Goal: Check status: Check status

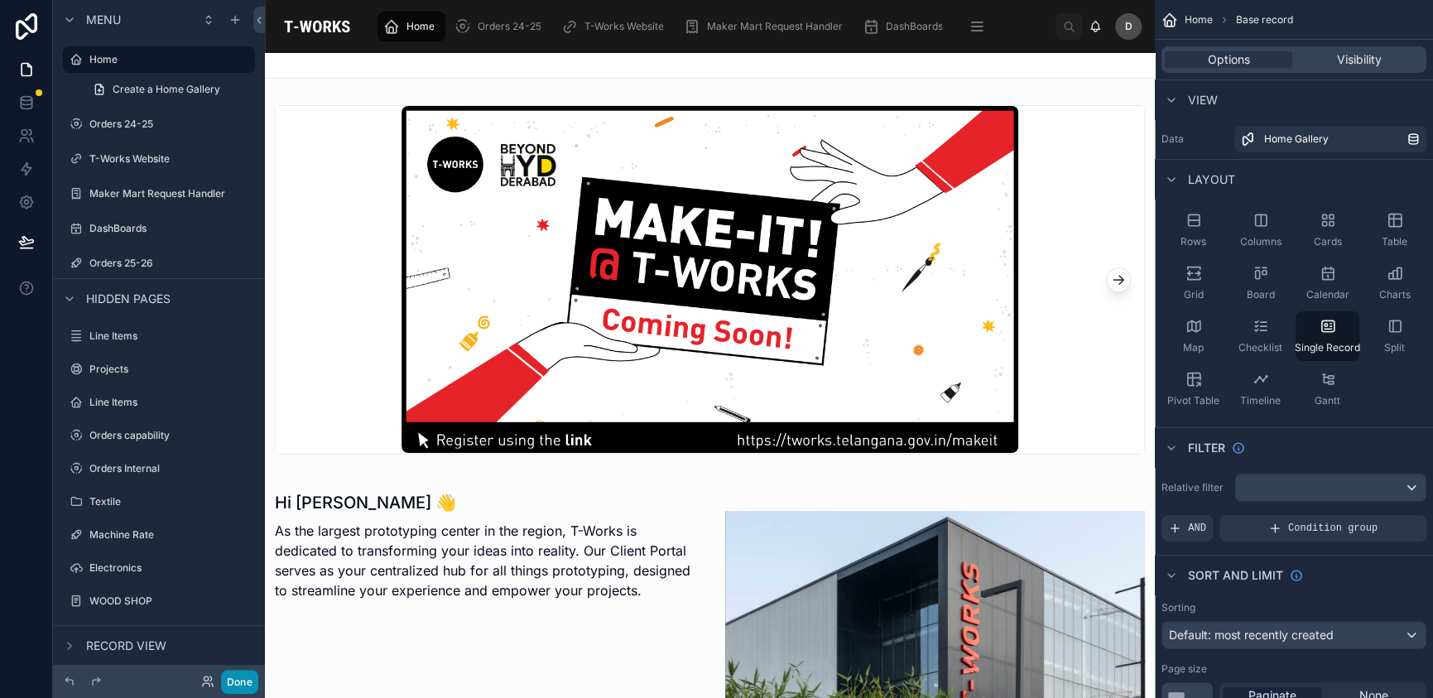
click at [250, 685] on button "Done" at bounding box center [239, 682] width 37 height 24
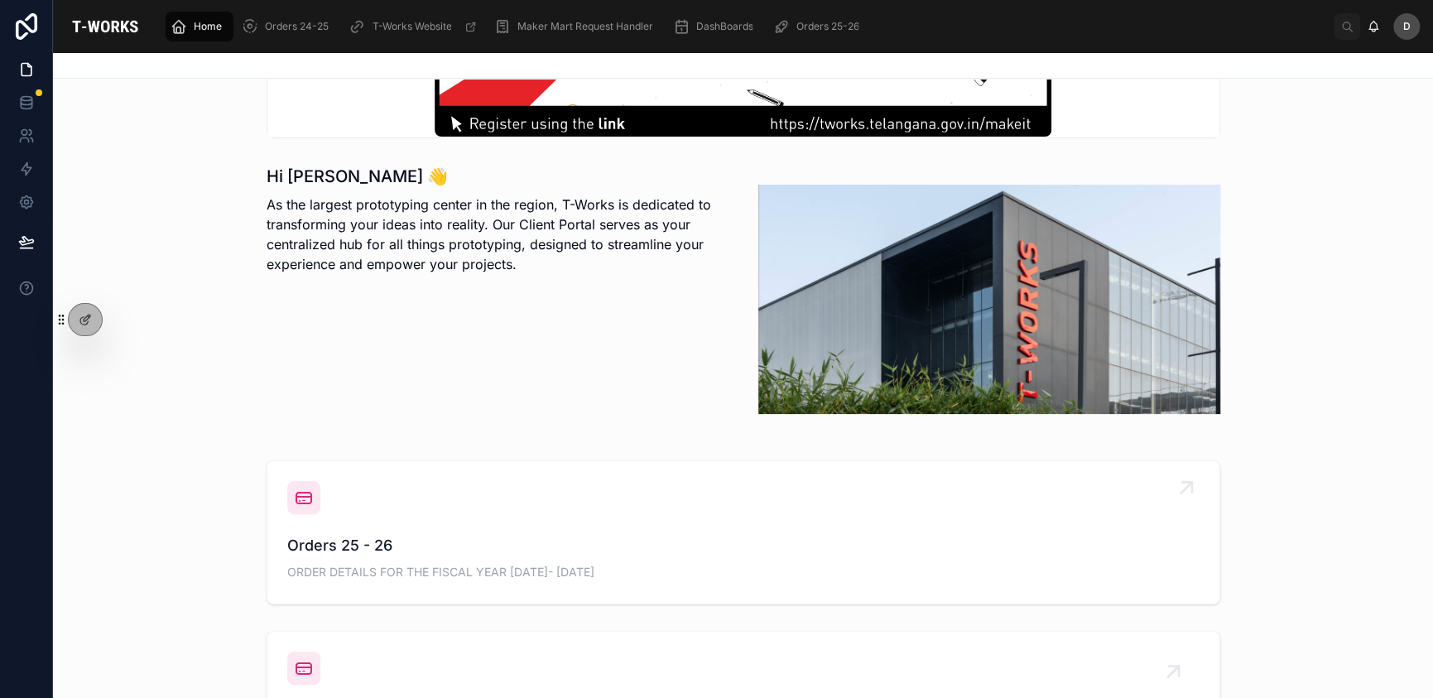
scroll to position [325, 0]
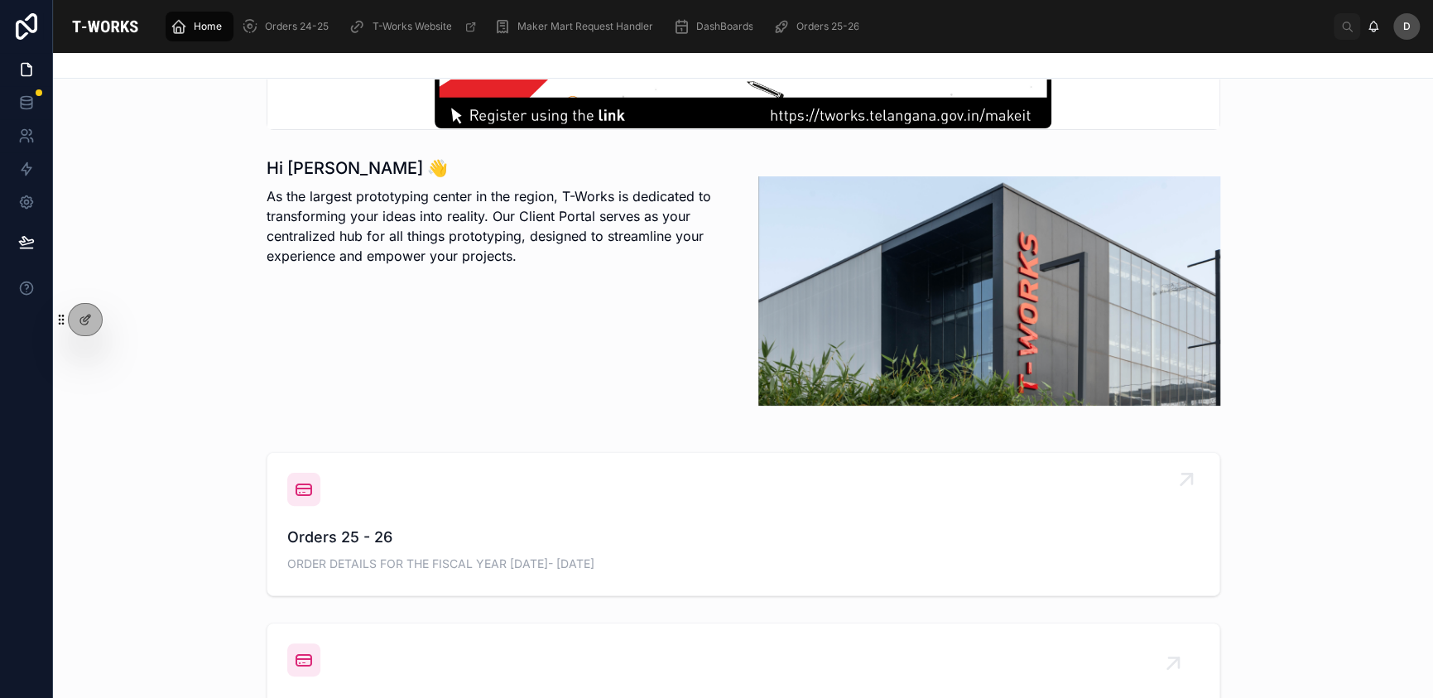
click at [586, 517] on div "Orders 25 - 26 ORDER DETAILS FOR THE FISCAL YEAR [DATE]- [DATE]" at bounding box center [743, 524] width 913 height 103
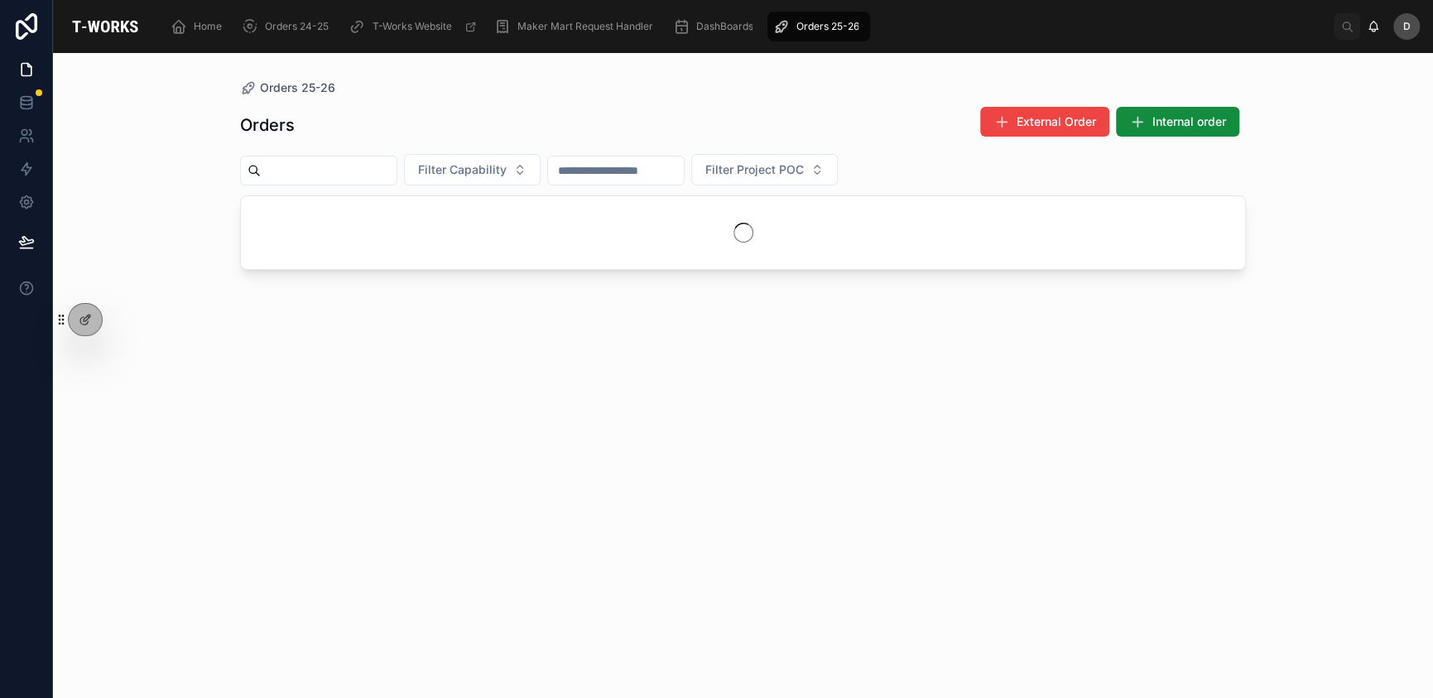
click at [397, 176] on input "text" at bounding box center [329, 170] width 136 height 23
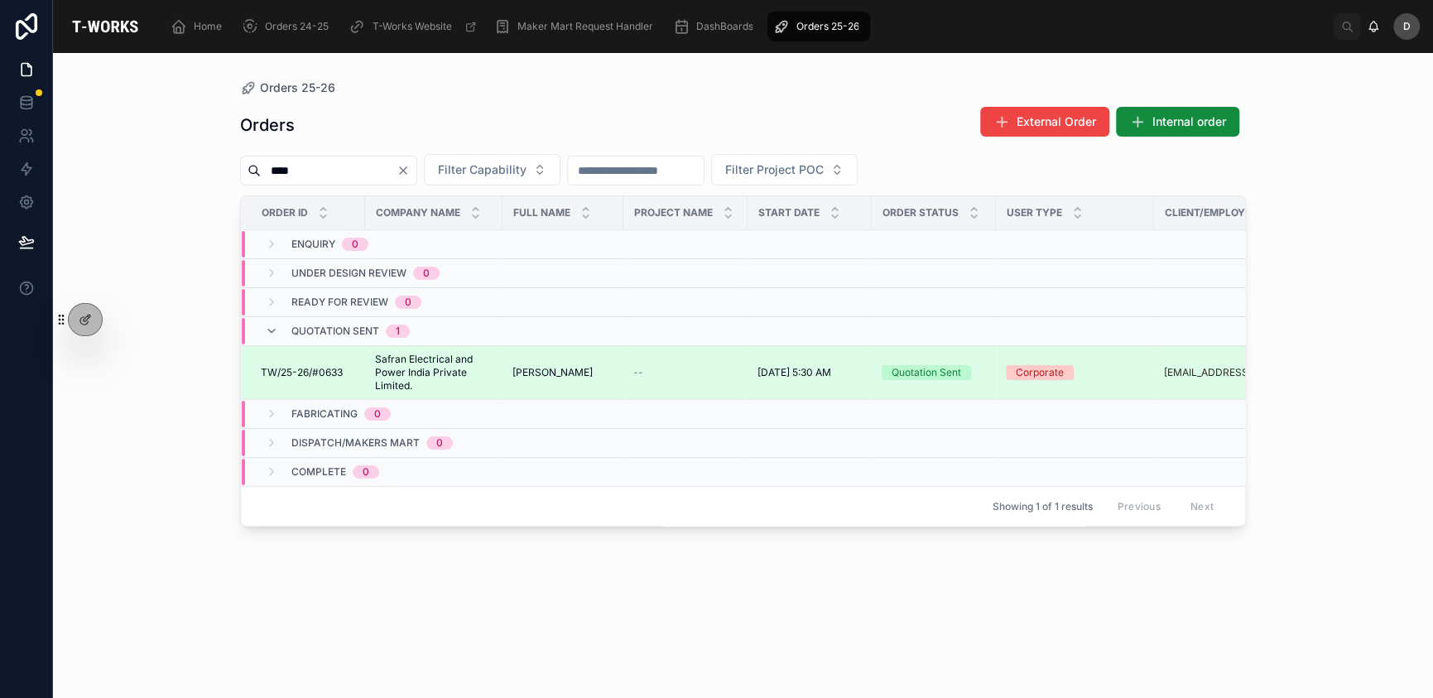
type input "****"
click at [580, 366] on span "[PERSON_NAME]" at bounding box center [553, 372] width 80 height 13
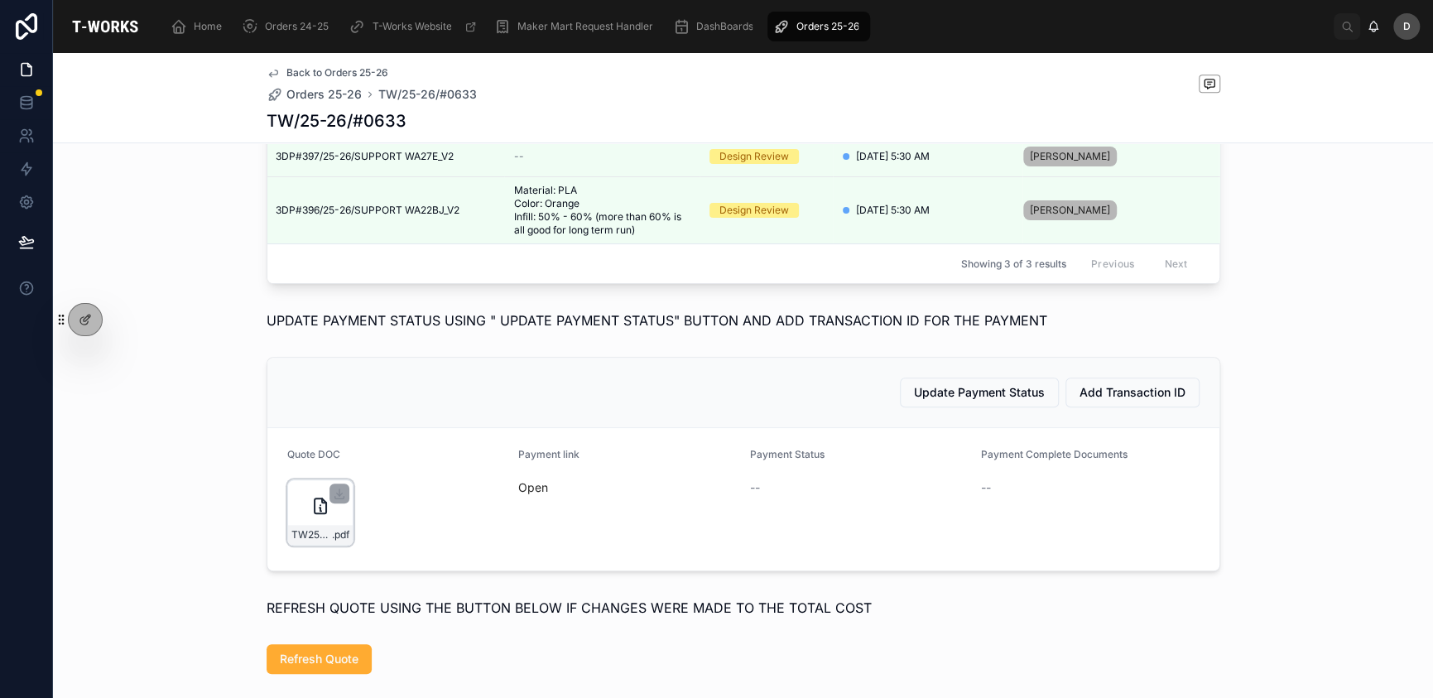
scroll to position [715, 0]
click at [289, 545] on div "TW25-26#0633 .pdf" at bounding box center [320, 512] width 66 height 66
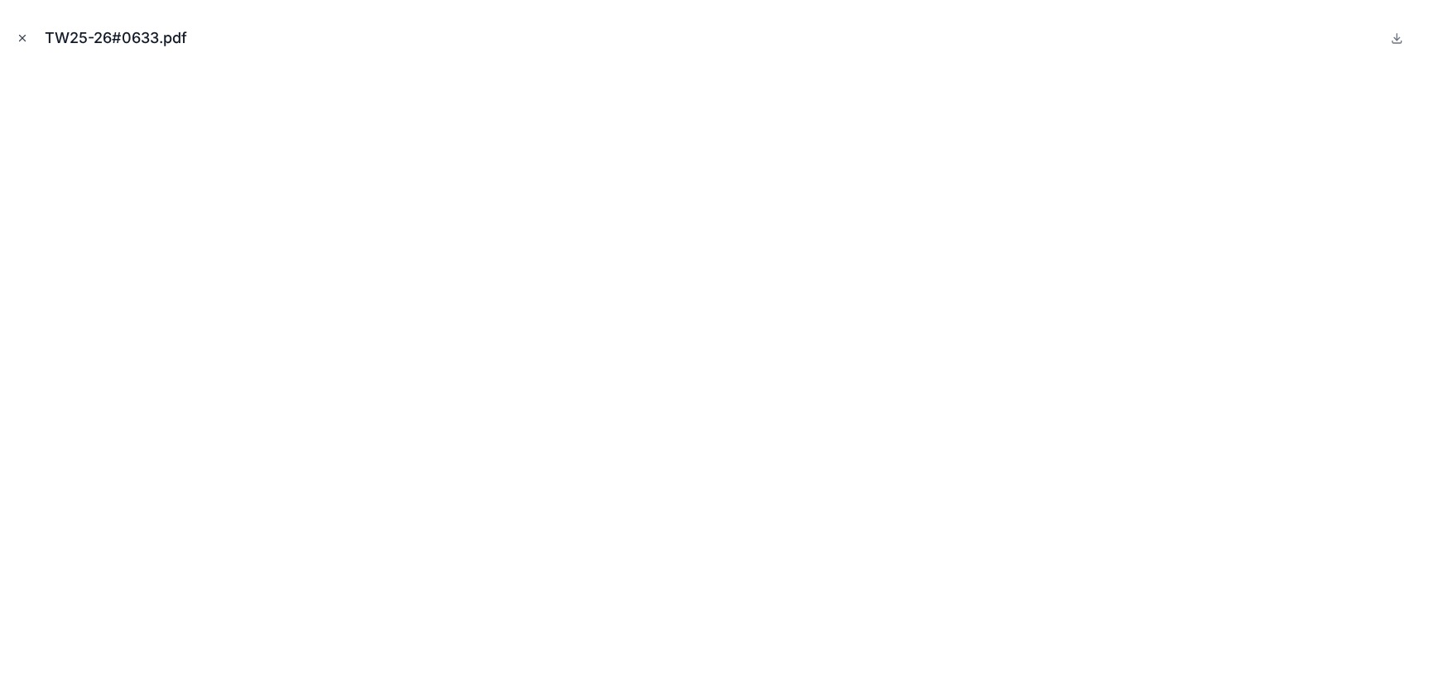
click at [17, 37] on icon "Close modal" at bounding box center [23, 38] width 12 height 12
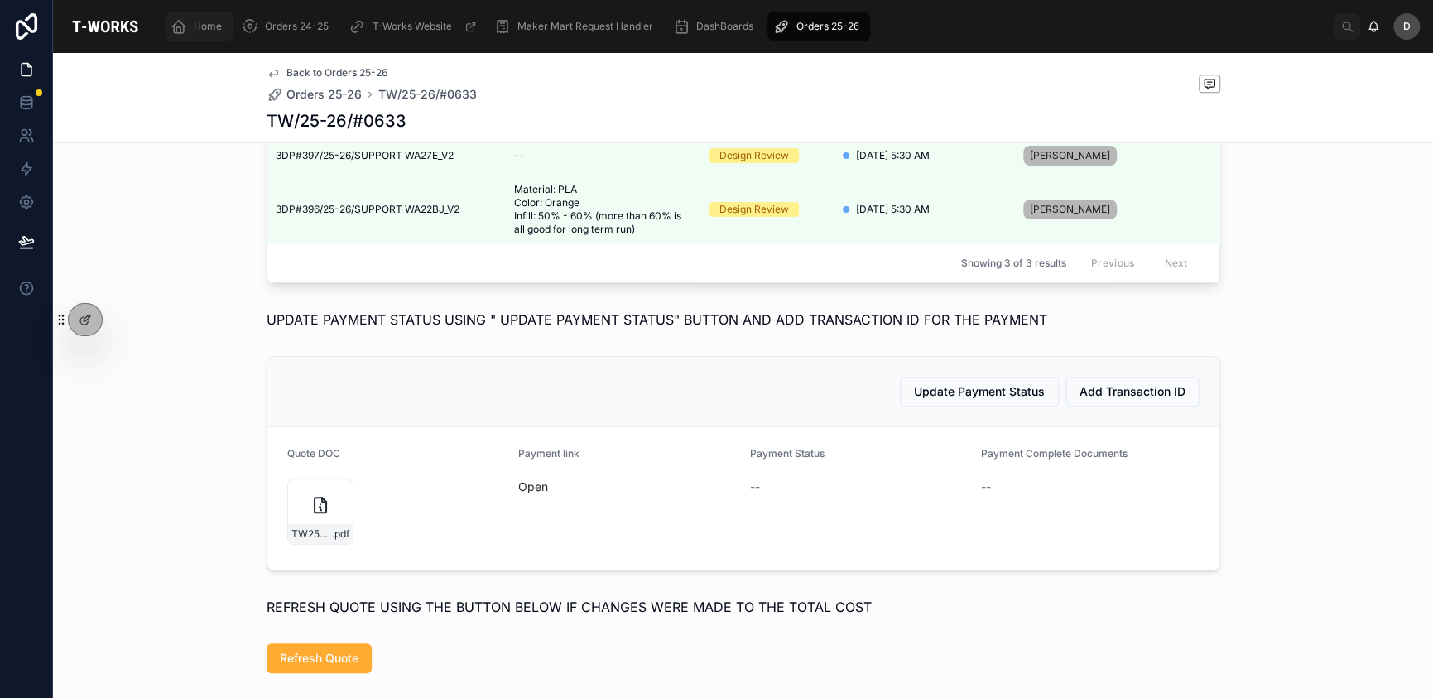
click at [193, 23] on div "Home" at bounding box center [200, 26] width 58 height 26
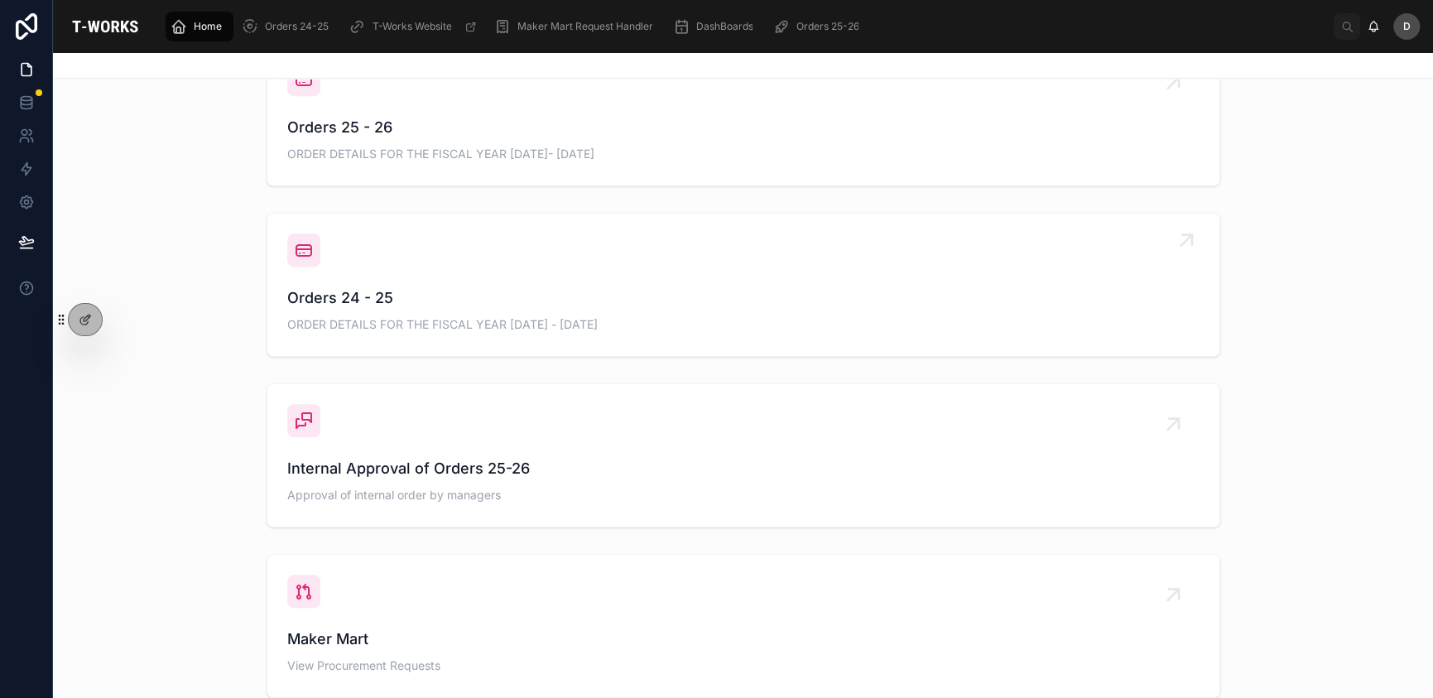
scroll to position [734, 0]
click at [504, 166] on link "Orders 25 - 26 ORDER DETAILS FOR THE FISCAL YEAR [DATE]- [DATE]" at bounding box center [743, 115] width 952 height 142
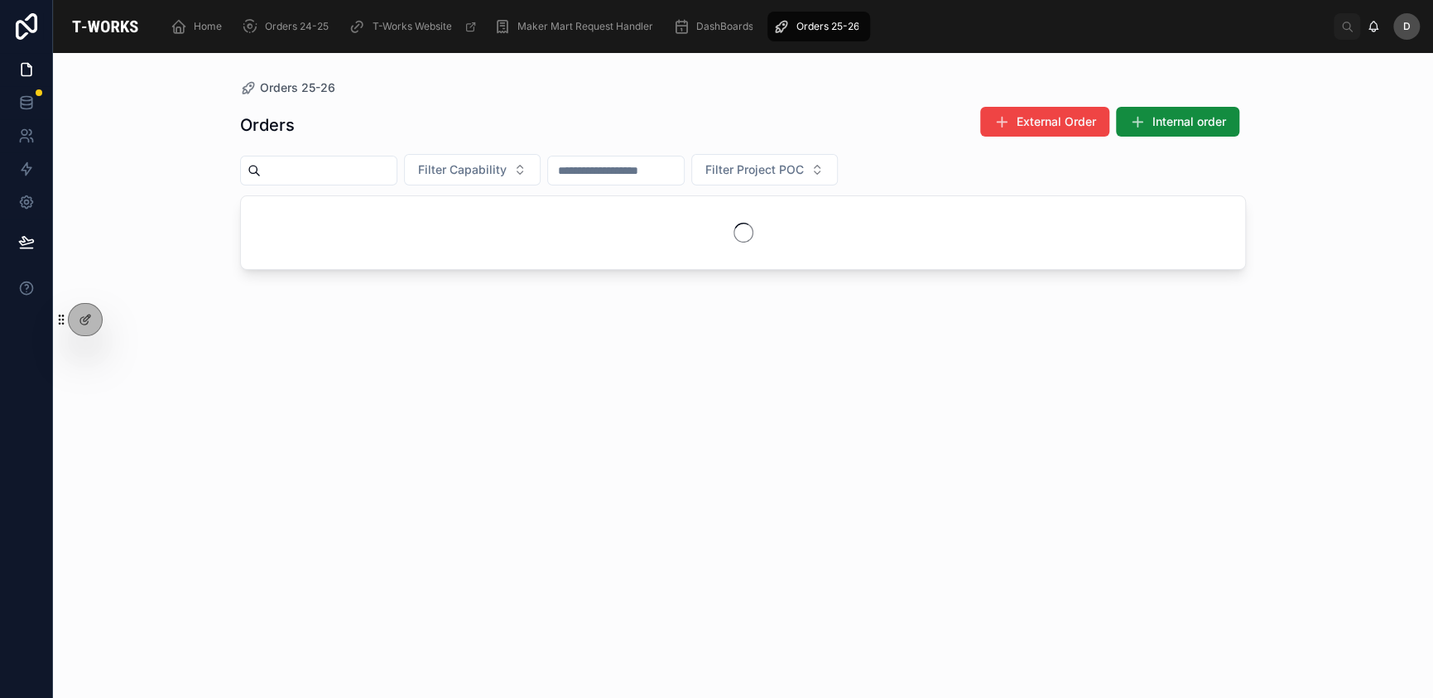
click at [397, 171] on input "text" at bounding box center [329, 170] width 136 height 23
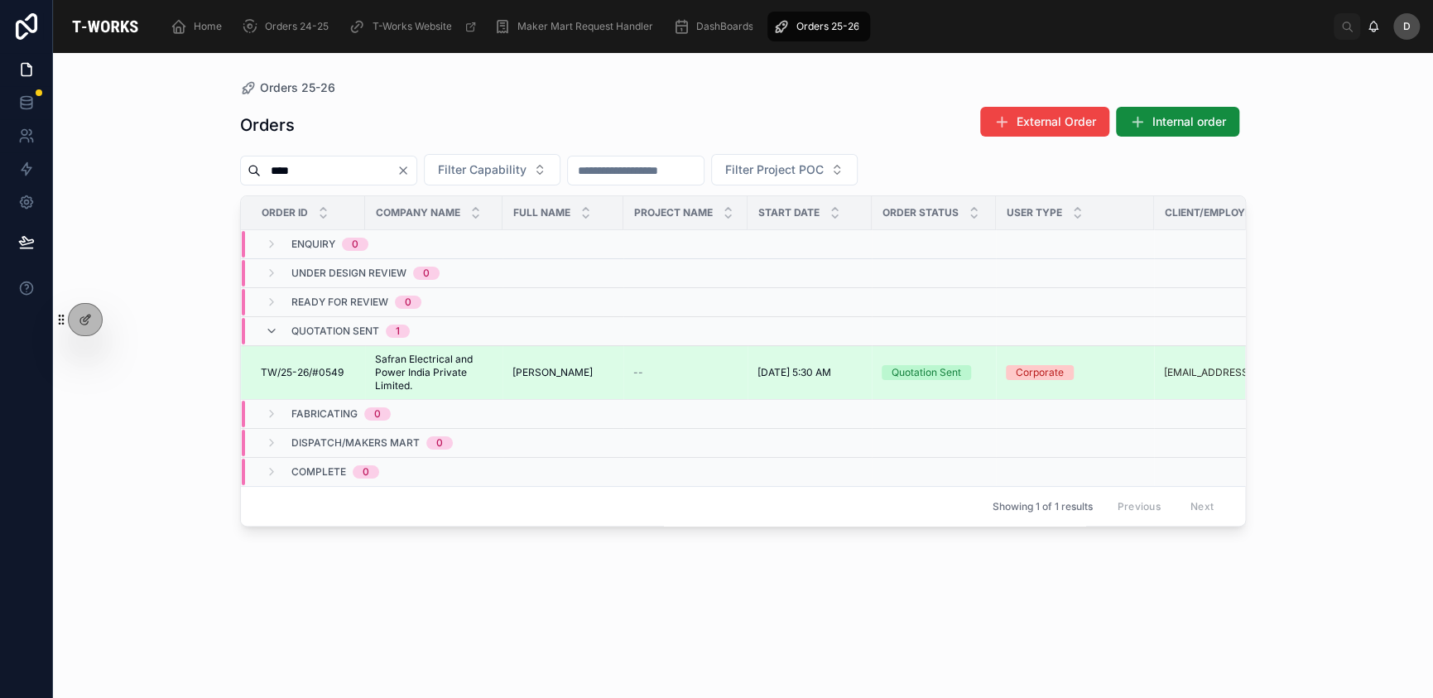
type input "****"
click at [581, 373] on span "[PERSON_NAME]" at bounding box center [553, 372] width 80 height 13
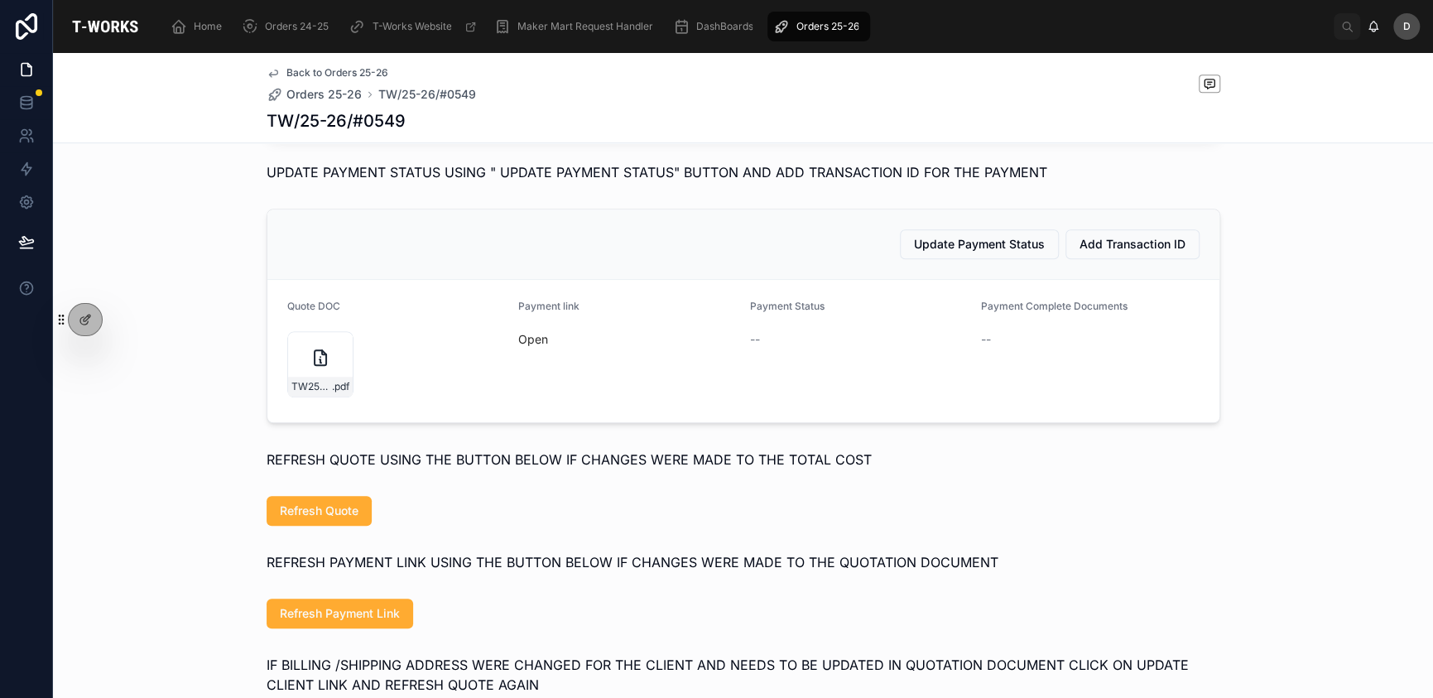
scroll to position [978, 0]
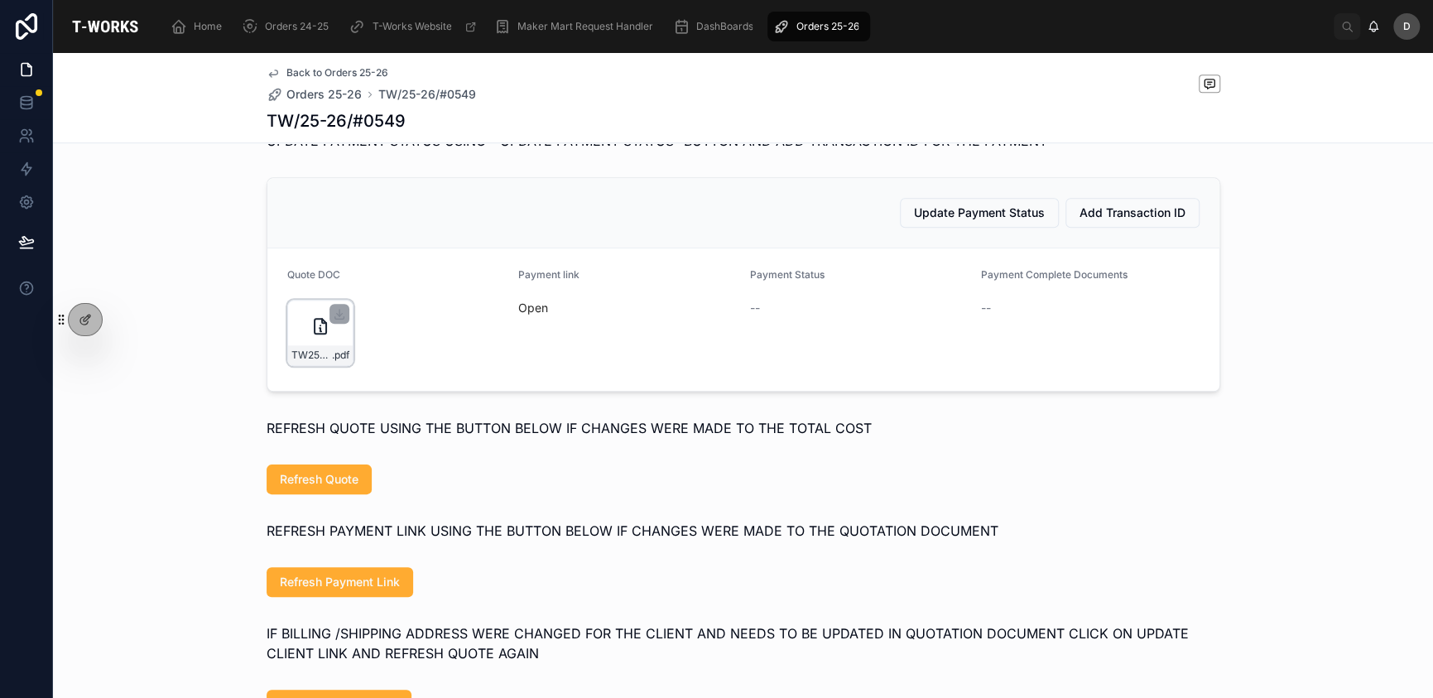
click at [291, 365] on div "TW25-26#0549 .pdf" at bounding box center [320, 333] width 66 height 66
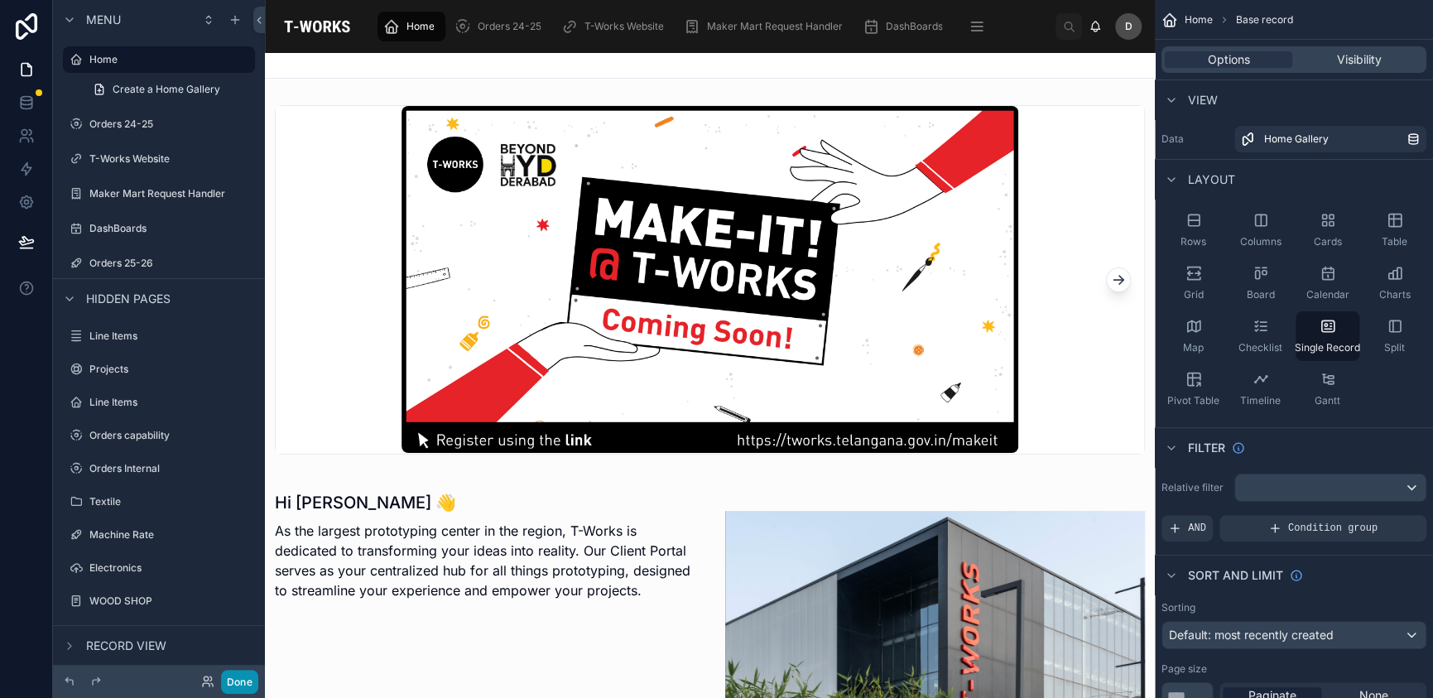
click at [256, 685] on button "Done" at bounding box center [239, 682] width 37 height 24
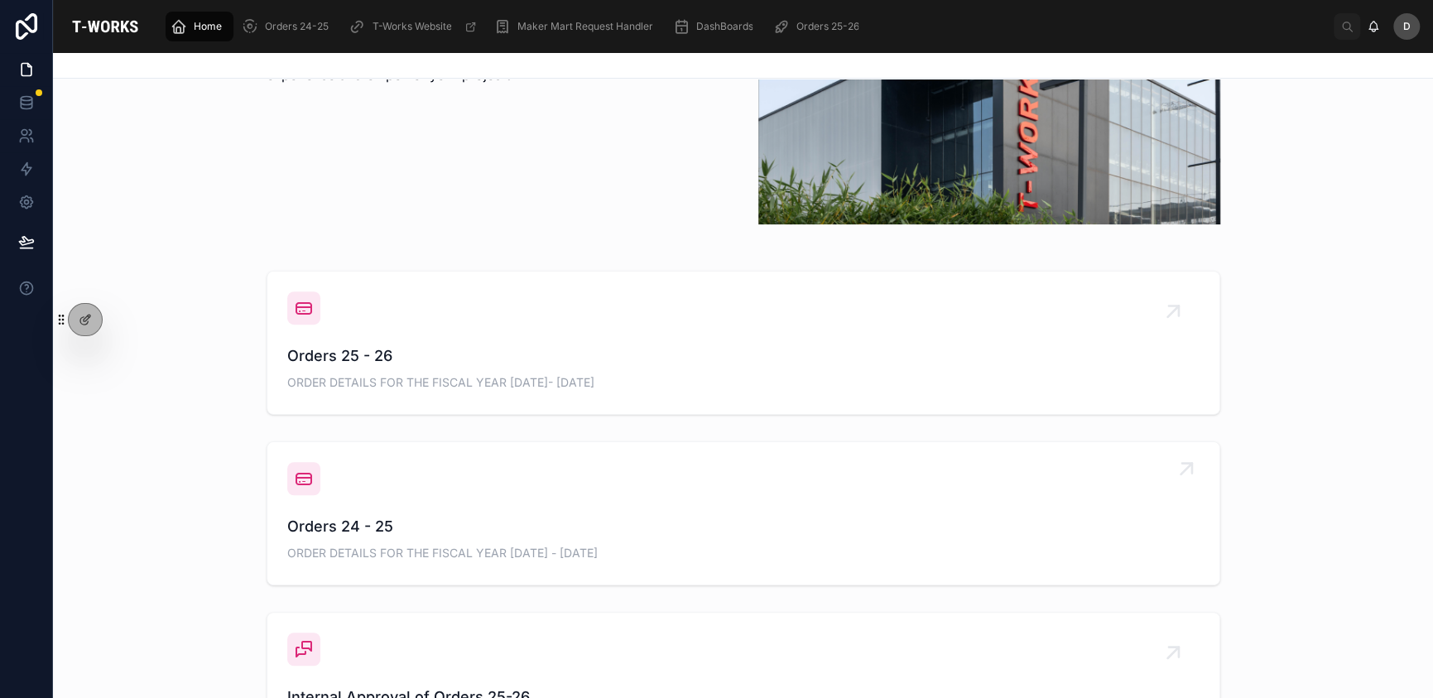
scroll to position [521, 0]
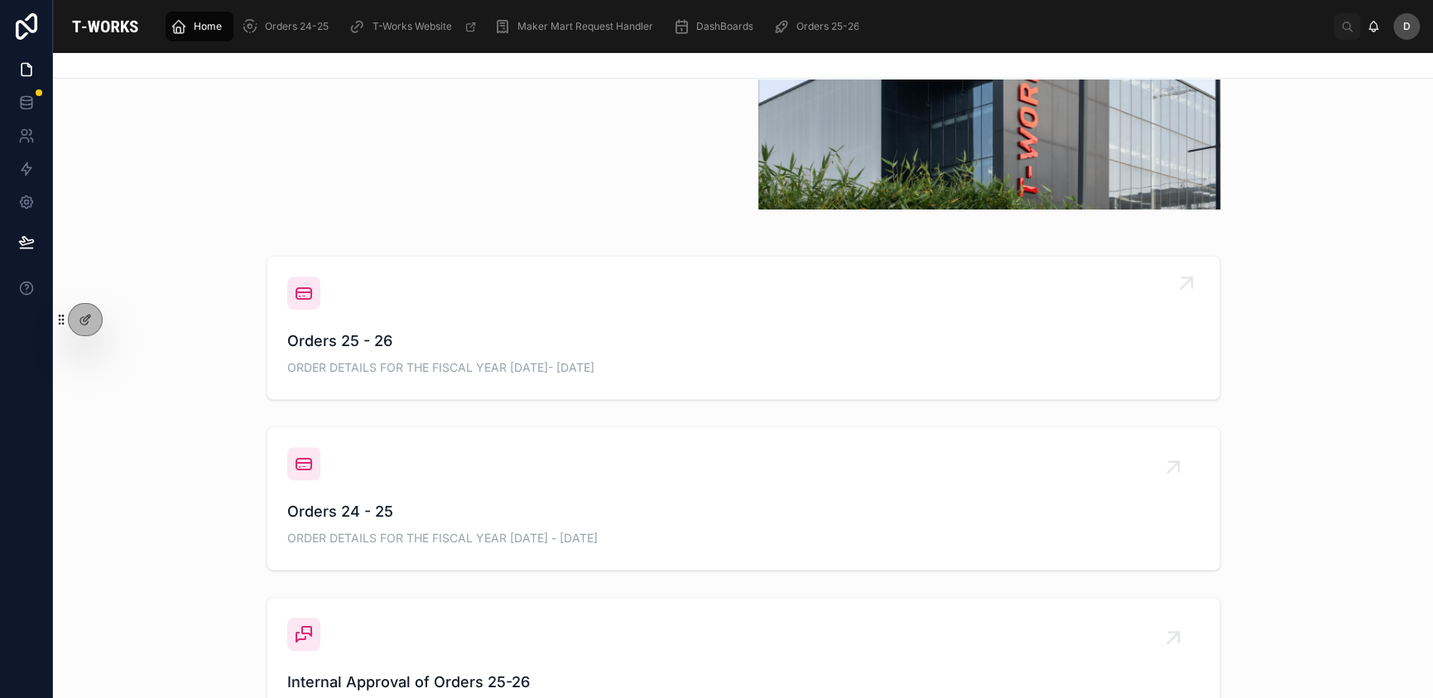
click at [656, 344] on span "Orders 25 - 26" at bounding box center [743, 341] width 913 height 23
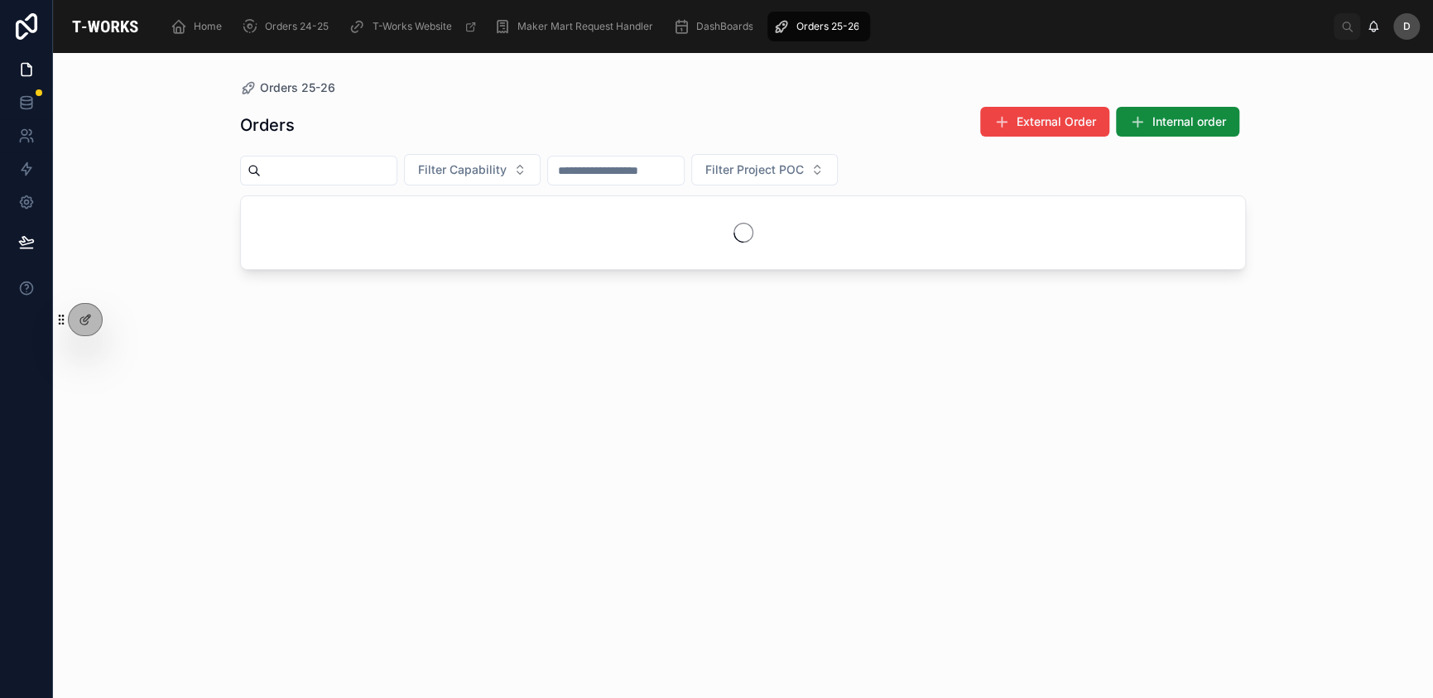
click at [368, 171] on input "text" at bounding box center [329, 170] width 136 height 23
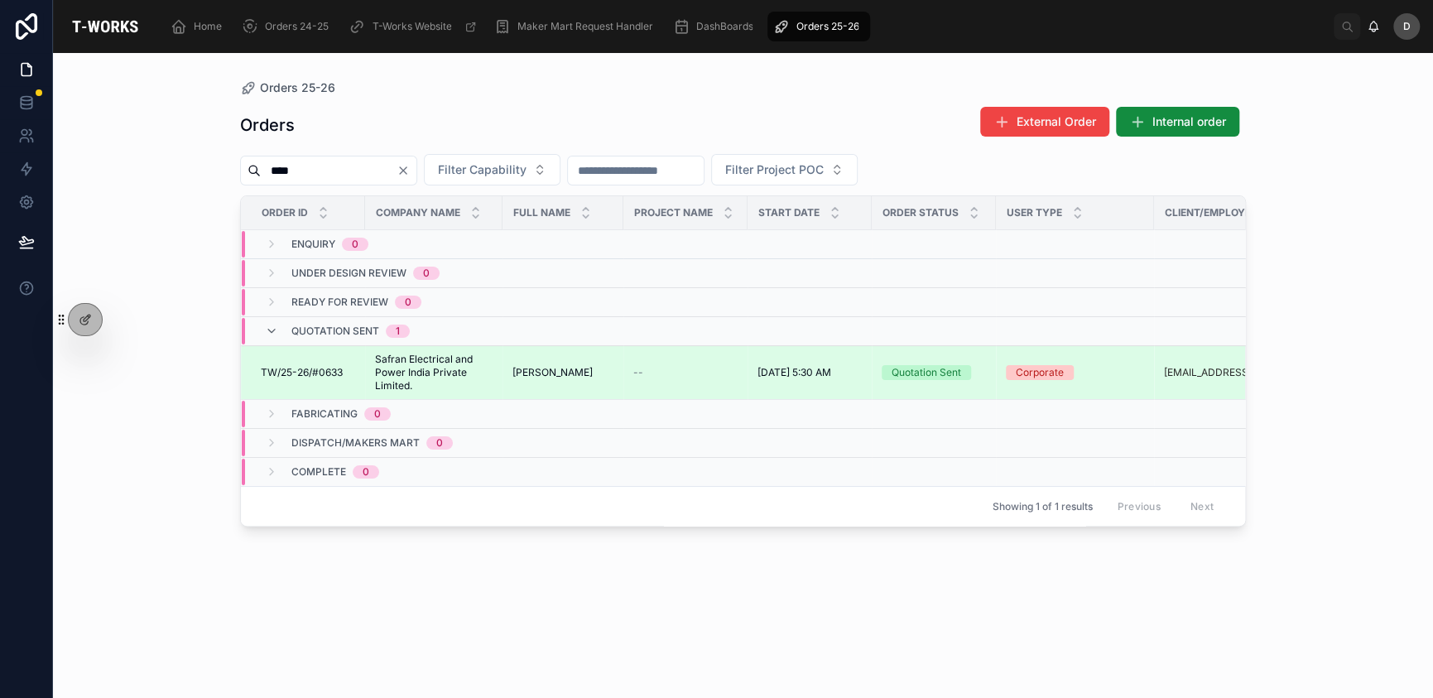
type input "****"
click at [480, 367] on span "Safran Electrical and Power India Private Limited." at bounding box center [434, 373] width 118 height 40
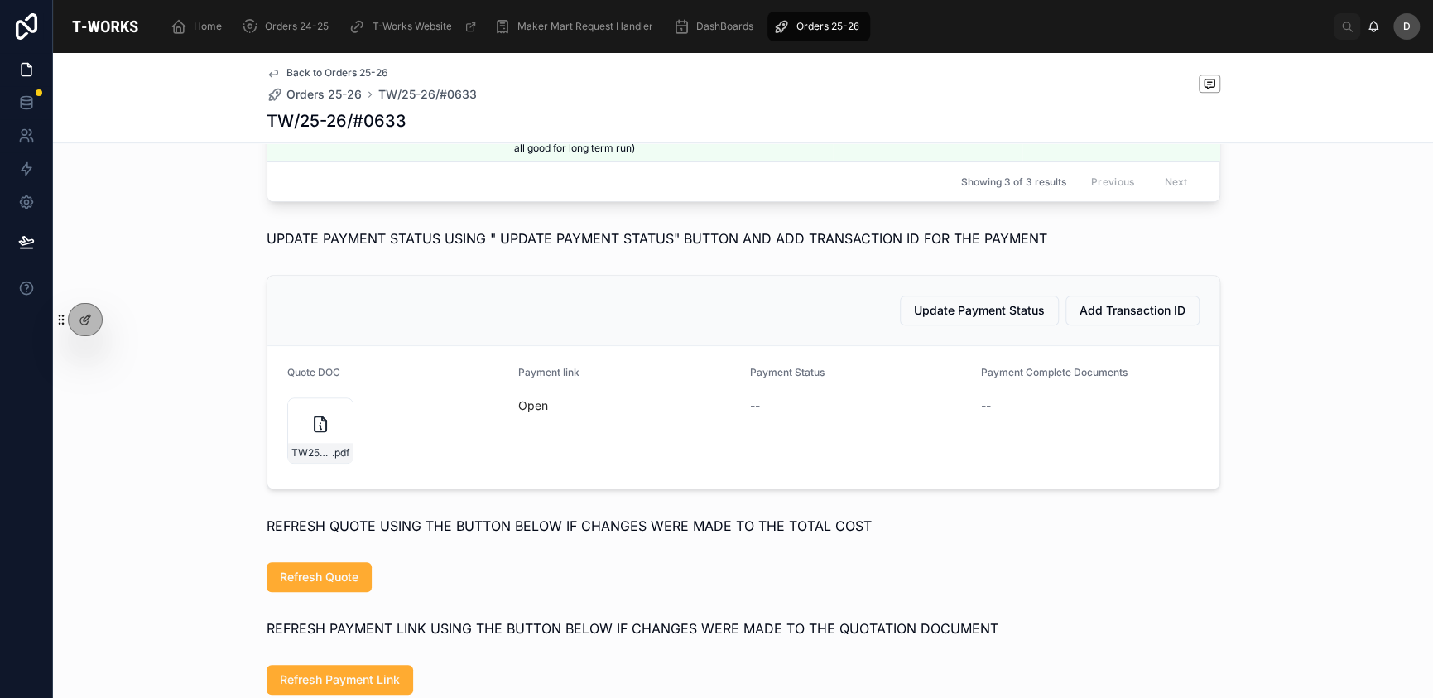
scroll to position [821, 0]
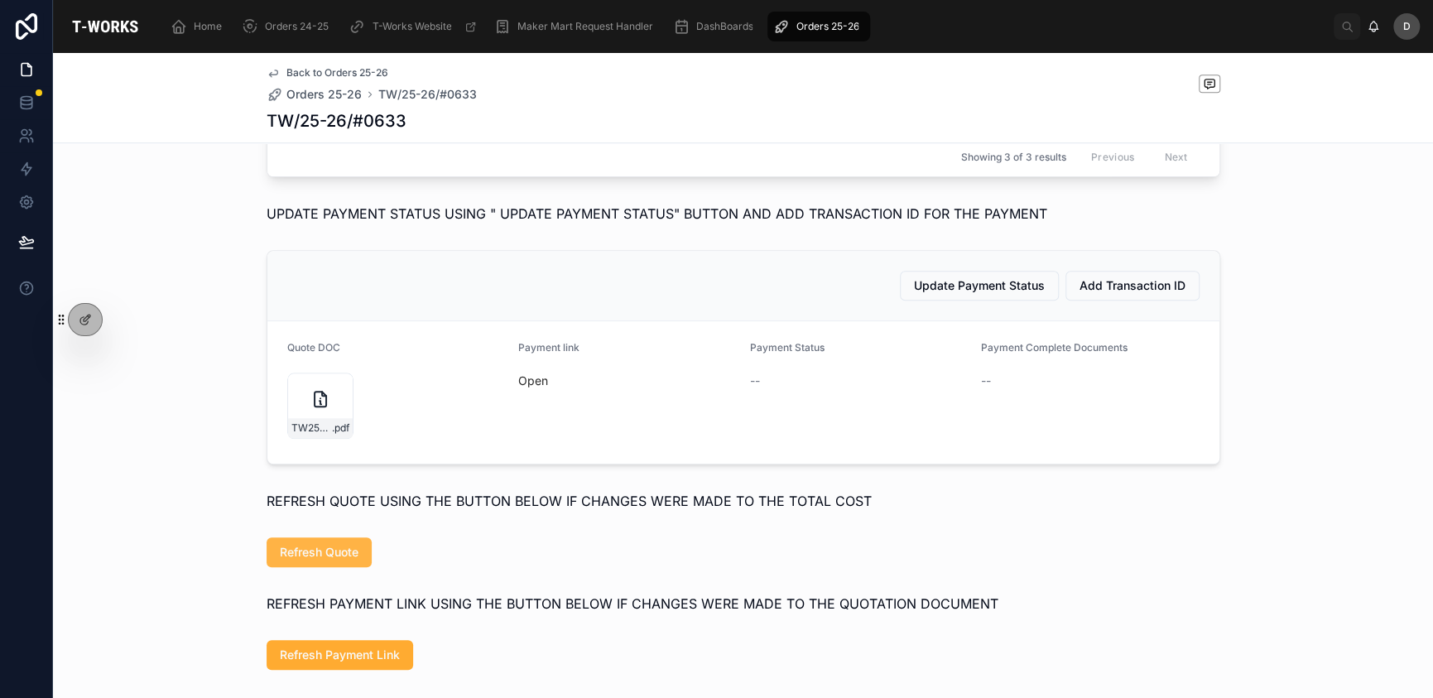
click at [298, 561] on span "Refresh Quote" at bounding box center [319, 552] width 79 height 17
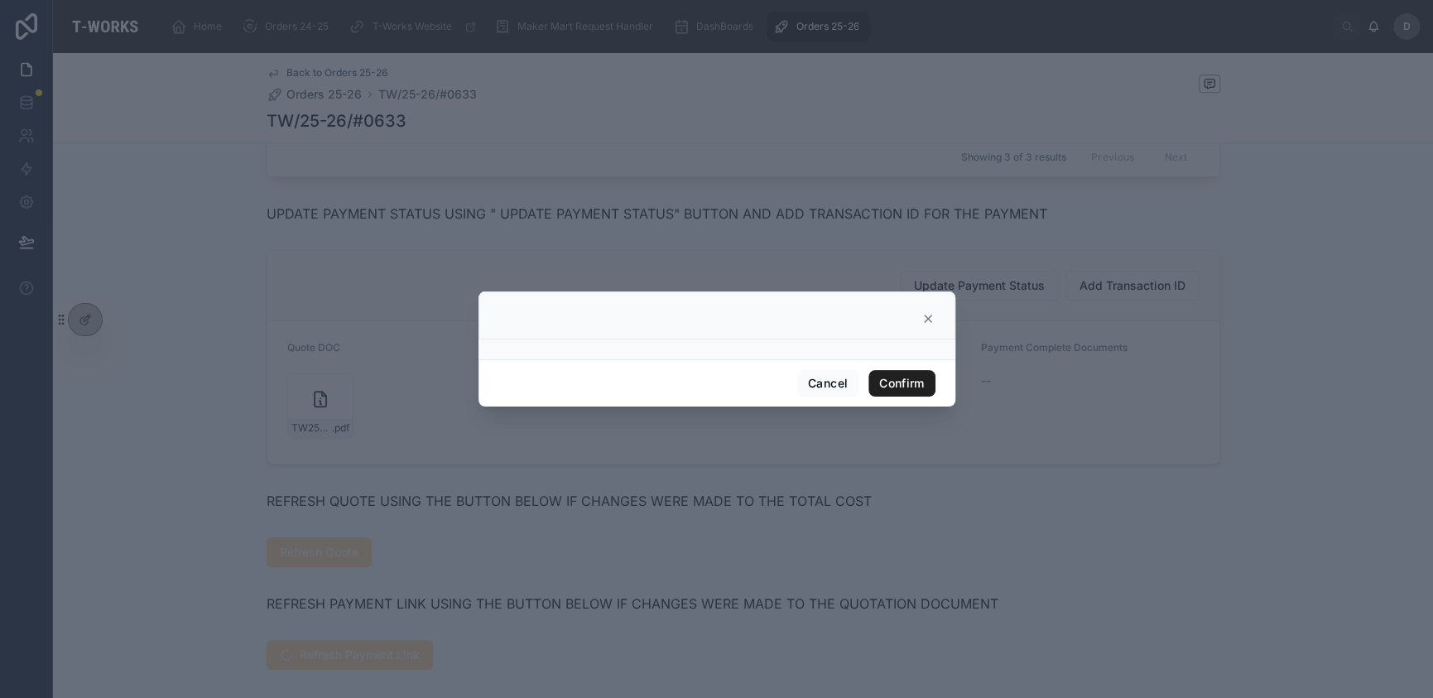
click at [902, 375] on button "Confirm" at bounding box center [902, 383] width 66 height 26
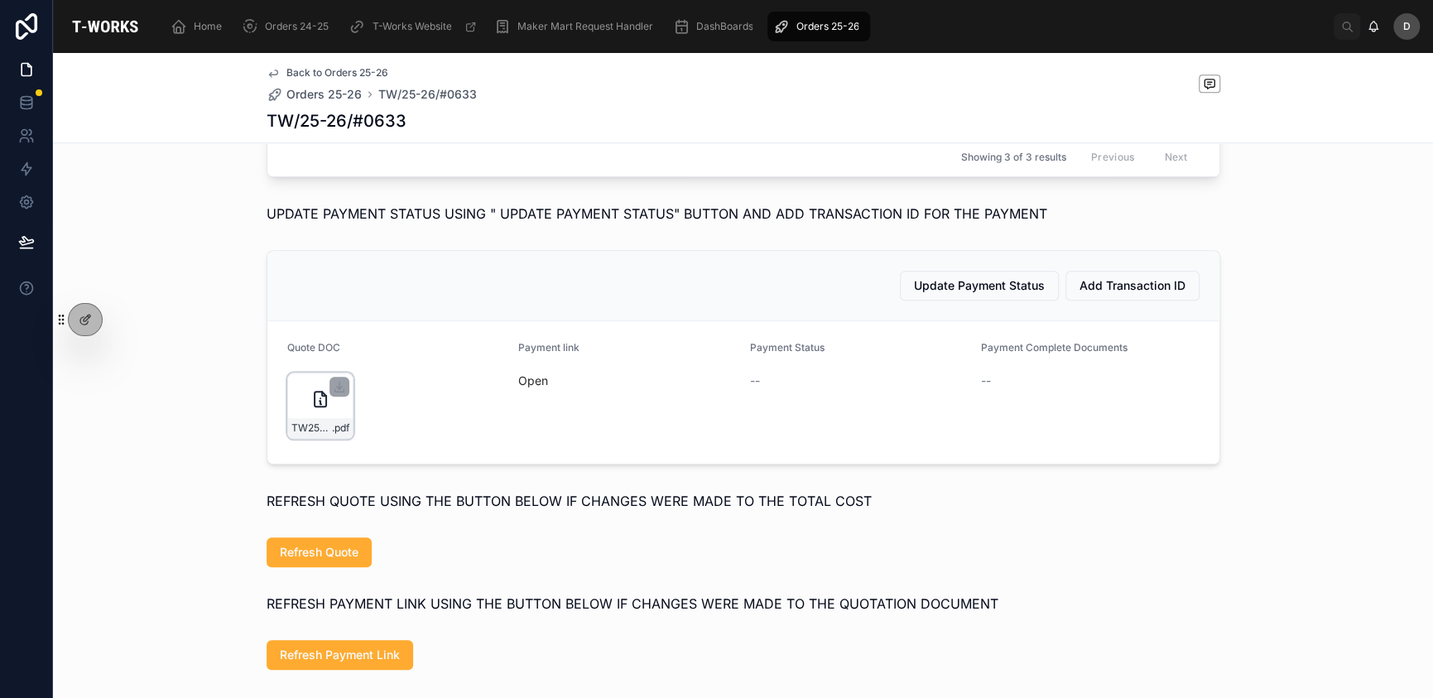
click at [295, 432] on div "TW25-26#0633 .pdf" at bounding box center [320, 406] width 66 height 66
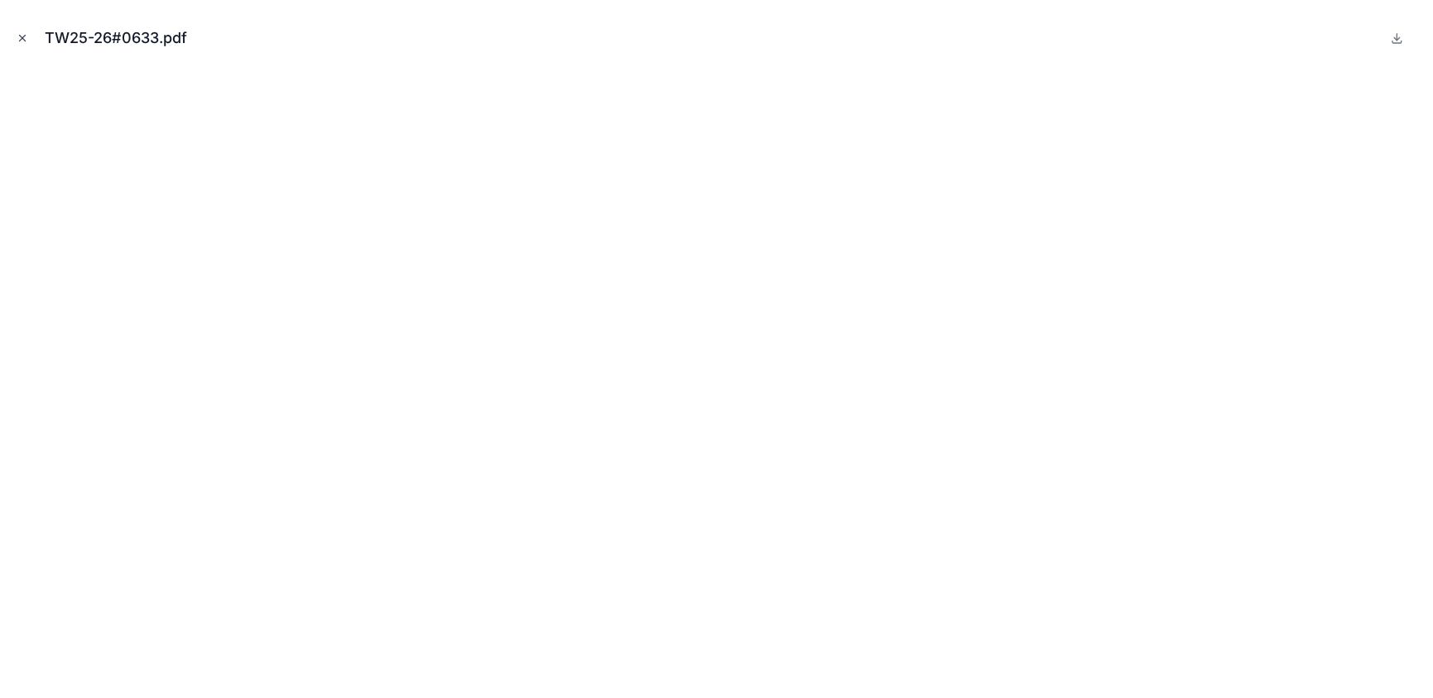
click at [22, 37] on icon "Close modal" at bounding box center [23, 39] width 6 height 6
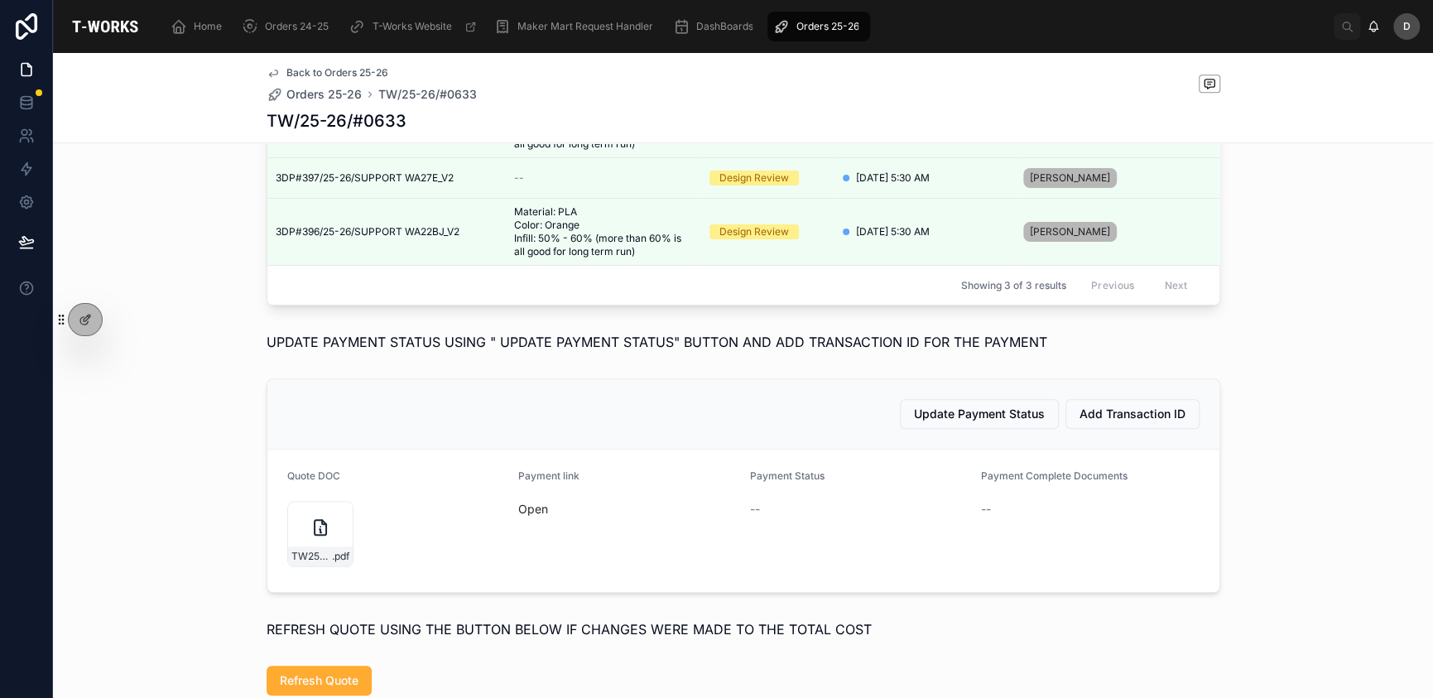
scroll to position [730, 0]
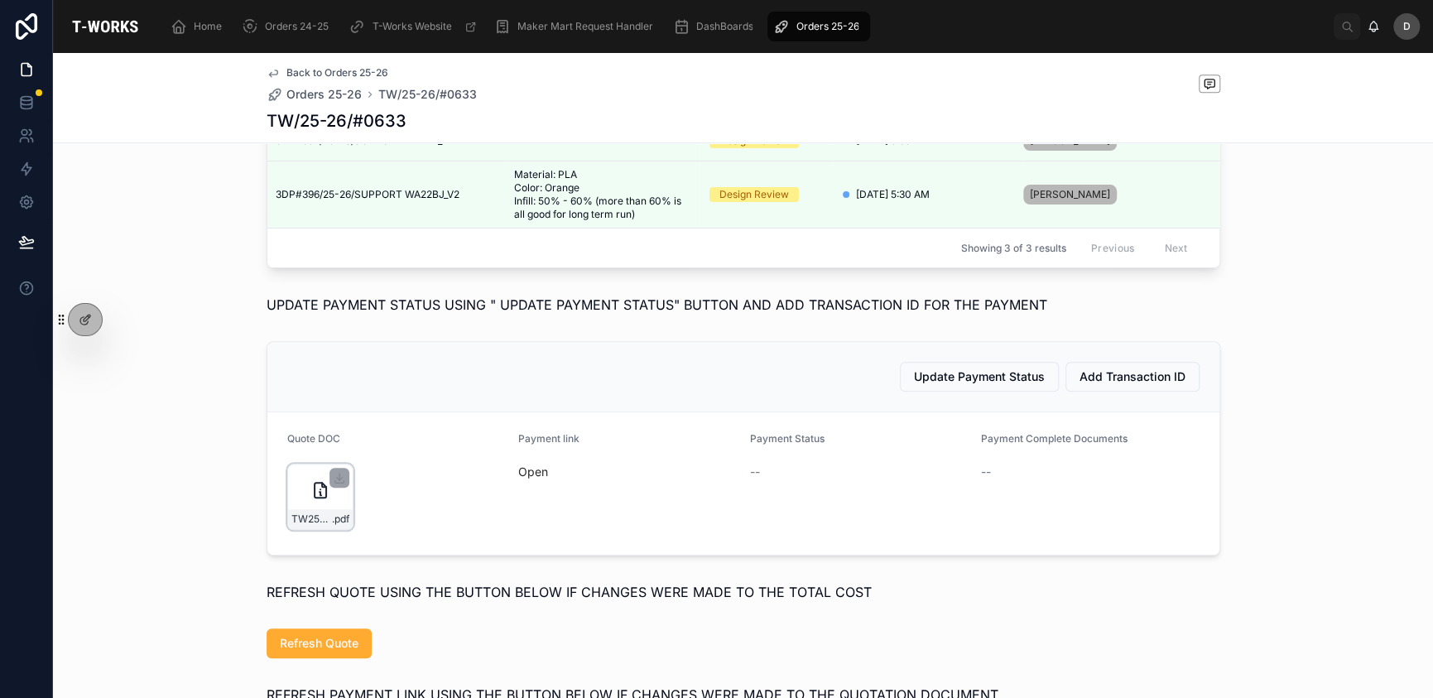
click at [293, 508] on div "TW25-26#0633 .pdf" at bounding box center [320, 497] width 66 height 66
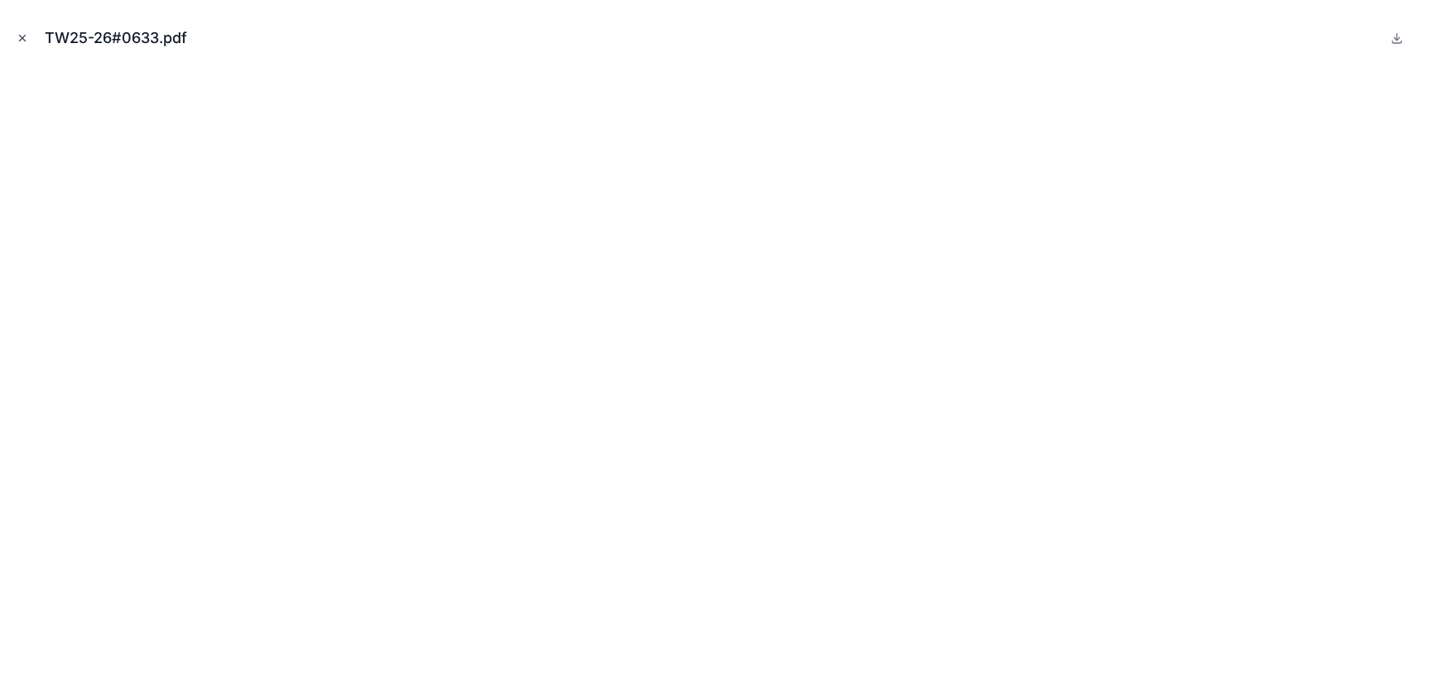
click at [21, 34] on icon "Close modal" at bounding box center [23, 38] width 12 height 12
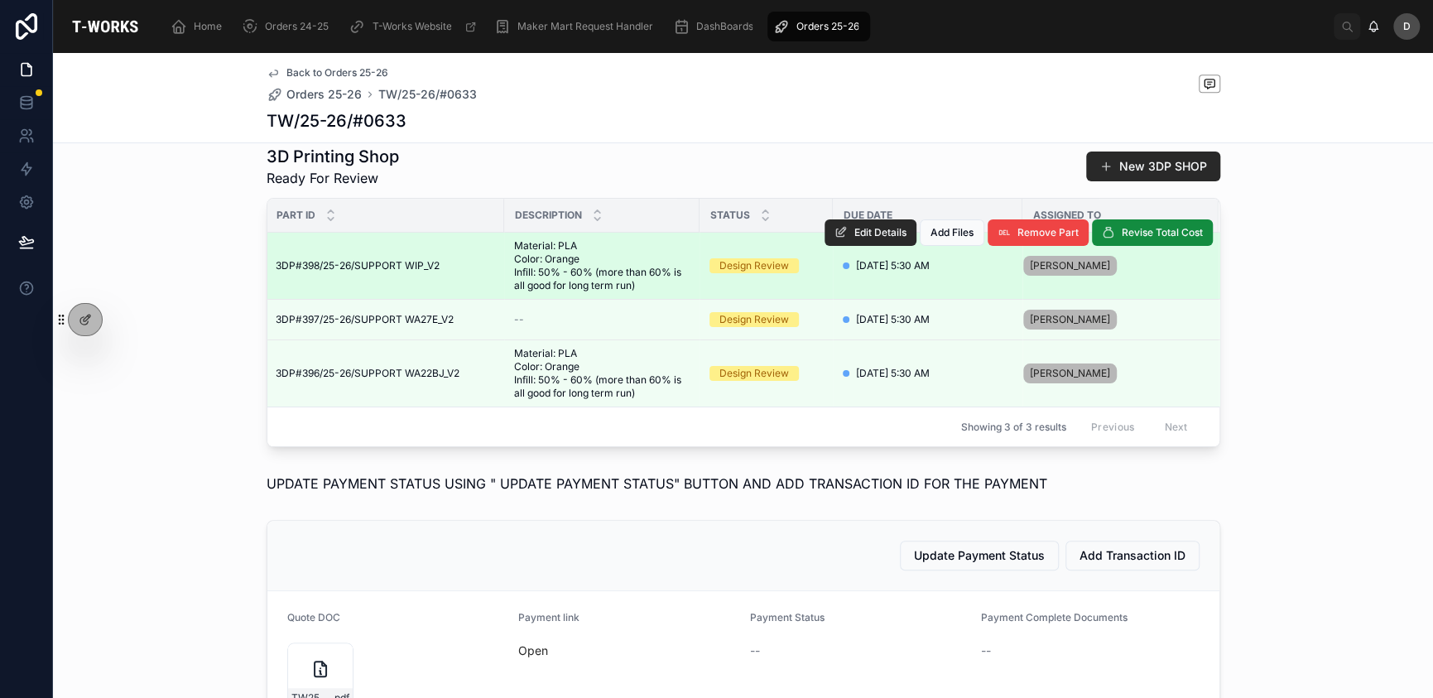
scroll to position [550, 0]
click at [884, 240] on span "Edit Details" at bounding box center [881, 233] width 52 height 13
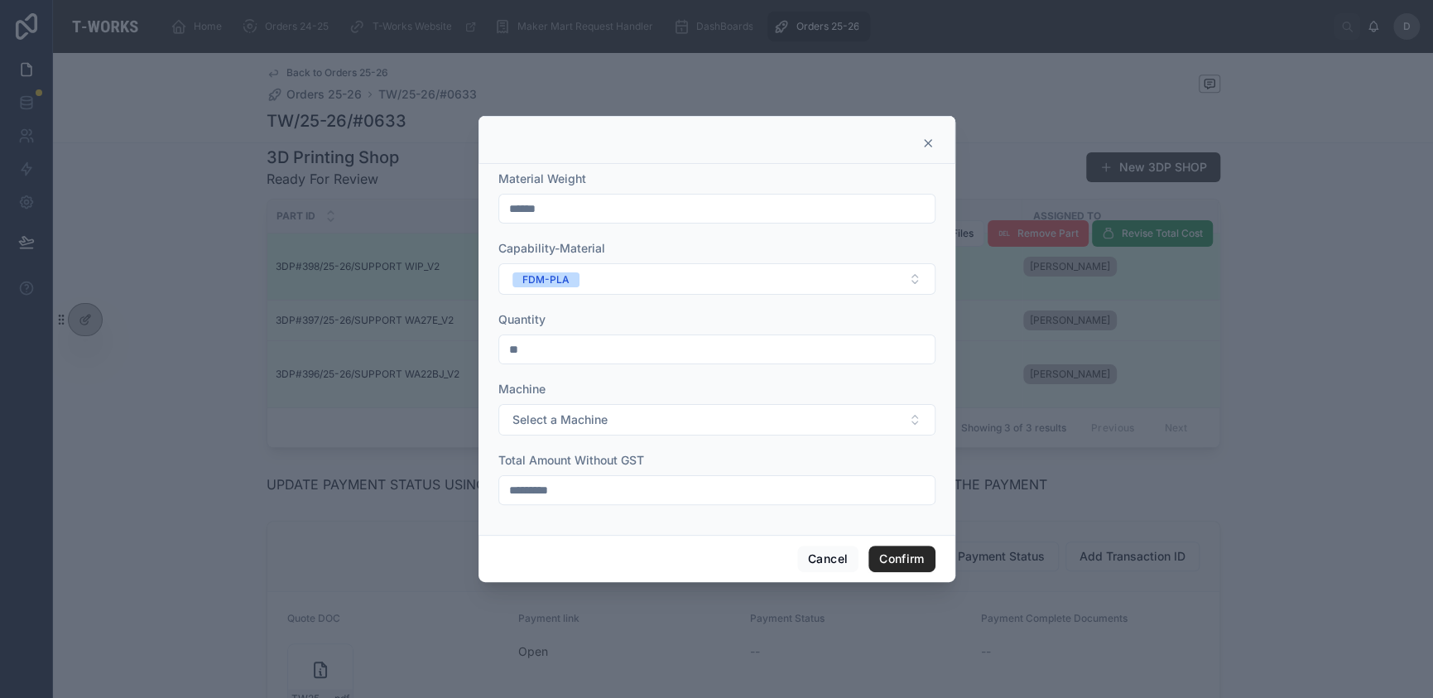
click at [927, 140] on icon at bounding box center [928, 143] width 13 height 13
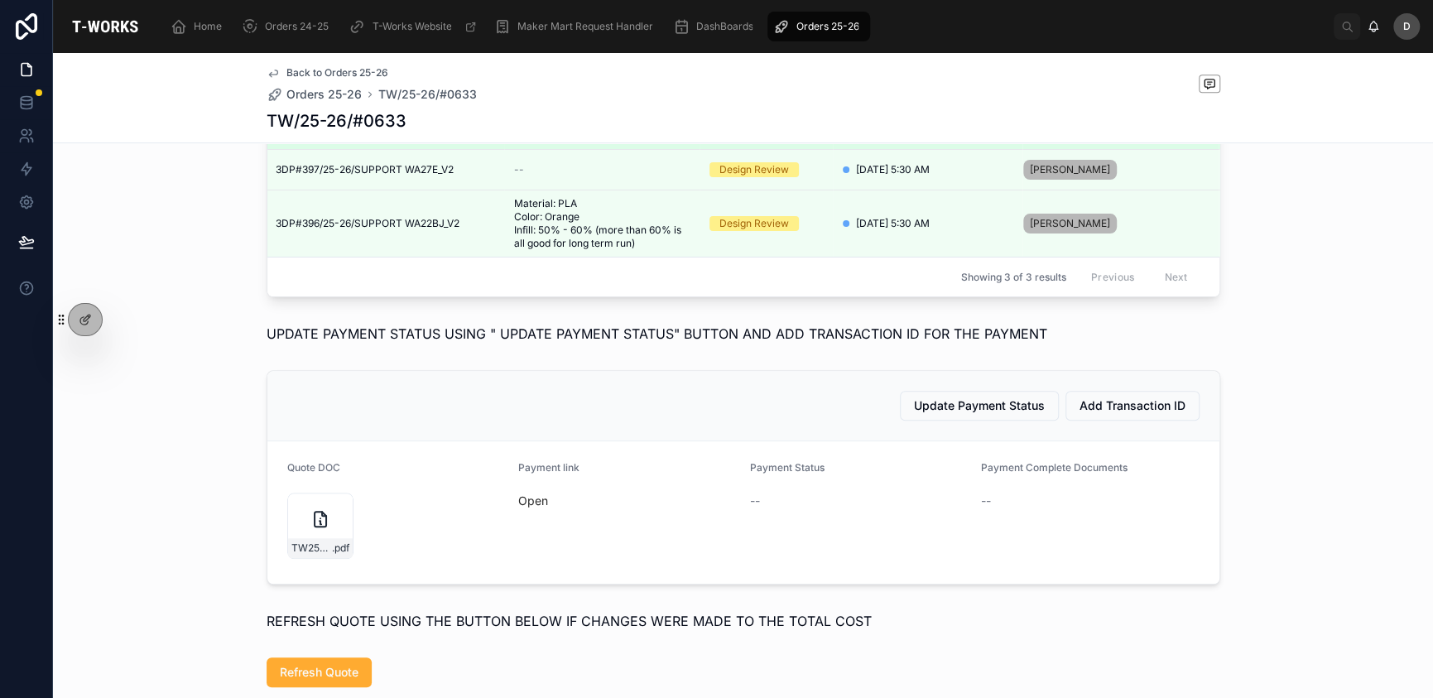
scroll to position [702, 0]
click at [296, 557] on div "TW25-26#0633 .pdf" at bounding box center [320, 524] width 66 height 66
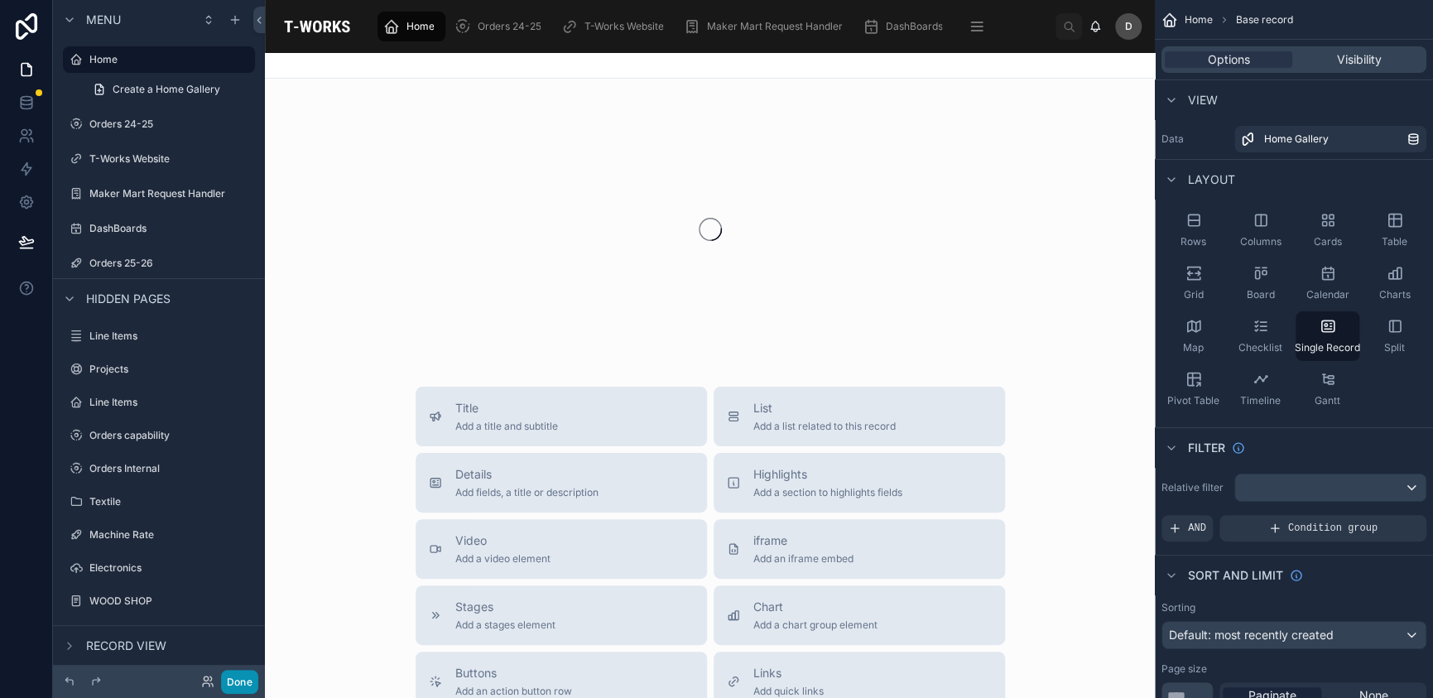
click at [243, 686] on button "Done" at bounding box center [239, 682] width 37 height 24
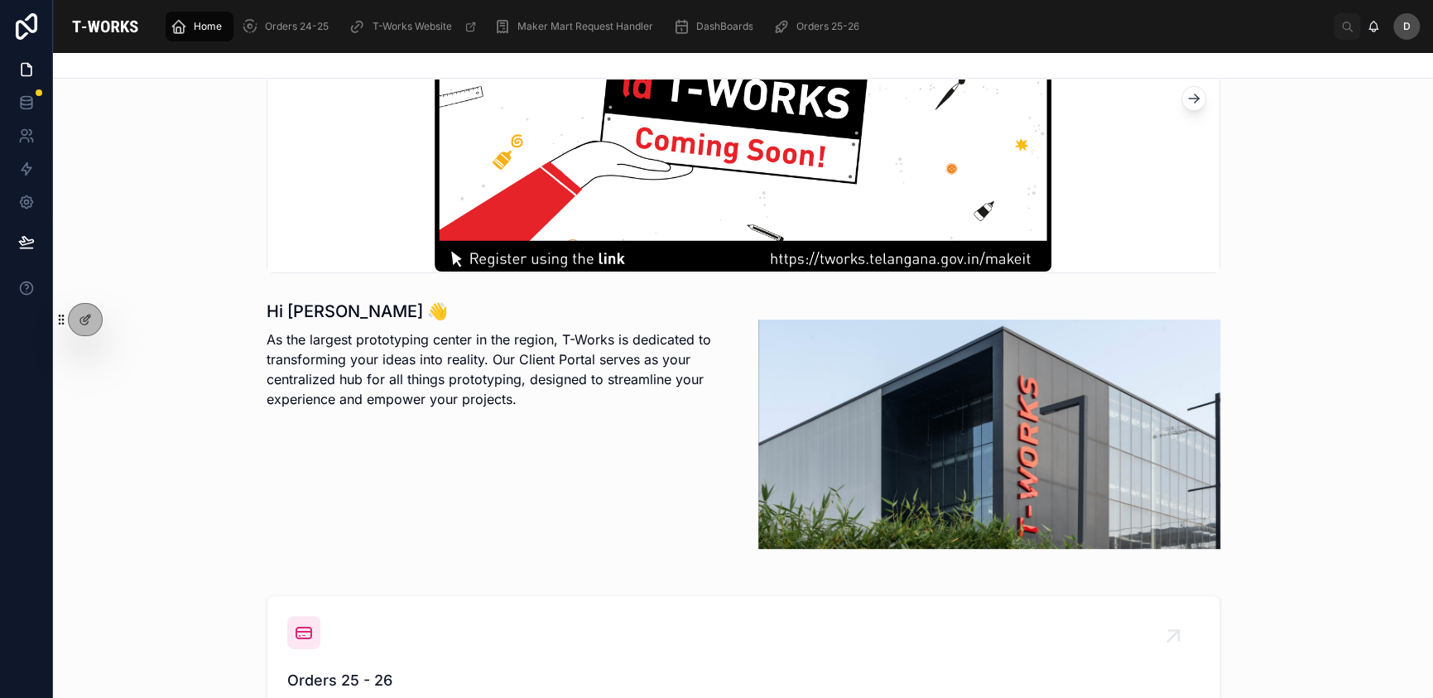
scroll to position [212, 0]
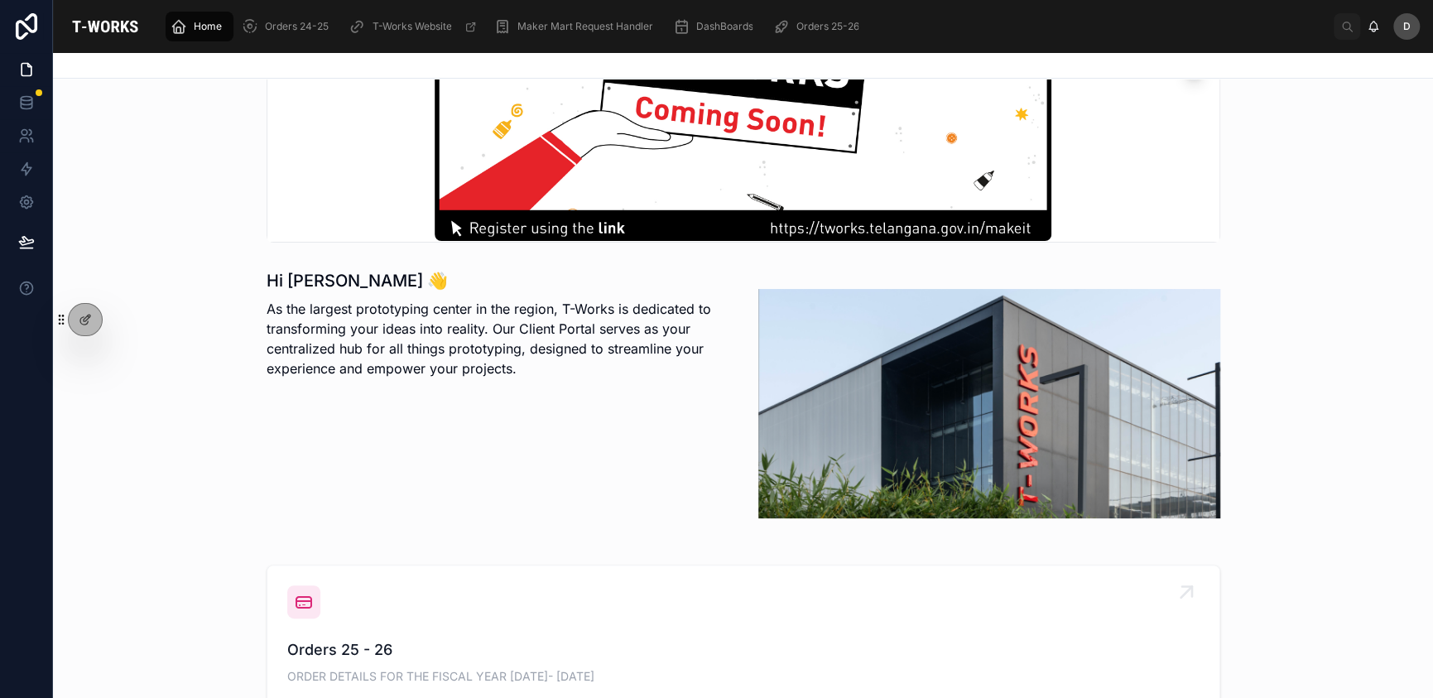
click at [499, 601] on div "Orders 25 - 26 ORDER DETAILS FOR THE FISCAL YEAR [DATE]- [DATE]" at bounding box center [743, 636] width 913 height 103
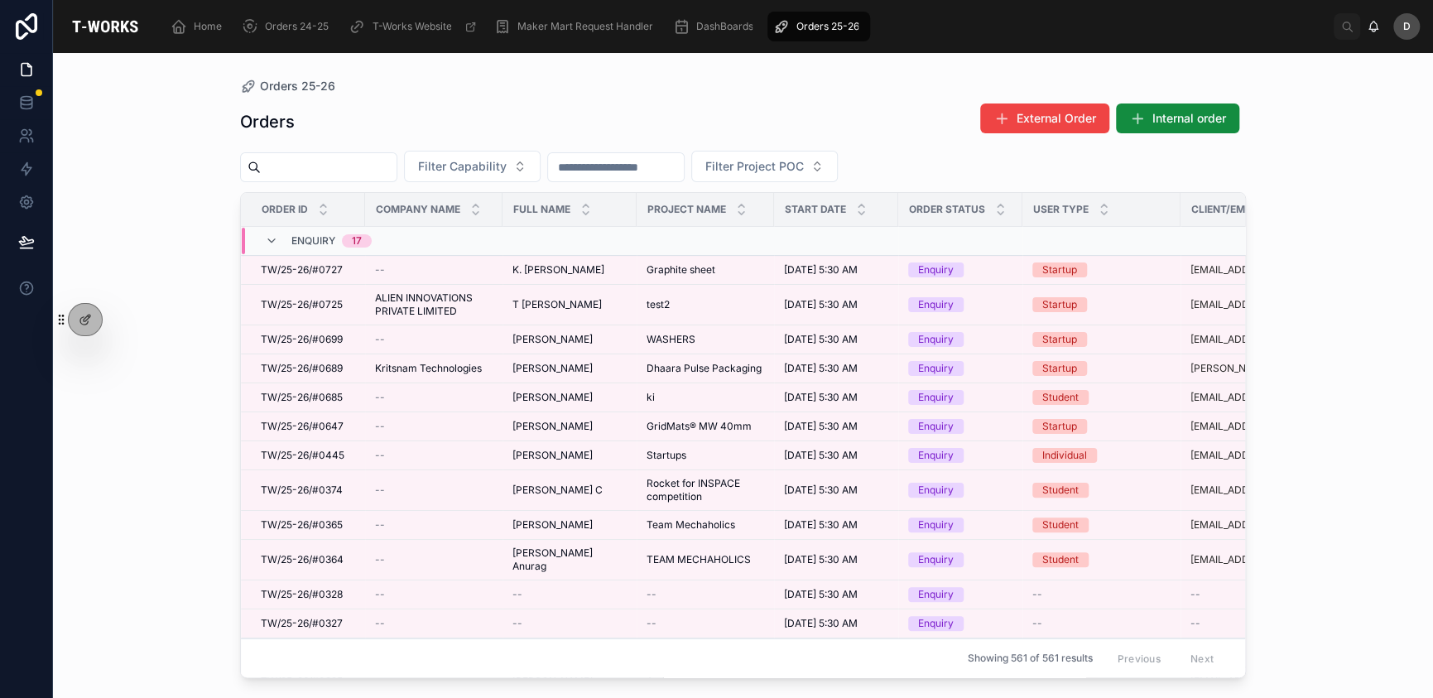
click at [397, 163] on input "text" at bounding box center [329, 167] width 136 height 23
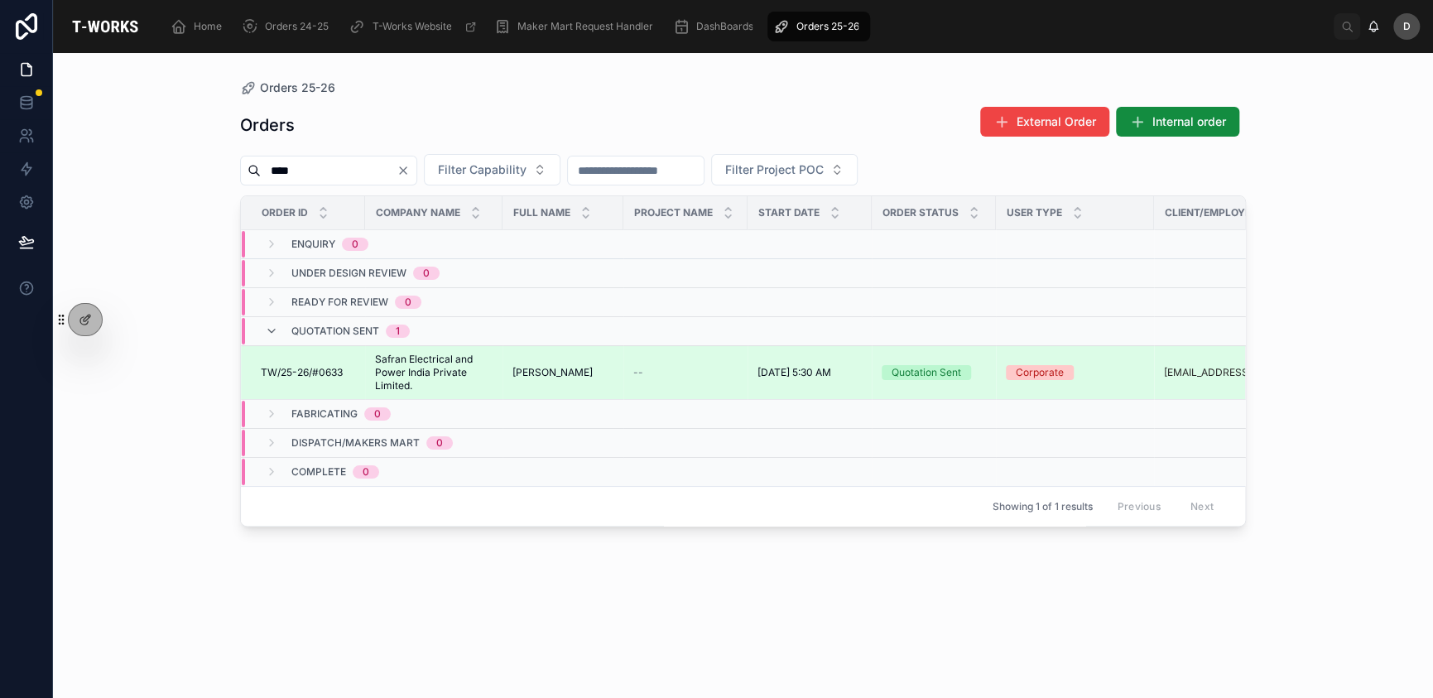
type input "****"
click at [589, 370] on span "[PERSON_NAME]" at bounding box center [553, 372] width 80 height 13
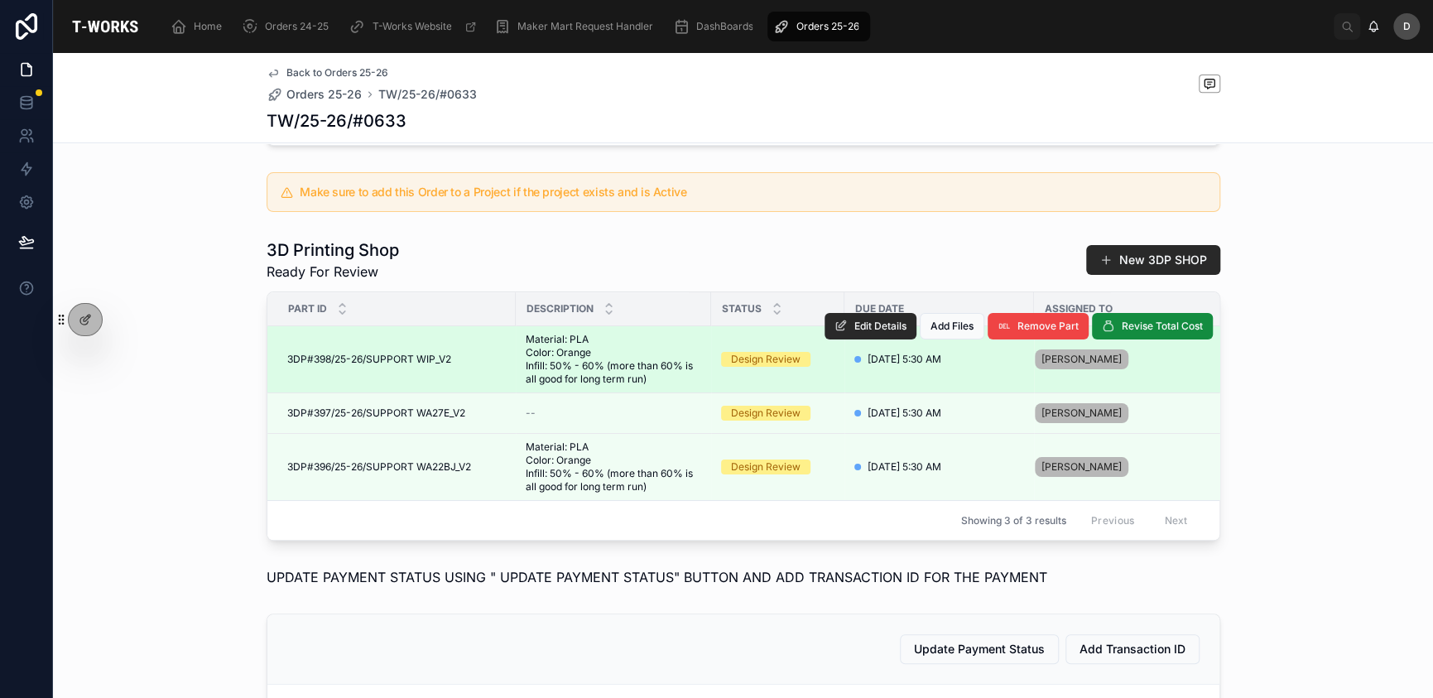
scroll to position [458, 0]
click at [873, 332] on span "Edit Details" at bounding box center [881, 325] width 52 height 13
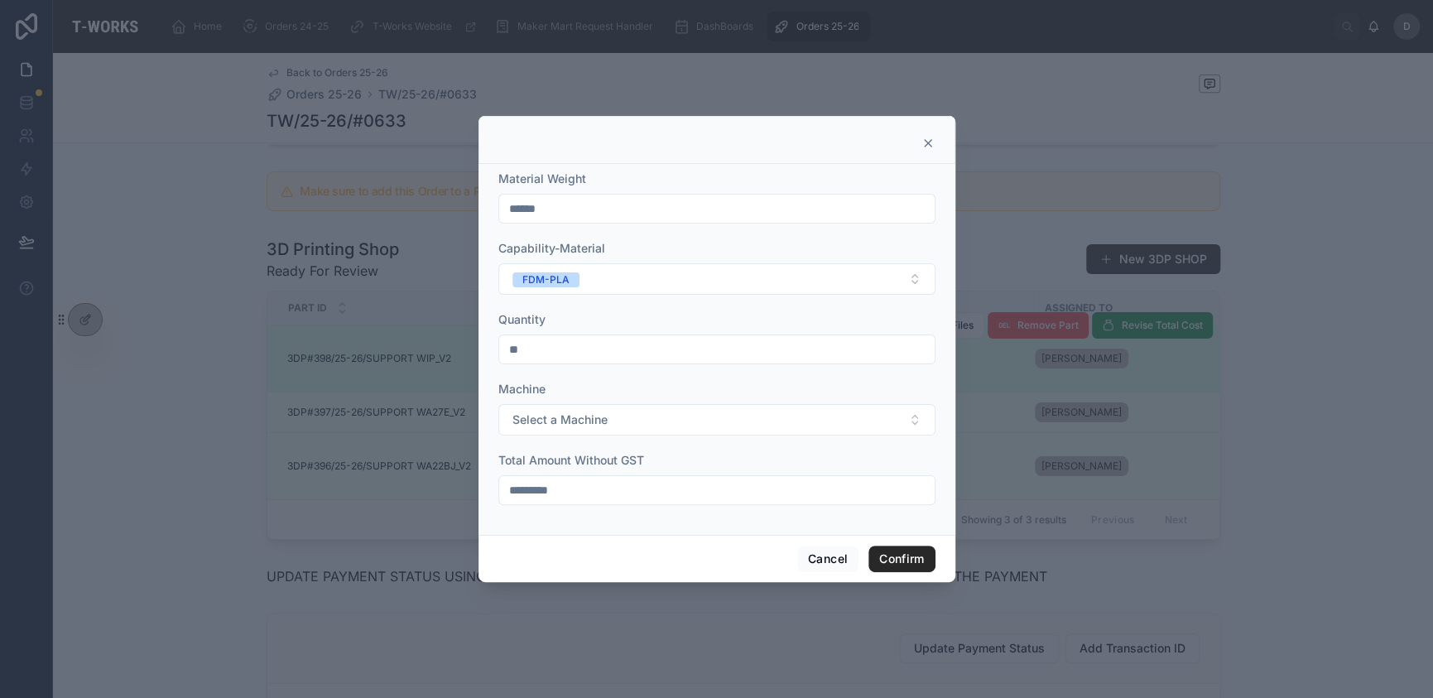
click at [928, 145] on icon at bounding box center [928, 143] width 7 height 7
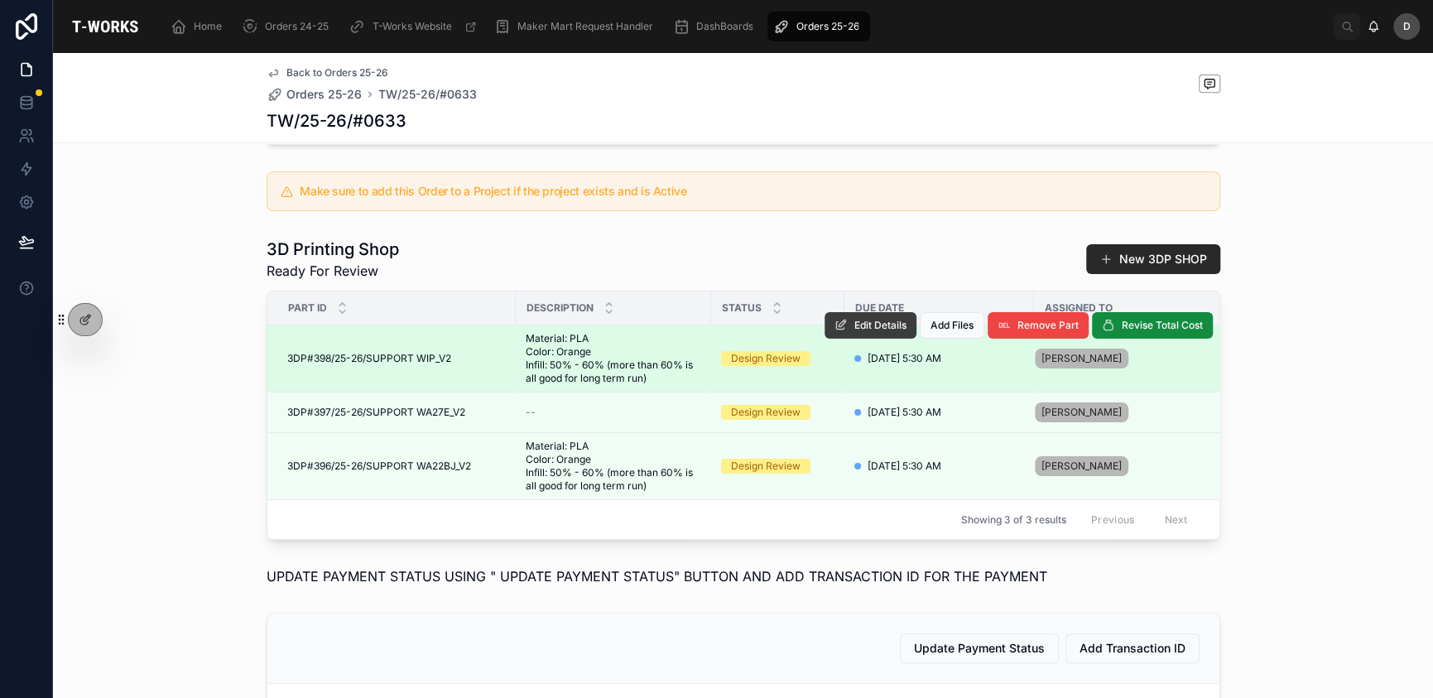
click at [860, 339] on button "Edit Details" at bounding box center [871, 325] width 92 height 26
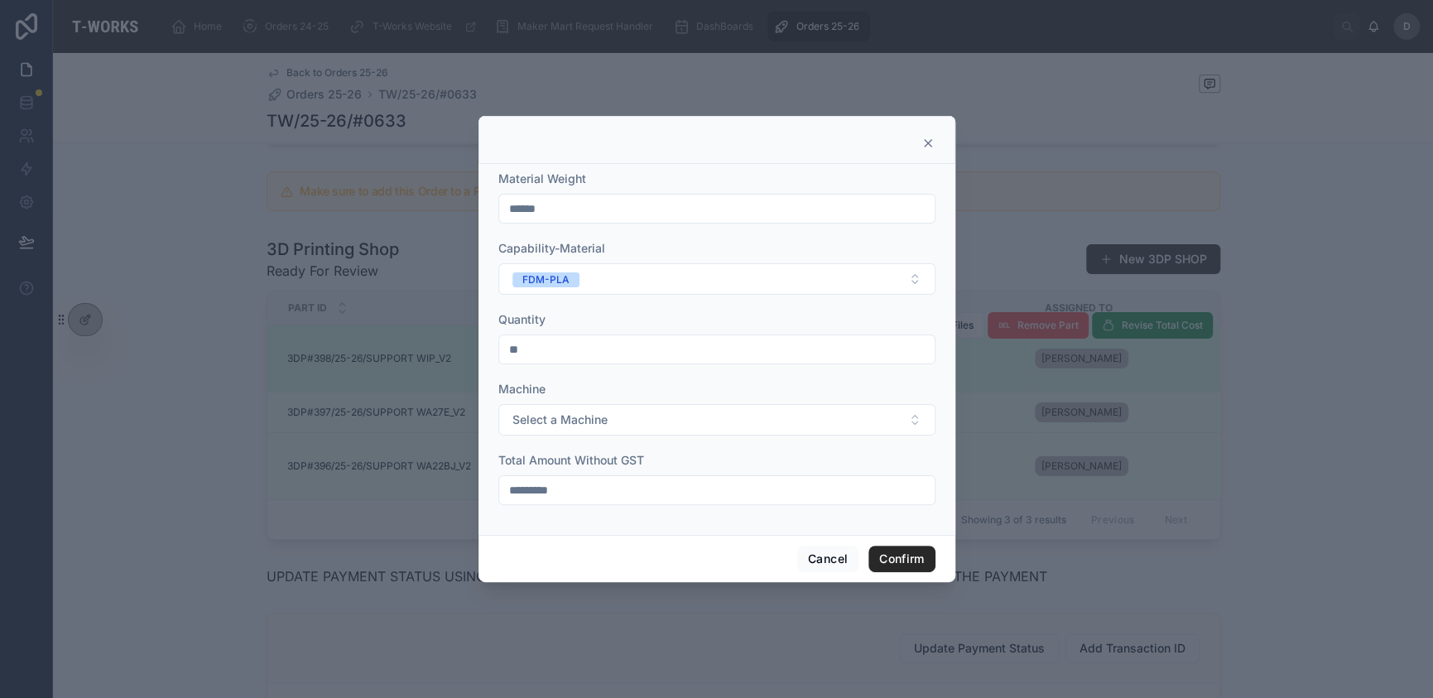
click at [928, 146] on icon at bounding box center [928, 143] width 13 height 13
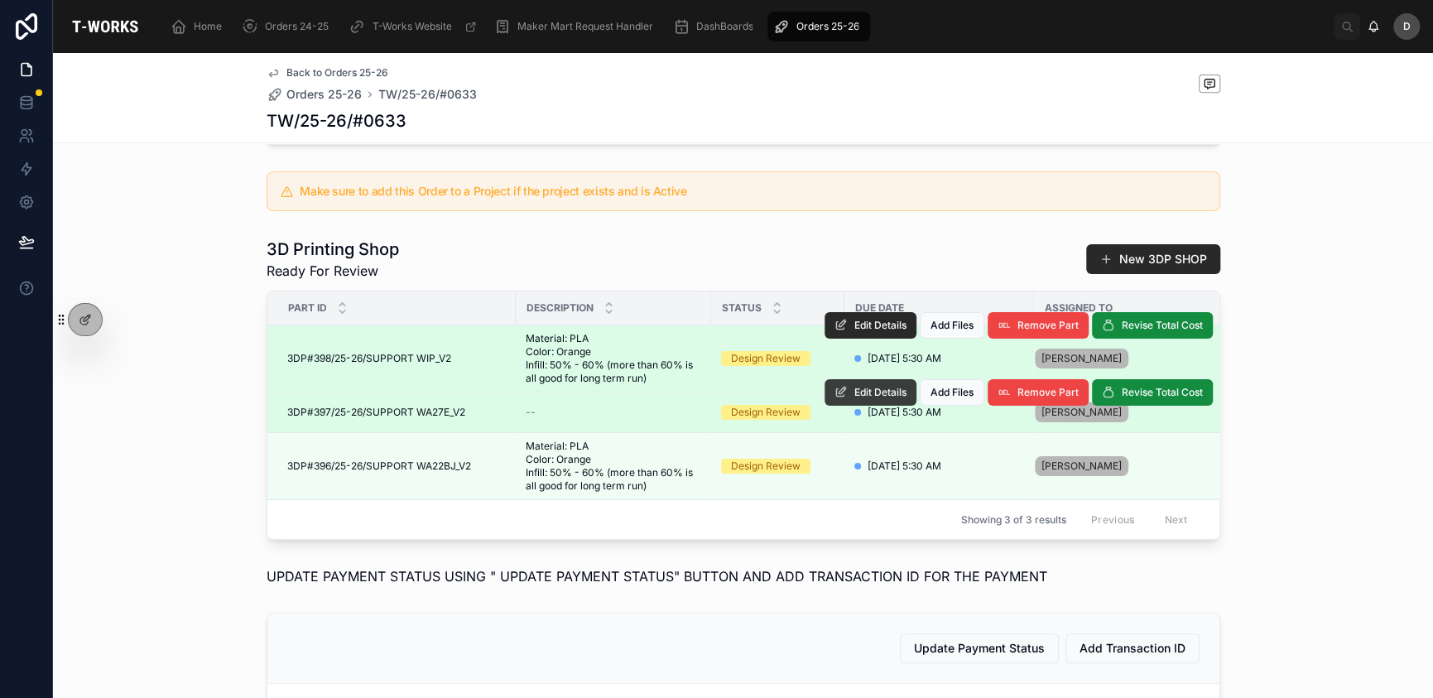
click at [857, 399] on span "Edit Details" at bounding box center [881, 392] width 52 height 13
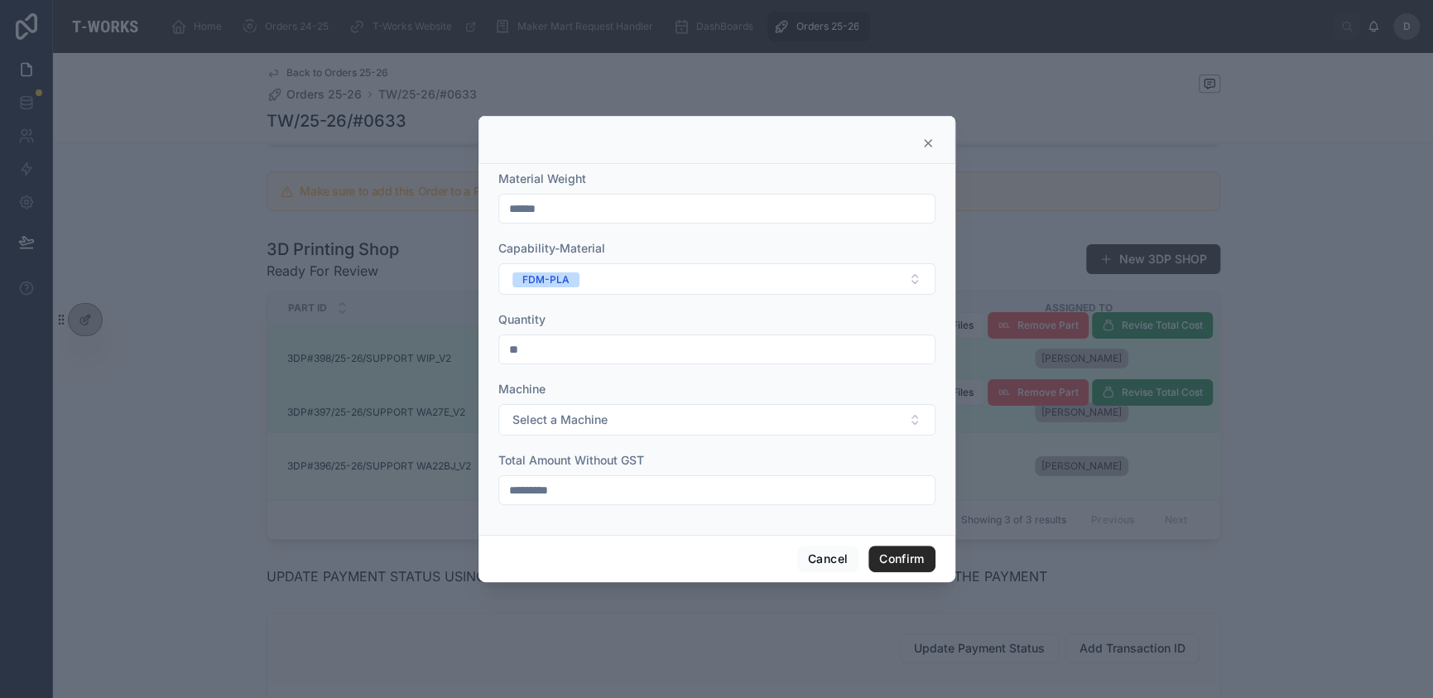
click at [926, 145] on icon at bounding box center [928, 143] width 13 height 13
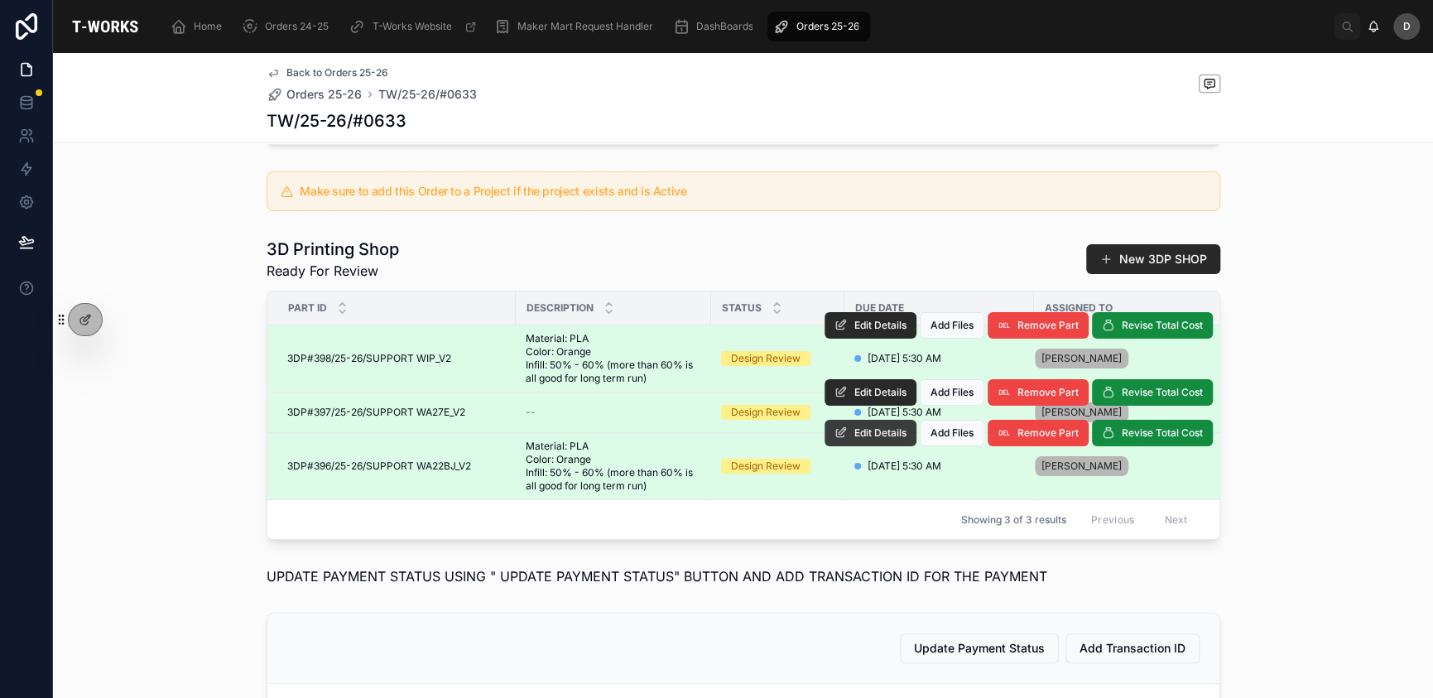
click at [862, 440] on span "Edit Details" at bounding box center [881, 432] width 52 height 13
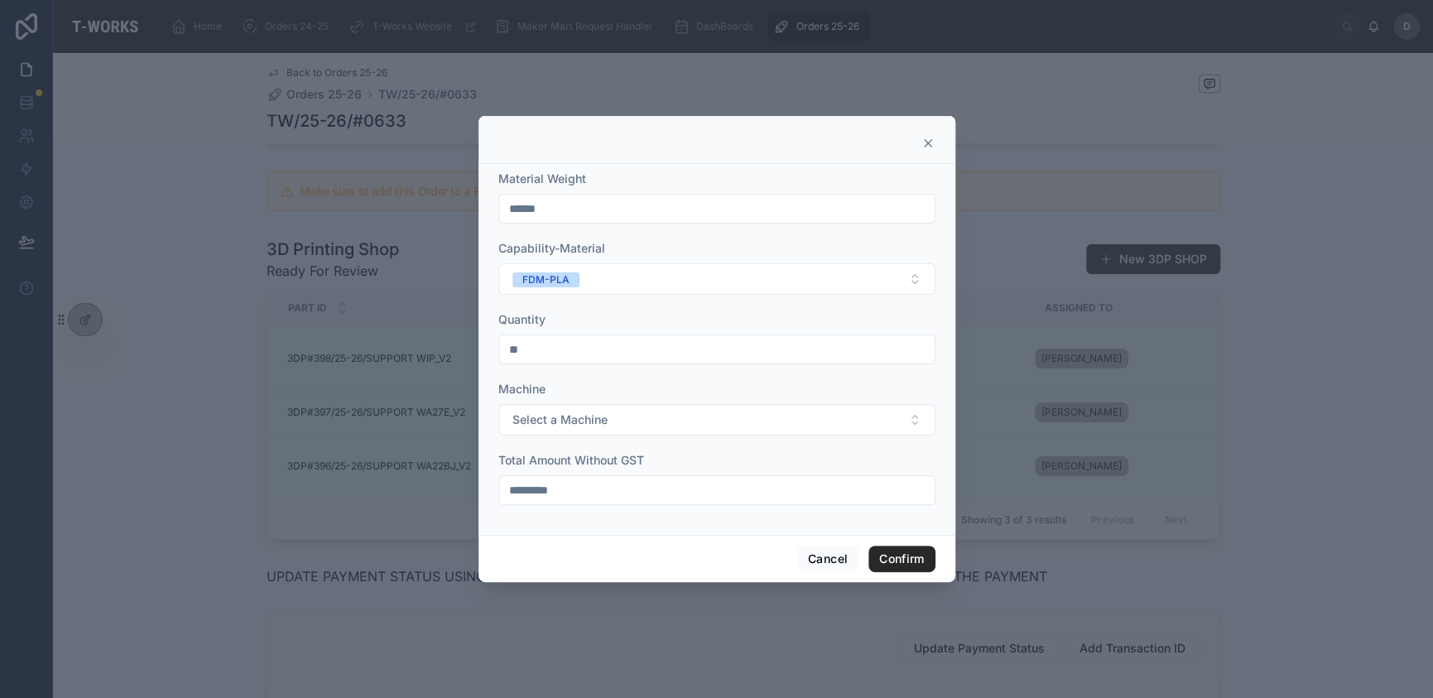
click at [927, 143] on icon at bounding box center [928, 143] width 7 height 7
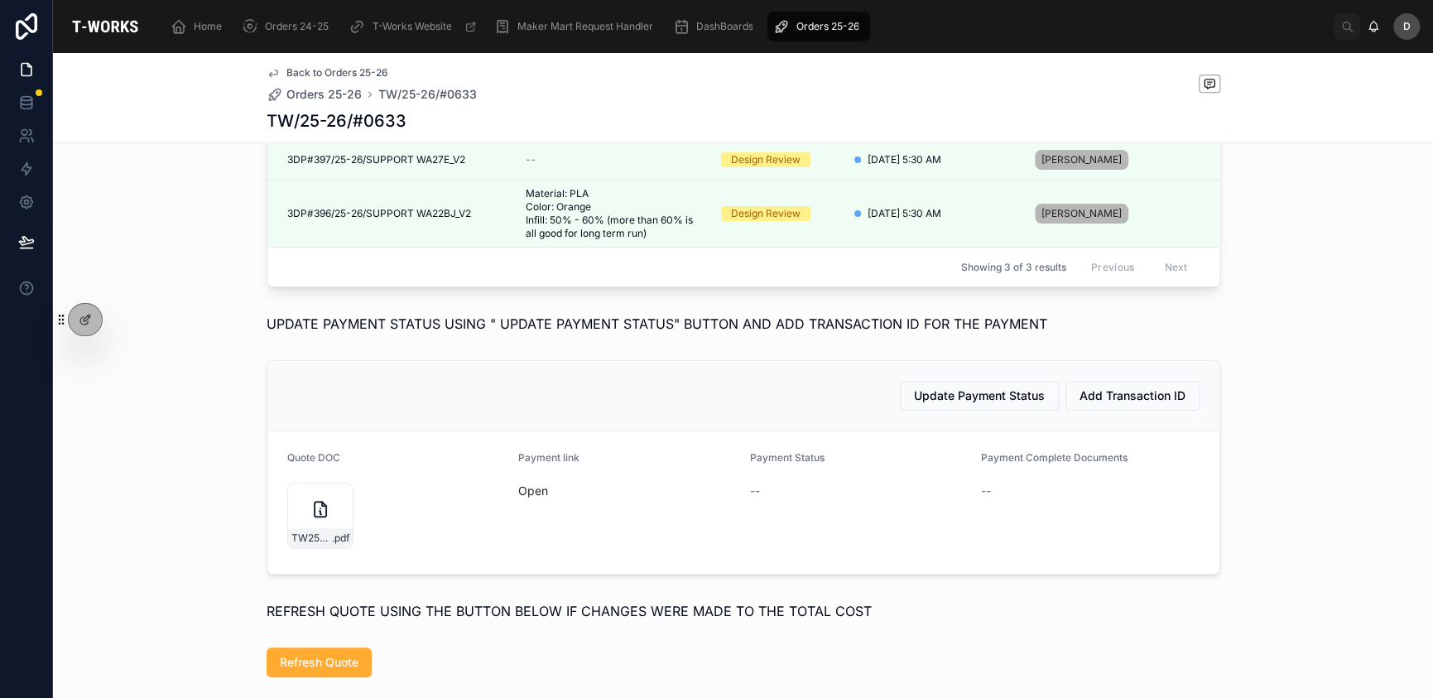
scroll to position [718, 0]
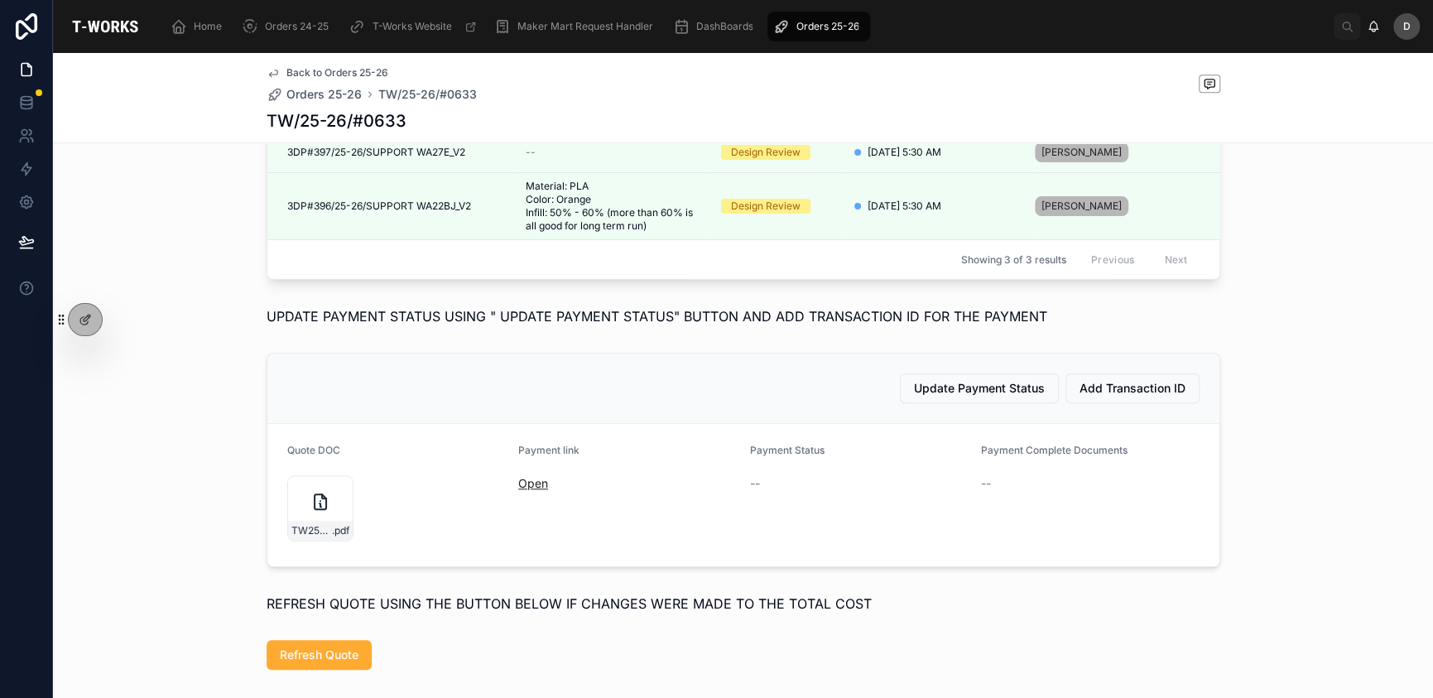
click at [523, 490] on link "Open" at bounding box center [533, 483] width 30 height 14
click at [301, 537] on span "TW25-26#0633-(1)" at bounding box center [311, 530] width 41 height 13
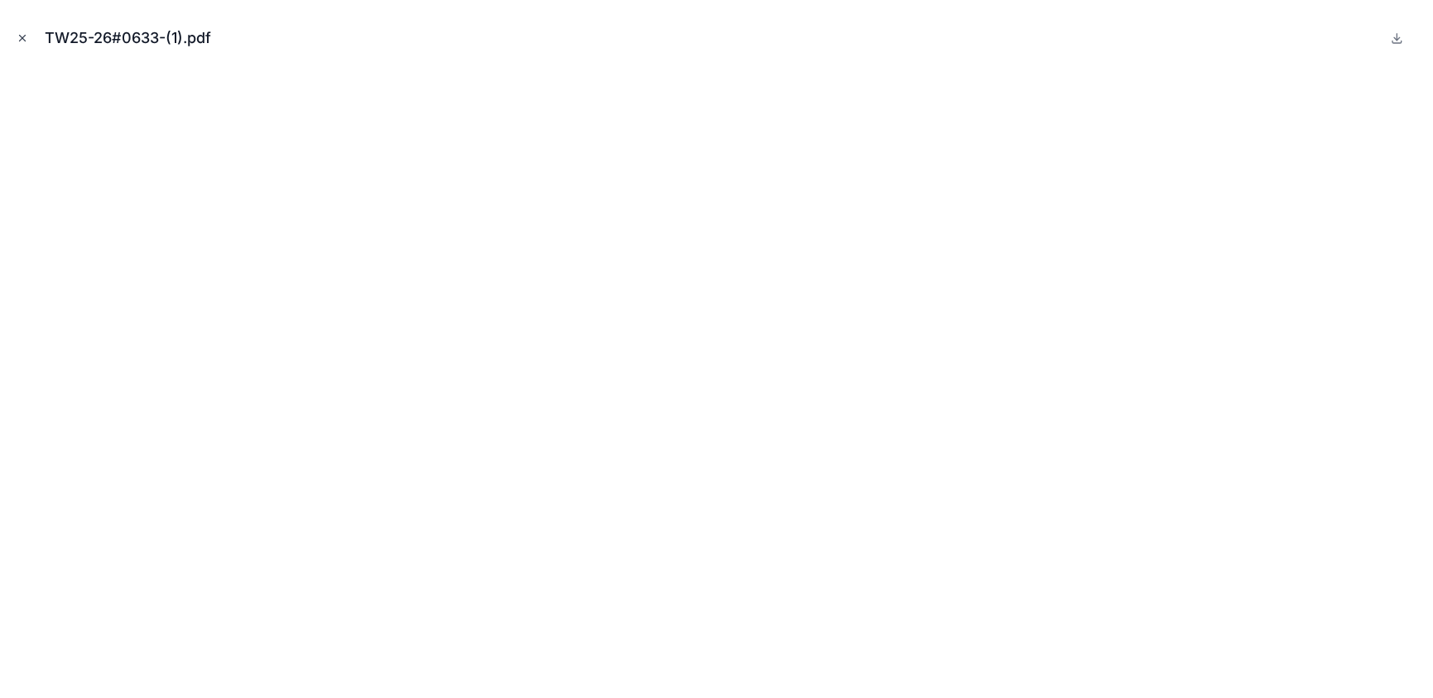
click at [22, 32] on icon "Close modal" at bounding box center [23, 38] width 12 height 12
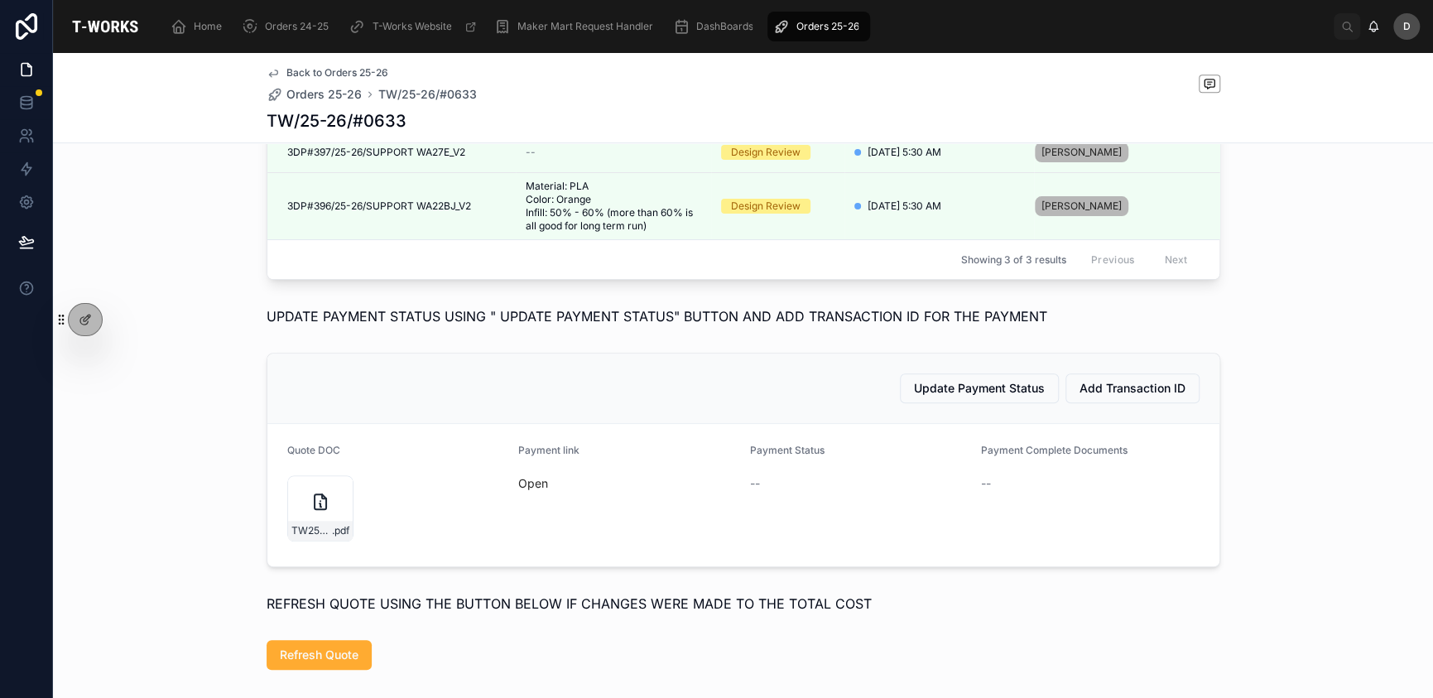
click at [527, 497] on div "Open" at bounding box center [627, 483] width 219 height 26
click at [532, 490] on link "Open" at bounding box center [533, 483] width 30 height 14
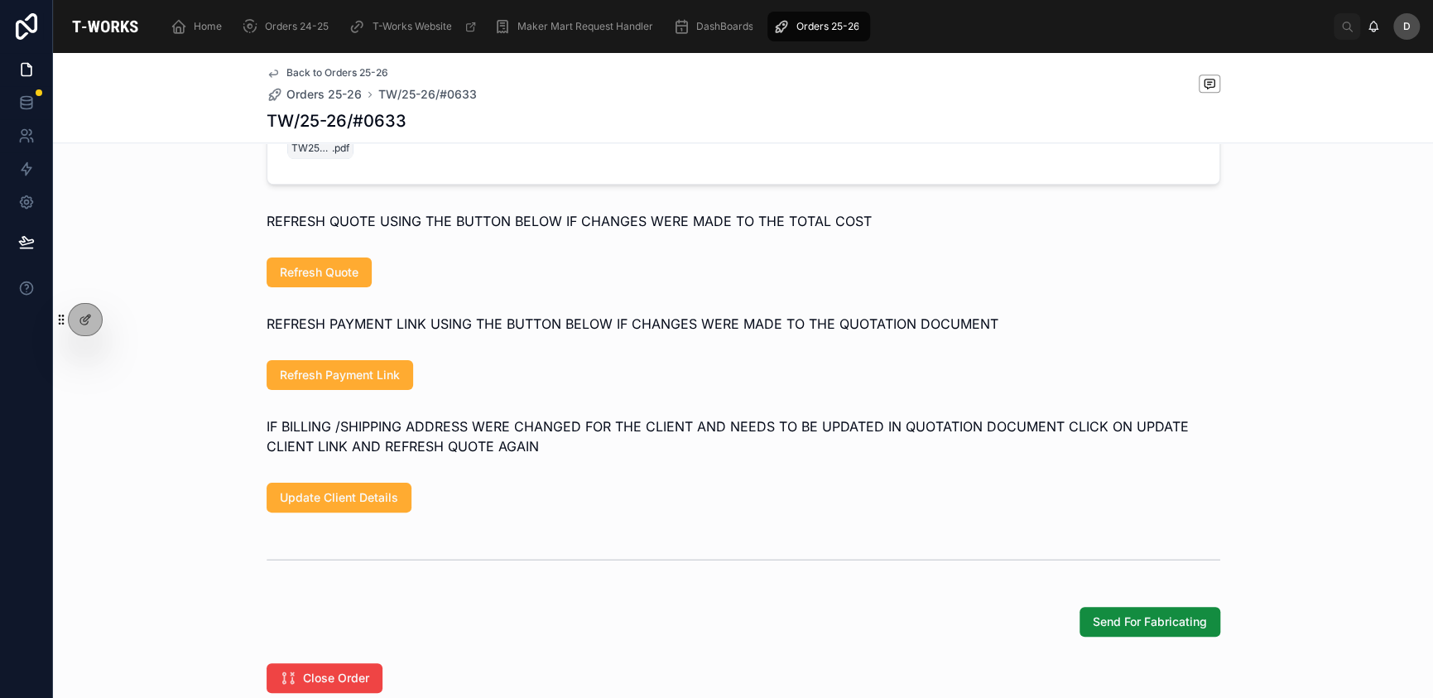
scroll to position [1101, 0]
click at [386, 383] on span "Refresh Payment Link" at bounding box center [340, 374] width 120 height 17
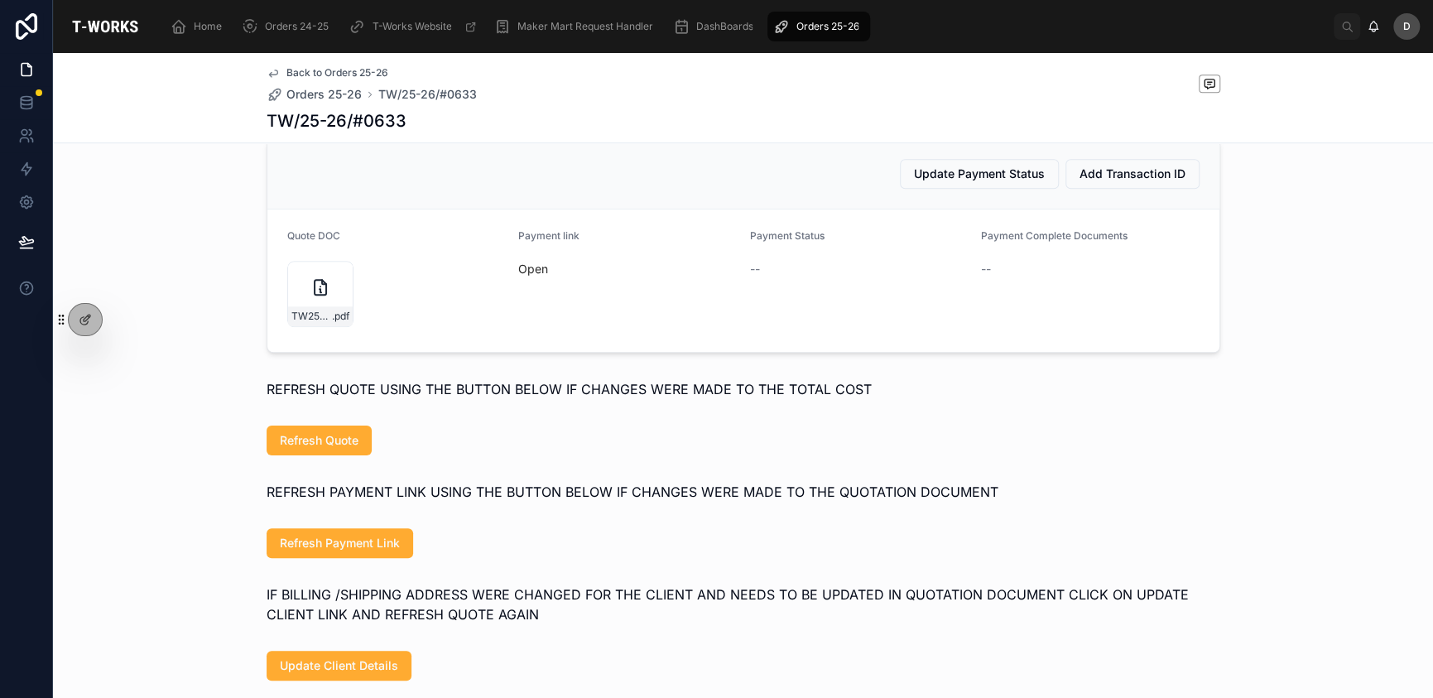
scroll to position [932, 0]
click at [527, 277] on link "Open" at bounding box center [533, 269] width 30 height 14
click at [536, 277] on link "Open" at bounding box center [533, 269] width 30 height 14
click at [531, 277] on link "Open" at bounding box center [533, 269] width 30 height 14
click at [523, 277] on link "Open" at bounding box center [533, 269] width 30 height 14
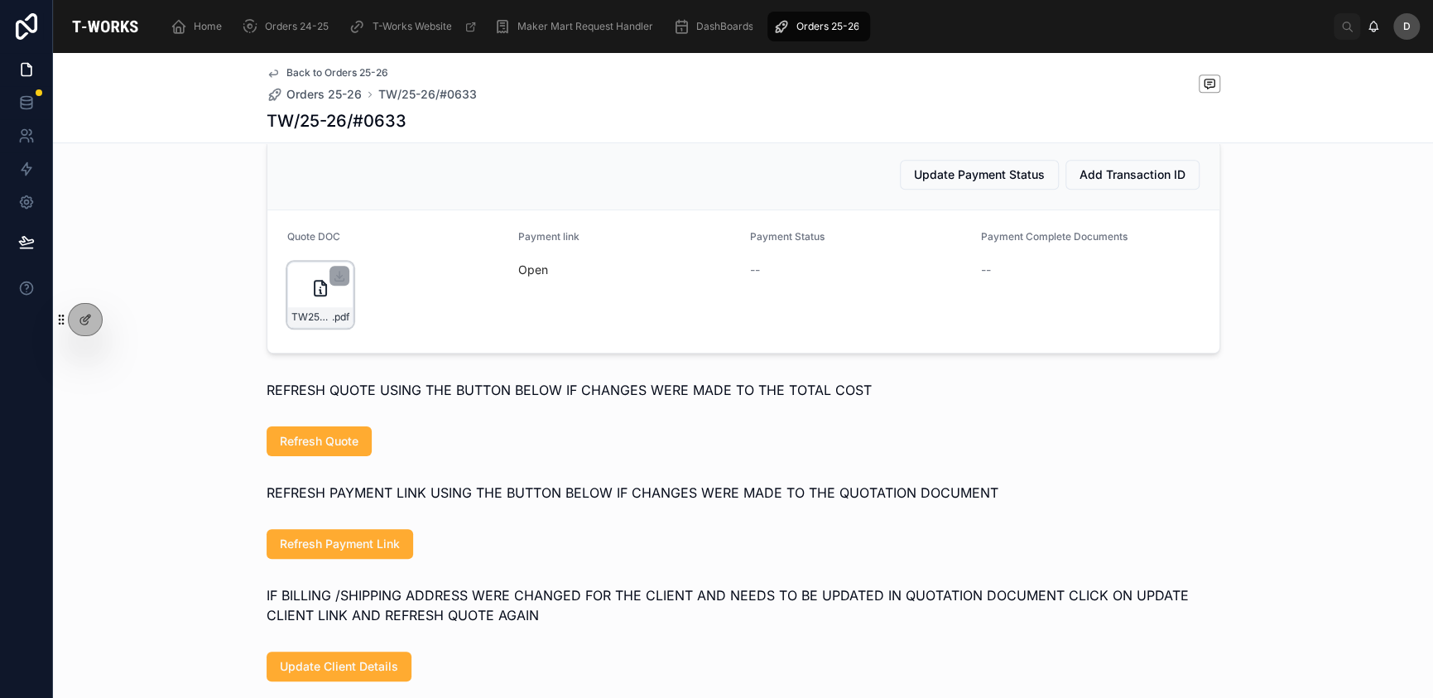
click at [288, 328] on div "TW25-26#0633-(1) .pdf" at bounding box center [320, 295] width 66 height 66
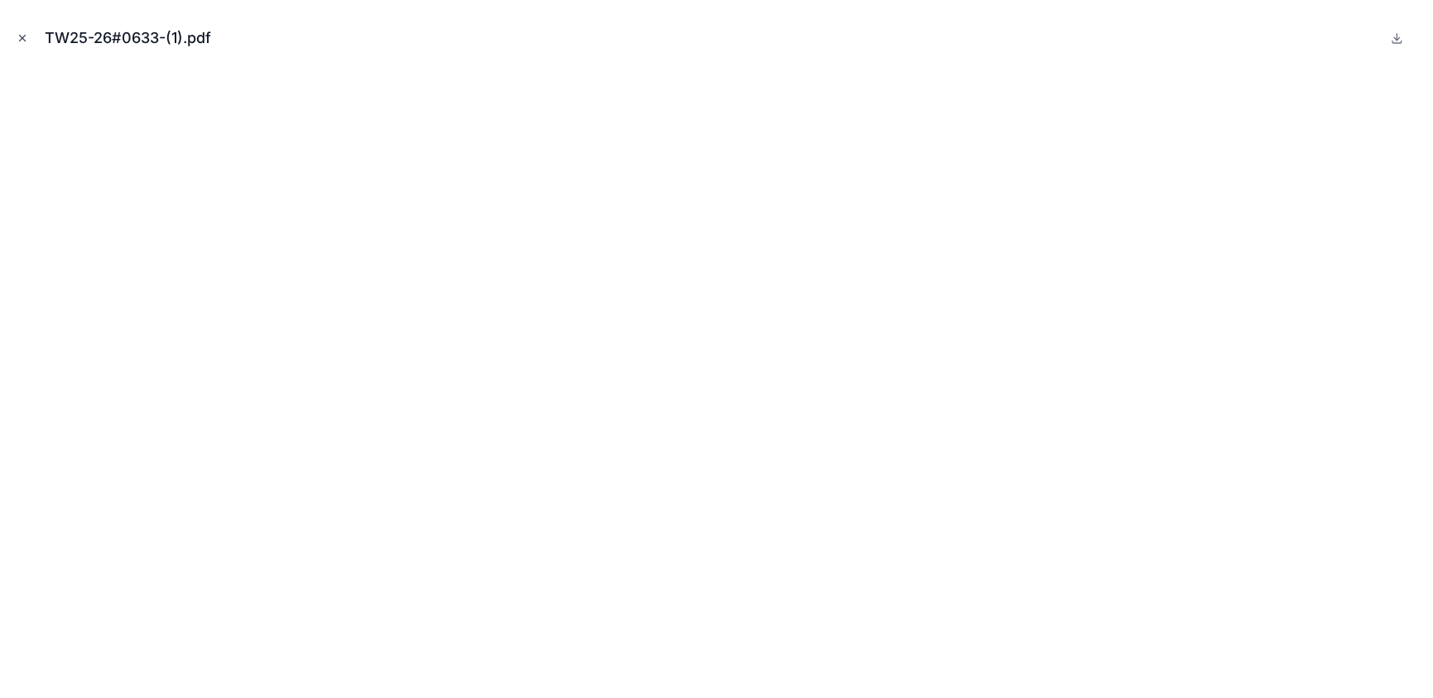
click at [25, 37] on icon "Close modal" at bounding box center [23, 38] width 12 height 12
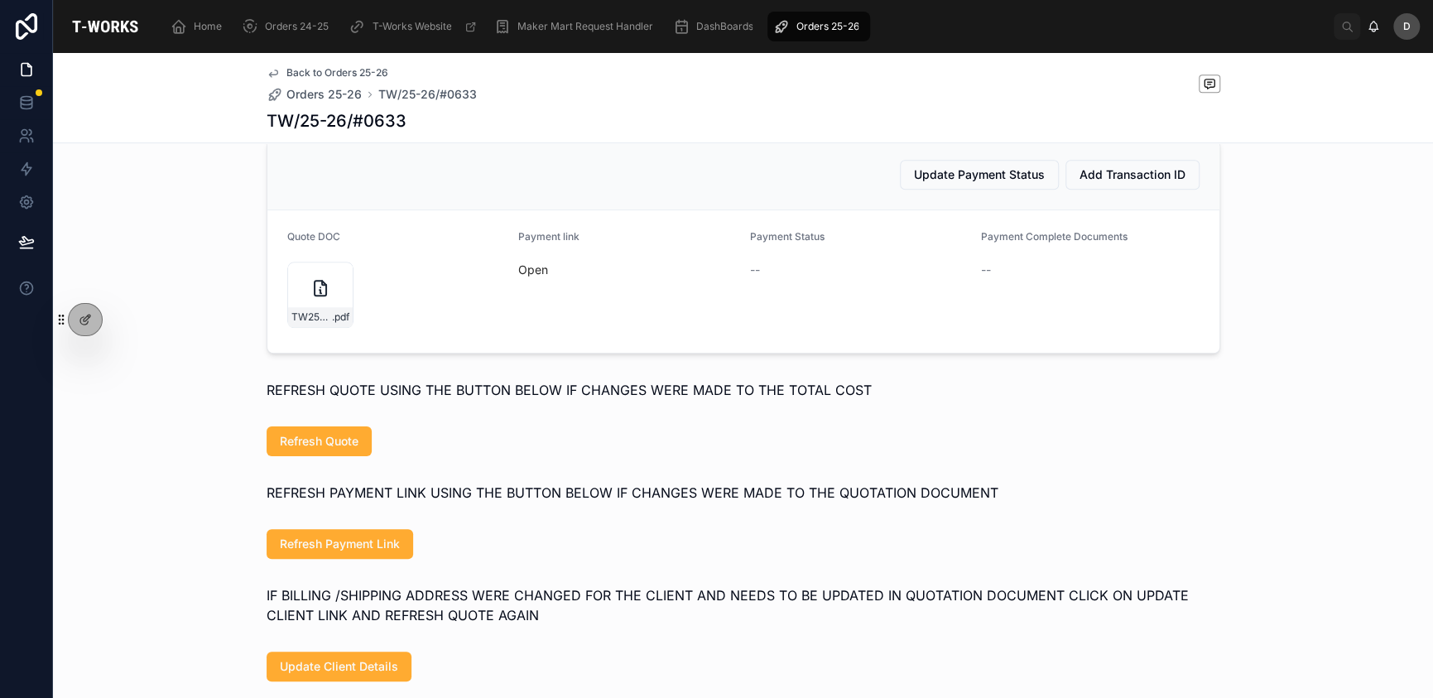
click at [238, 41] on div "Home Orders 24-25 T-Works Website Maker Mart Request Handler DashBoards Orders …" at bounding box center [745, 26] width 1177 height 36
click at [825, 24] on span "Orders 25-26" at bounding box center [827, 26] width 63 height 13
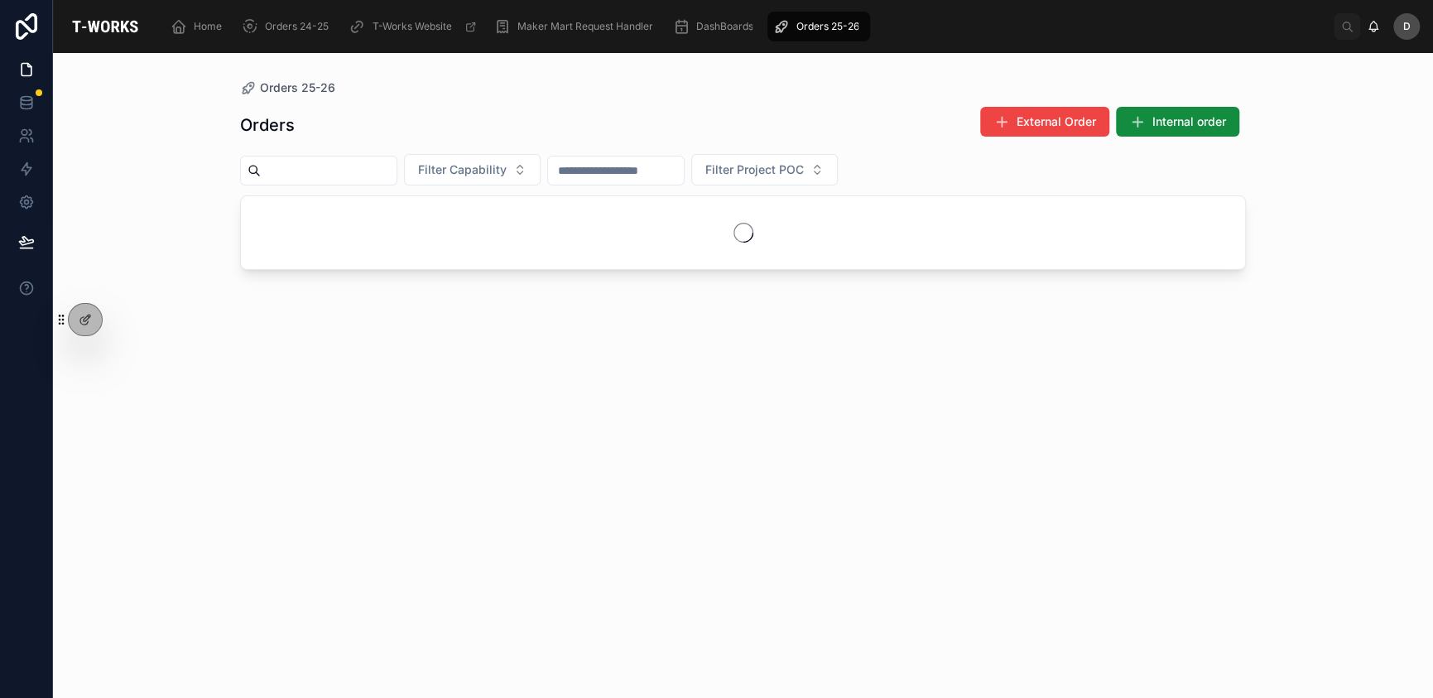
click at [386, 181] on div at bounding box center [318, 171] width 157 height 30
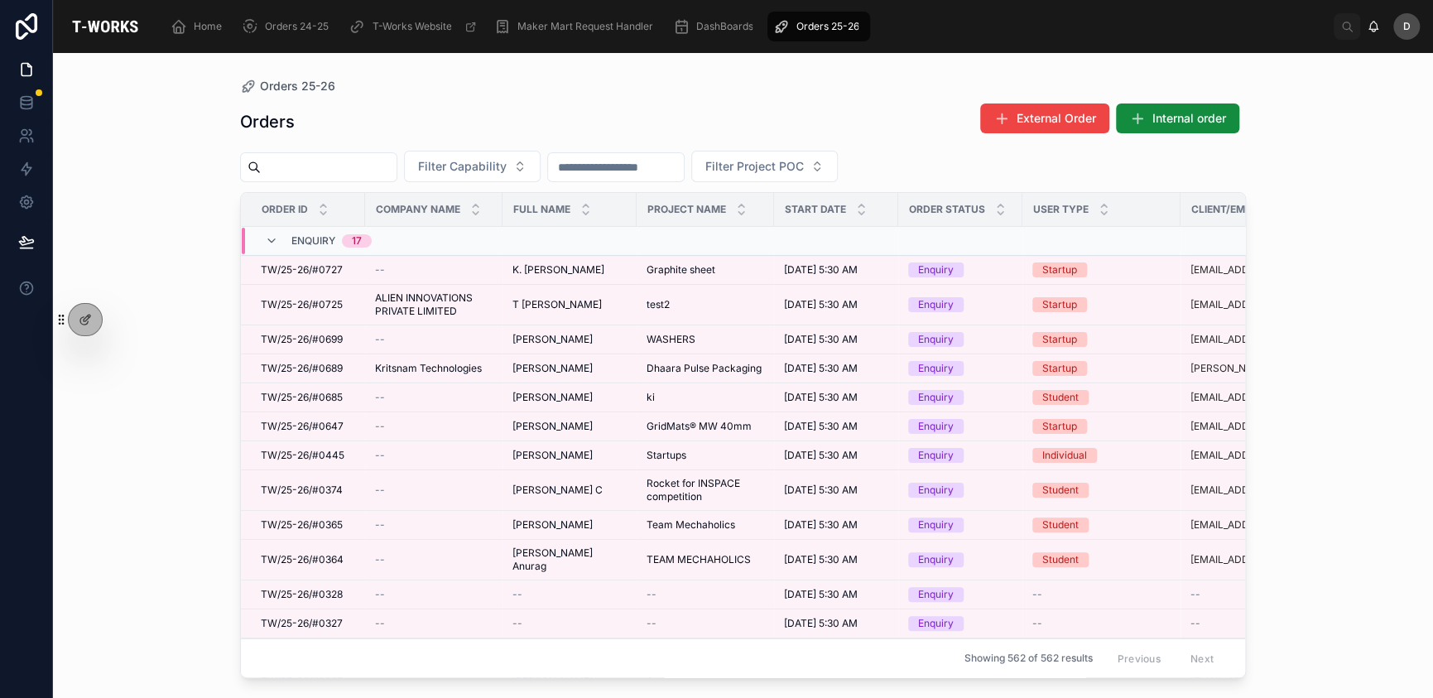
click at [397, 173] on input "text" at bounding box center [329, 167] width 136 height 23
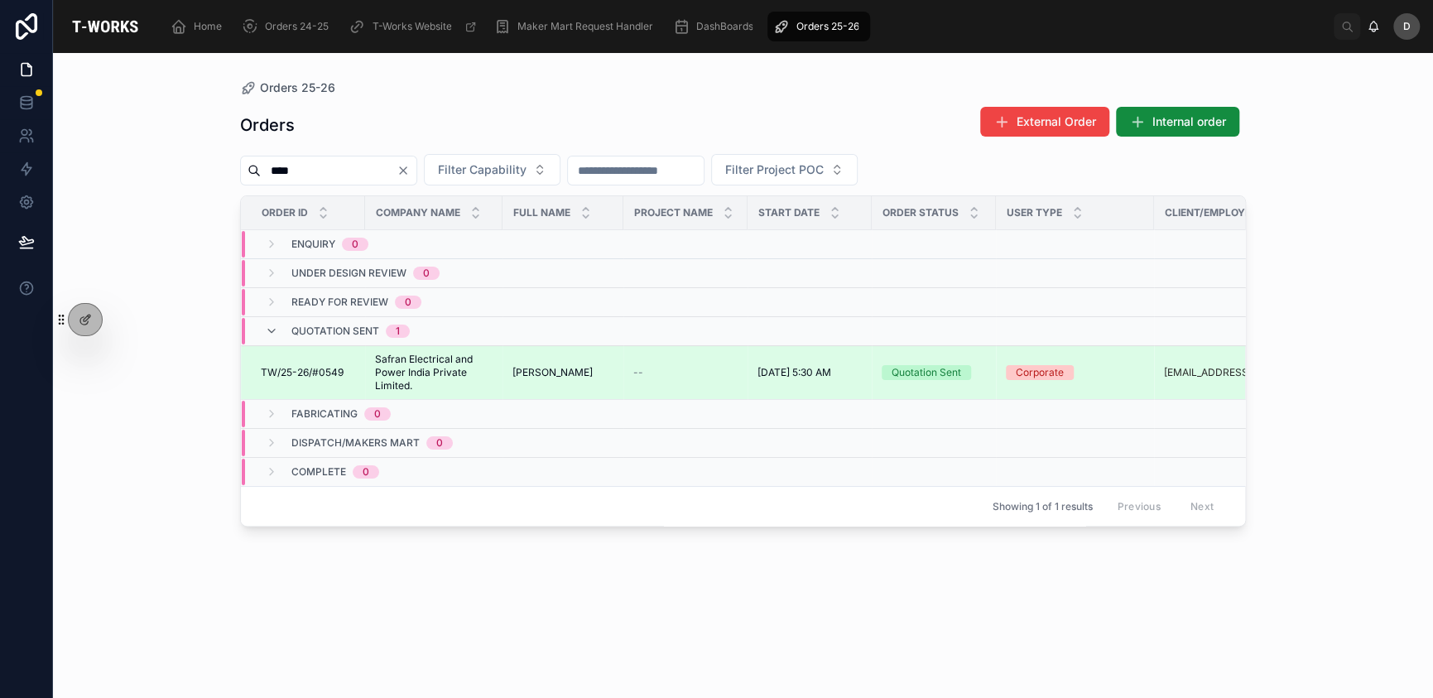
type input "****"
click at [569, 378] on span "[PERSON_NAME]" at bounding box center [553, 372] width 80 height 13
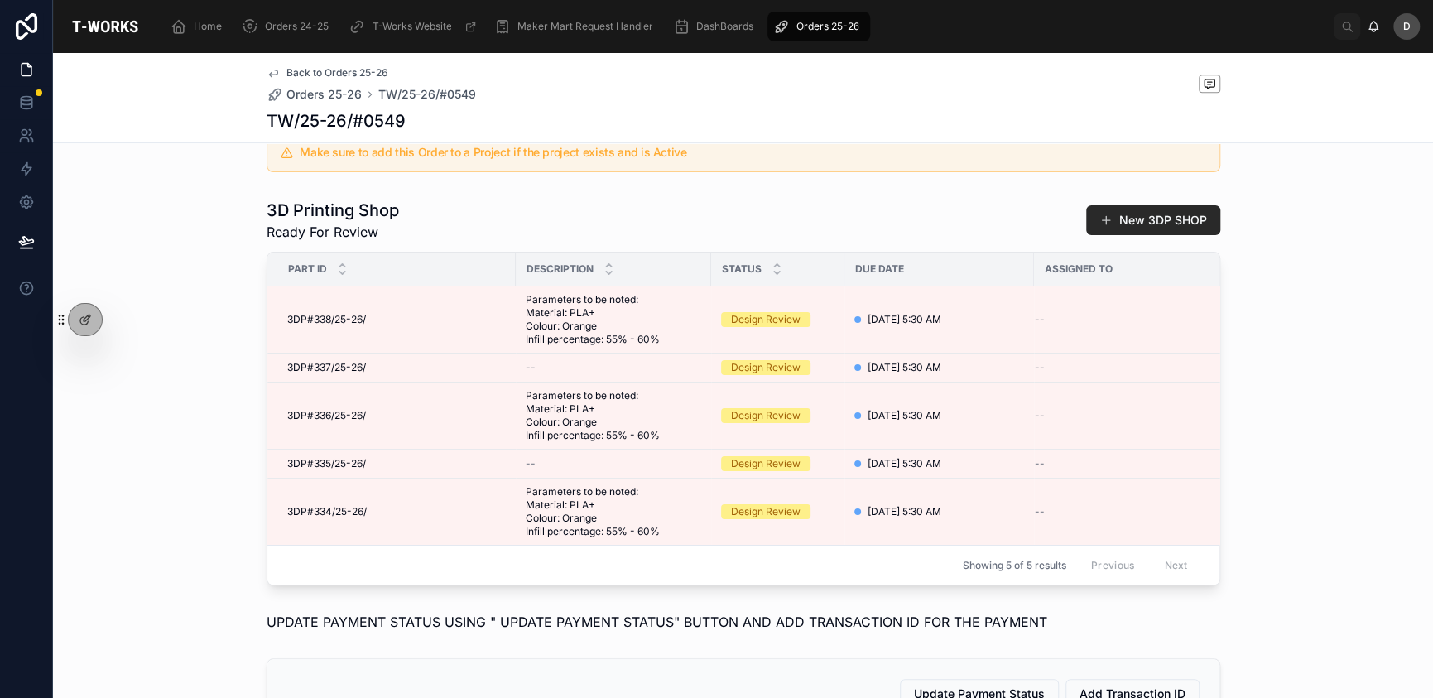
scroll to position [470, 0]
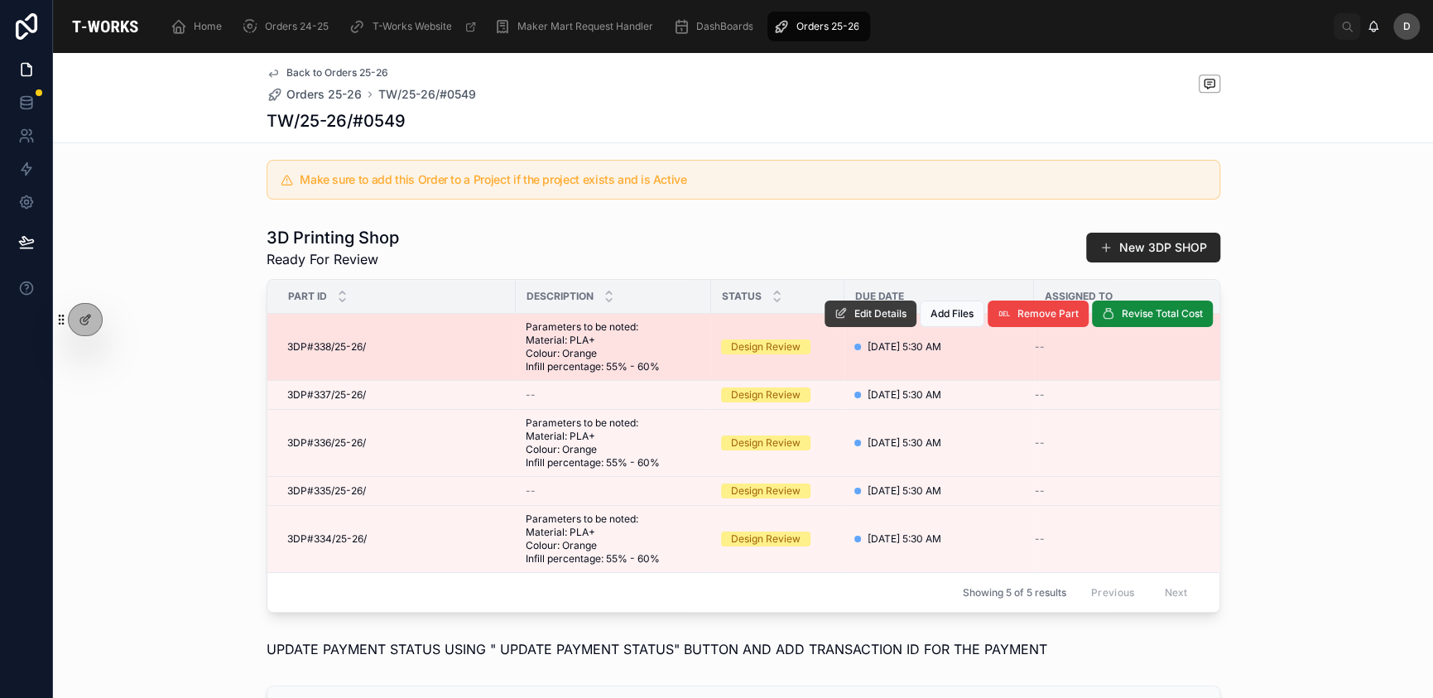
click at [855, 320] on span "Edit Details" at bounding box center [881, 313] width 52 height 13
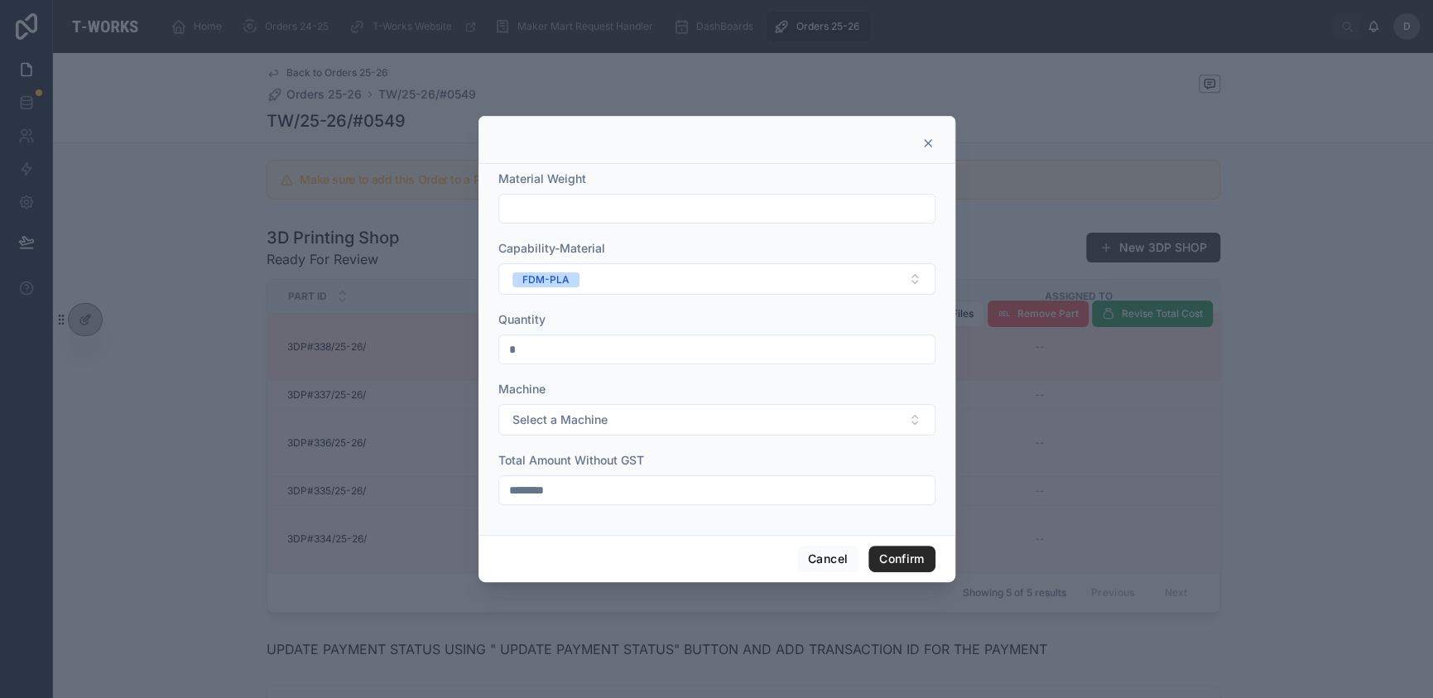
click at [926, 142] on icon at bounding box center [928, 143] width 7 height 7
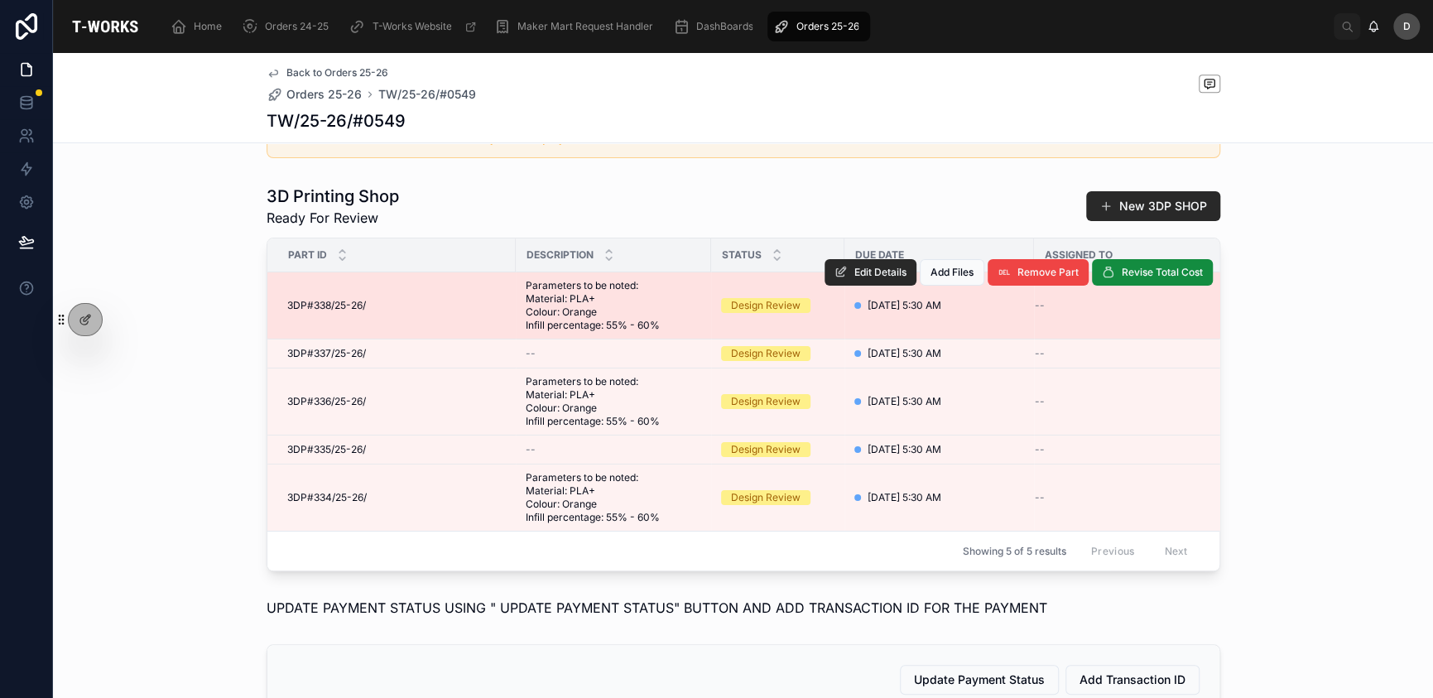
scroll to position [512, 0]
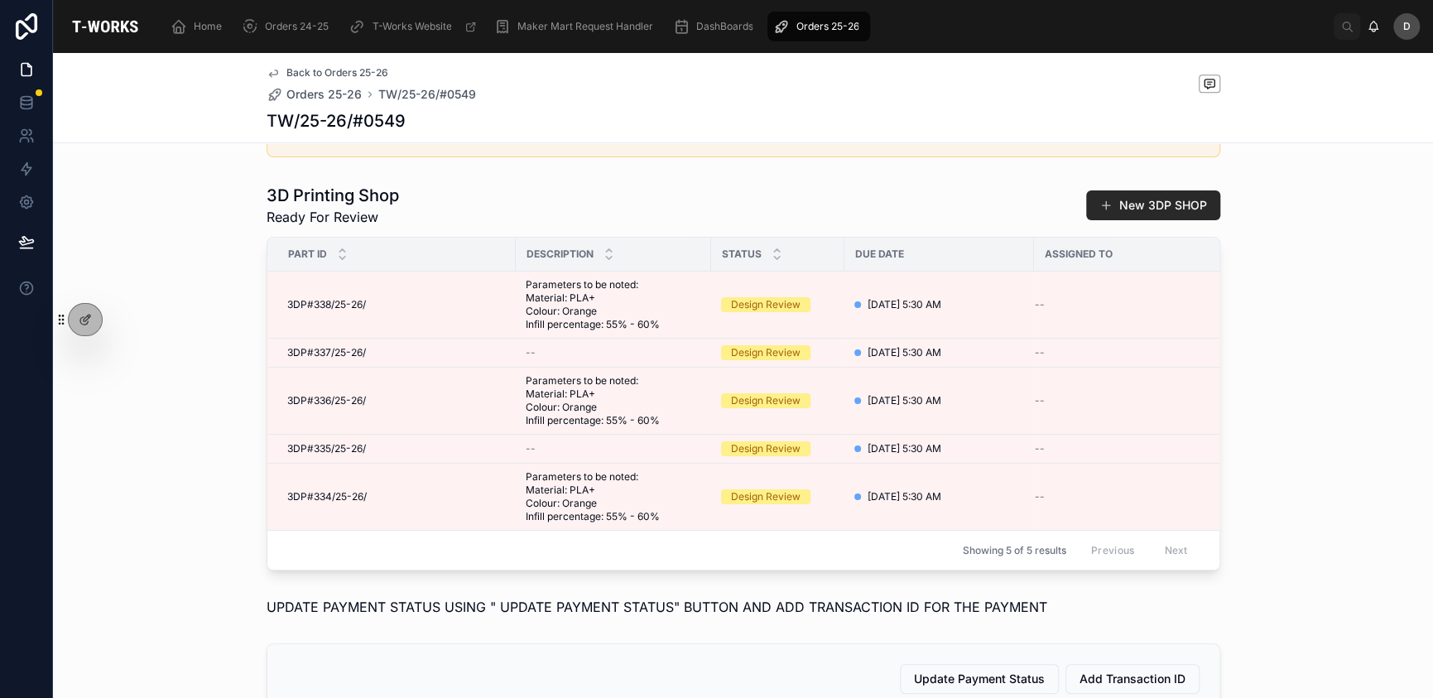
click at [0, 0] on span "Edit Details" at bounding box center [0, 0] width 0 height 0
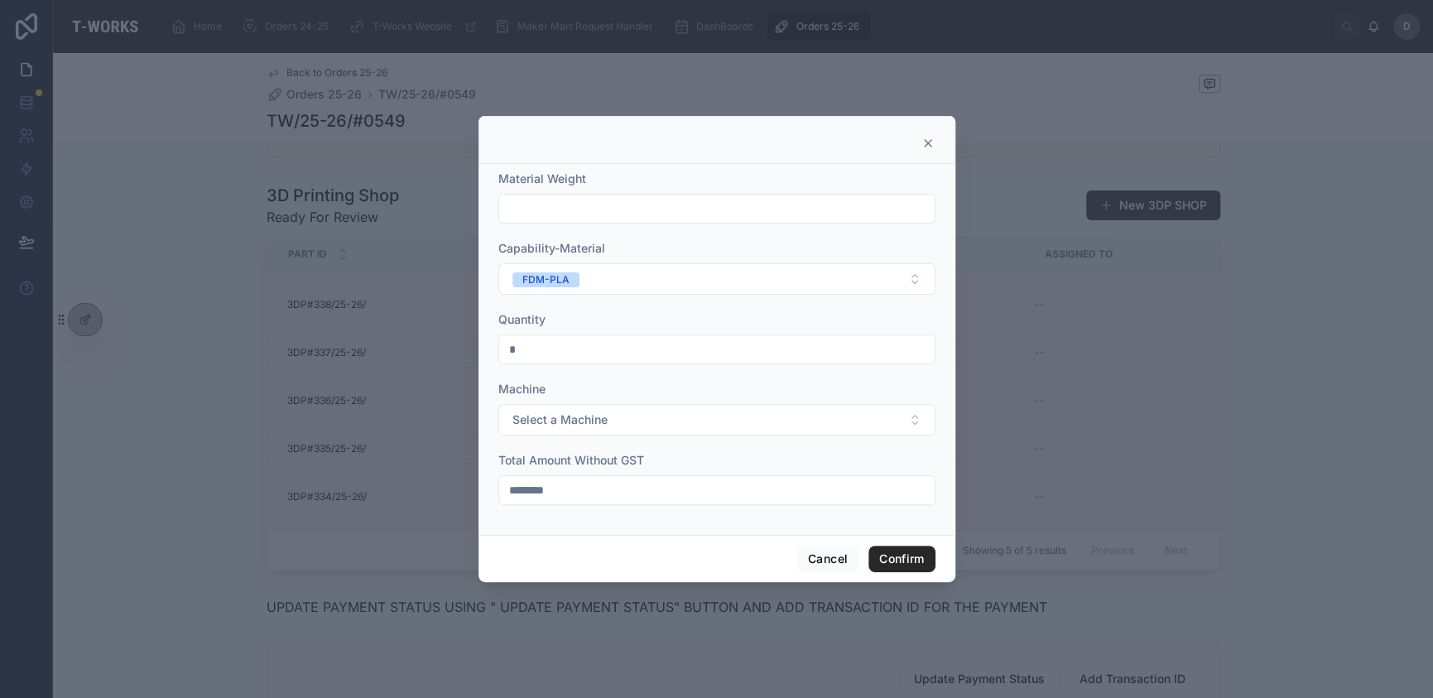
drag, startPoint x: 573, startPoint y: 494, endPoint x: 505, endPoint y: 495, distance: 67.9
click at [505, 495] on input "********" at bounding box center [717, 490] width 436 height 23
click at [651, 447] on form "Material Weight Capability-Material FDM-PLA Quantity * Machine Select a Machine…" at bounding box center [716, 346] width 437 height 351
click at [836, 552] on button "Cancel" at bounding box center [827, 559] width 61 height 26
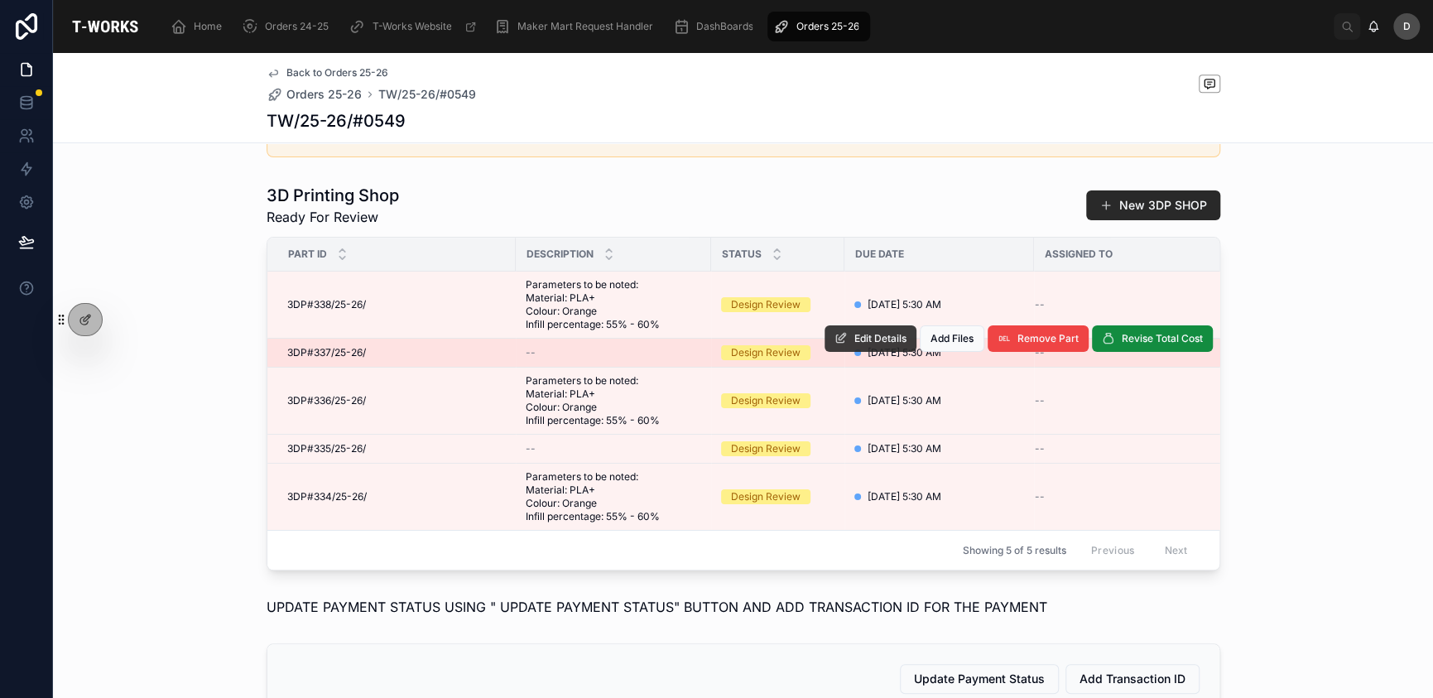
click at [880, 345] on span "Edit Details" at bounding box center [881, 338] width 52 height 13
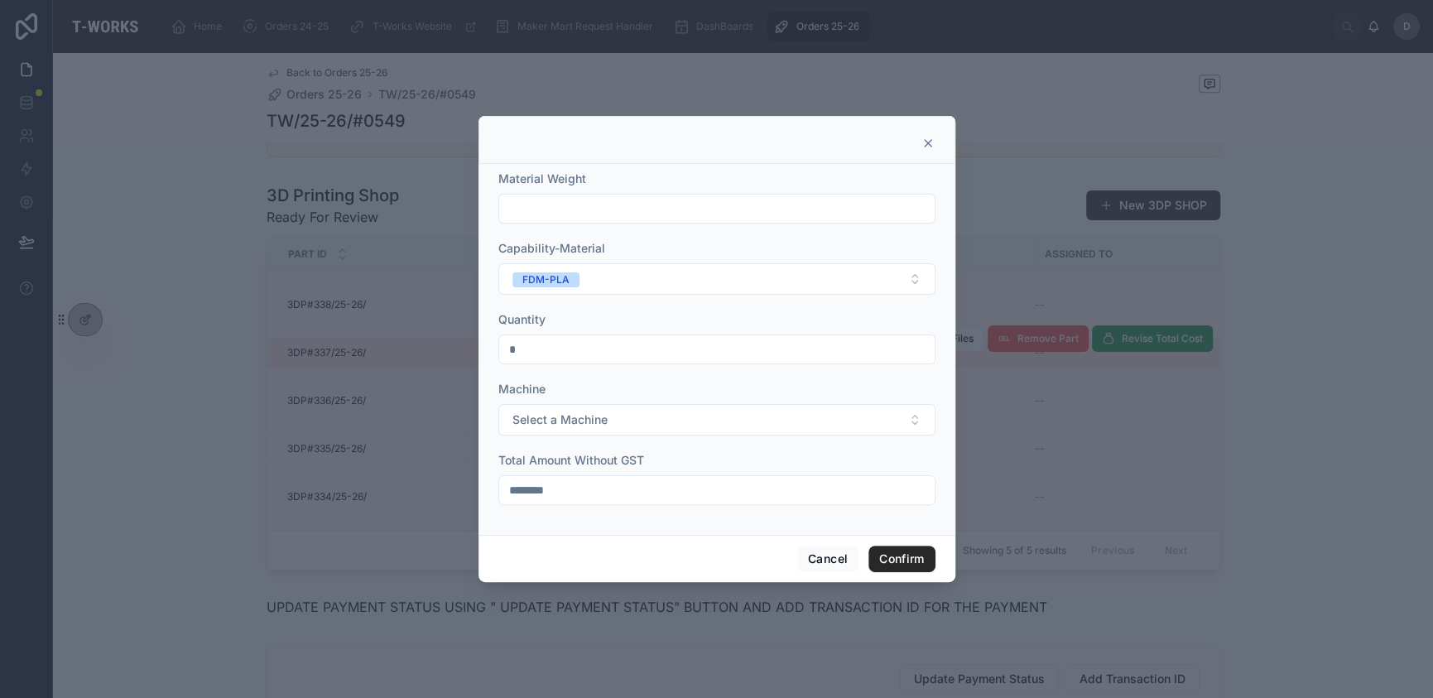
click at [932, 137] on icon at bounding box center [928, 143] width 13 height 13
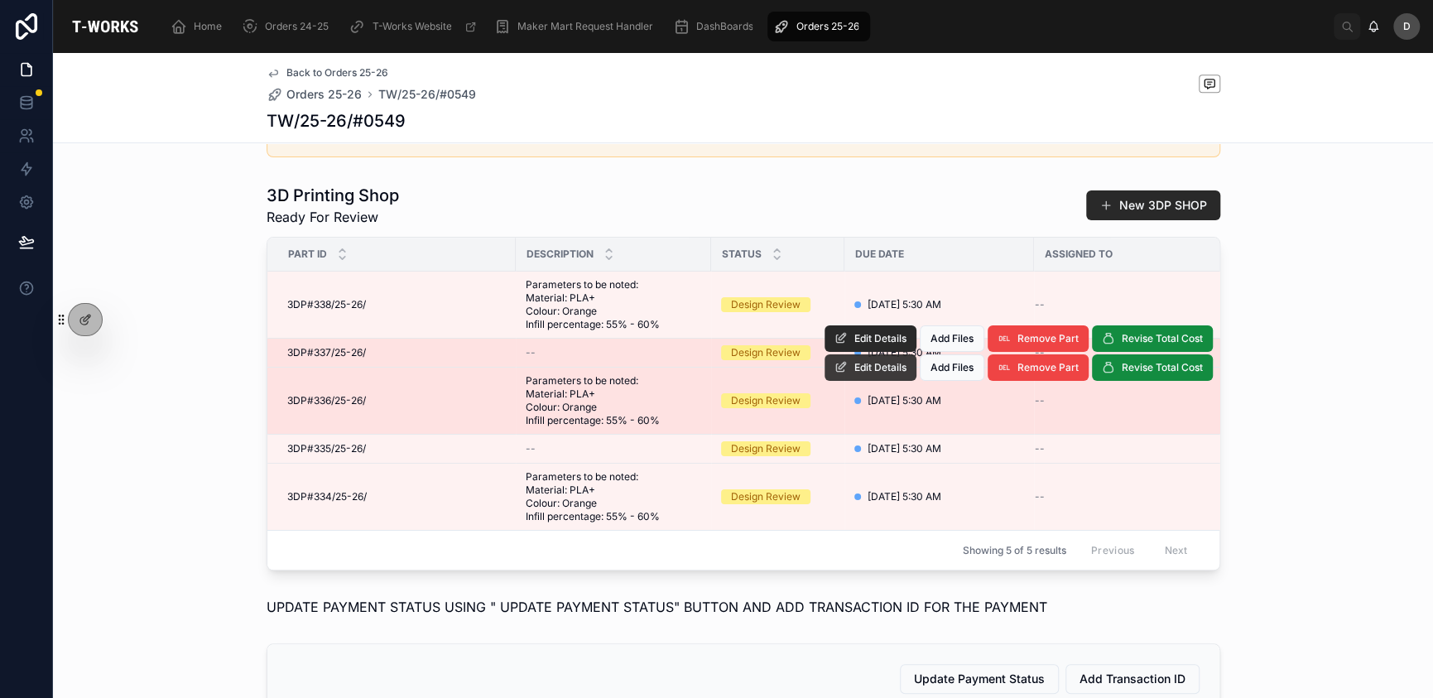
click at [872, 374] on span "Edit Details" at bounding box center [881, 367] width 52 height 13
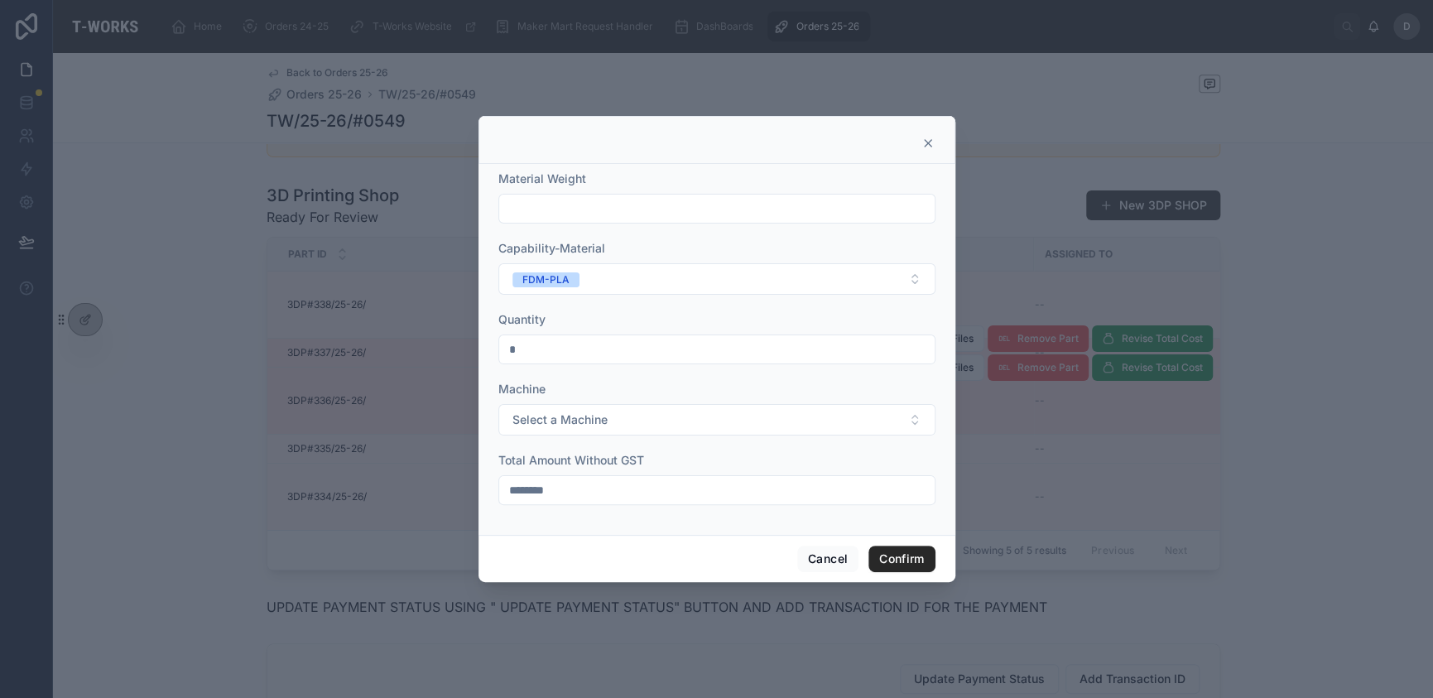
click at [928, 144] on icon at bounding box center [928, 143] width 7 height 7
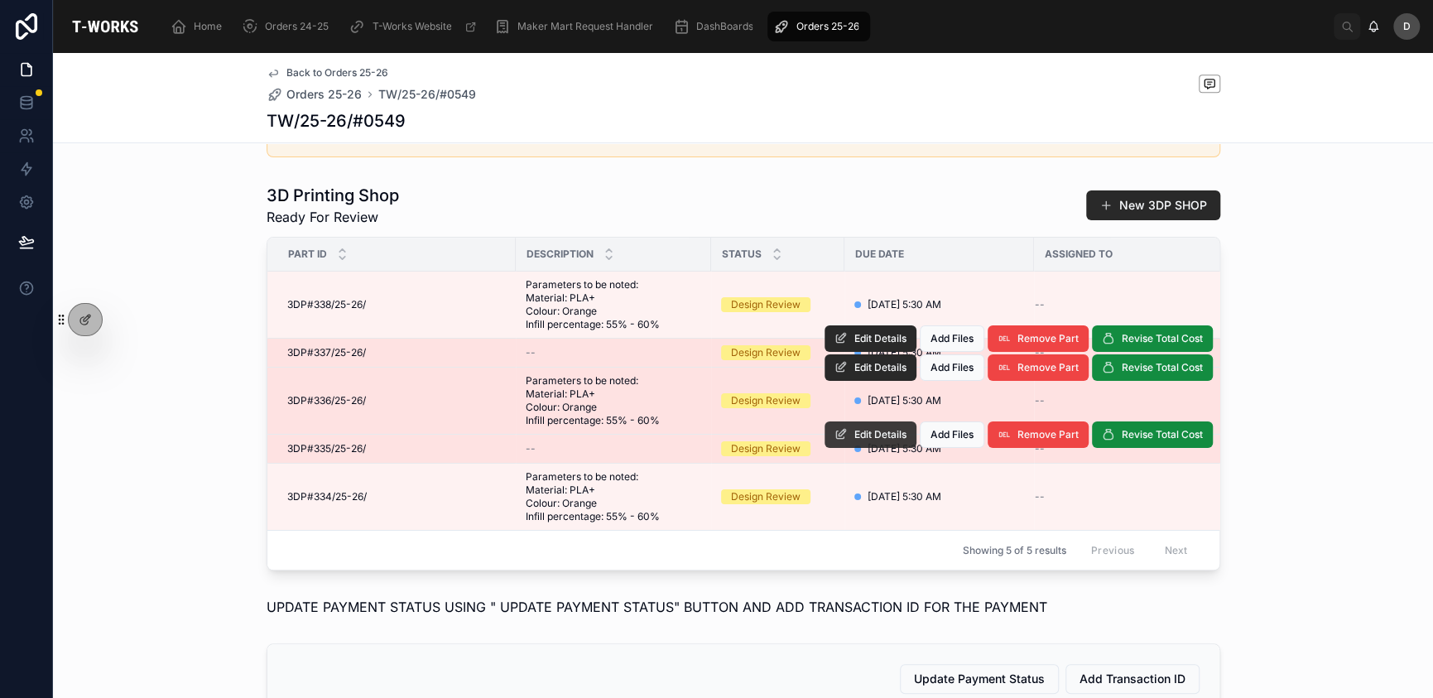
click at [860, 441] on span "Edit Details" at bounding box center [881, 434] width 52 height 13
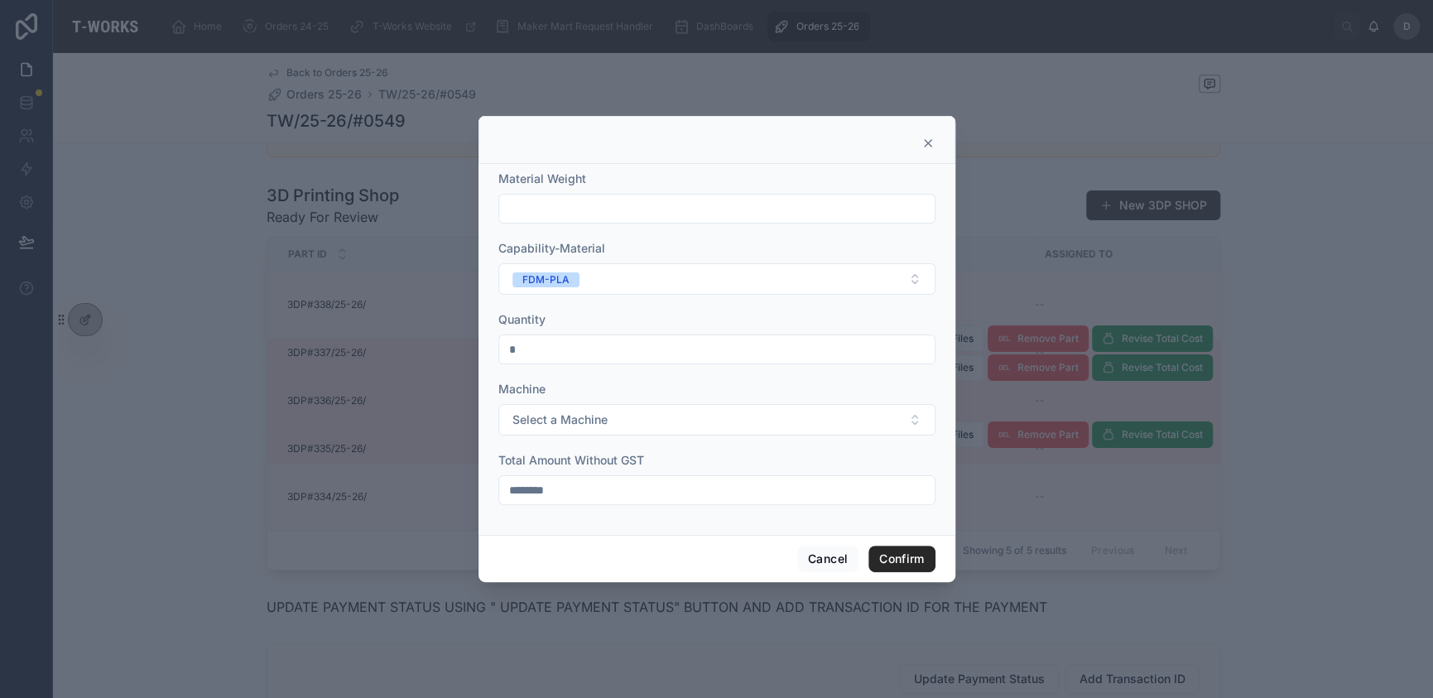
click at [931, 142] on icon at bounding box center [928, 143] width 13 height 13
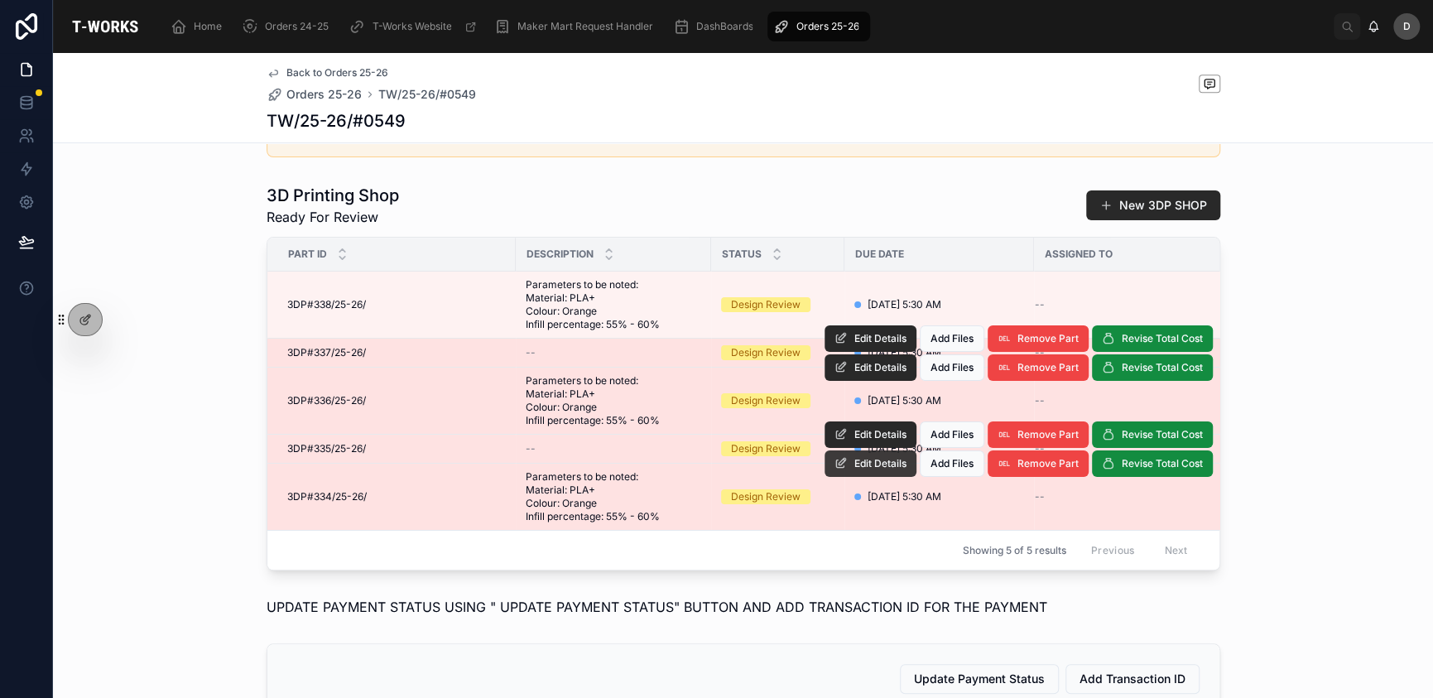
click at [866, 477] on button "Edit Details" at bounding box center [871, 463] width 92 height 26
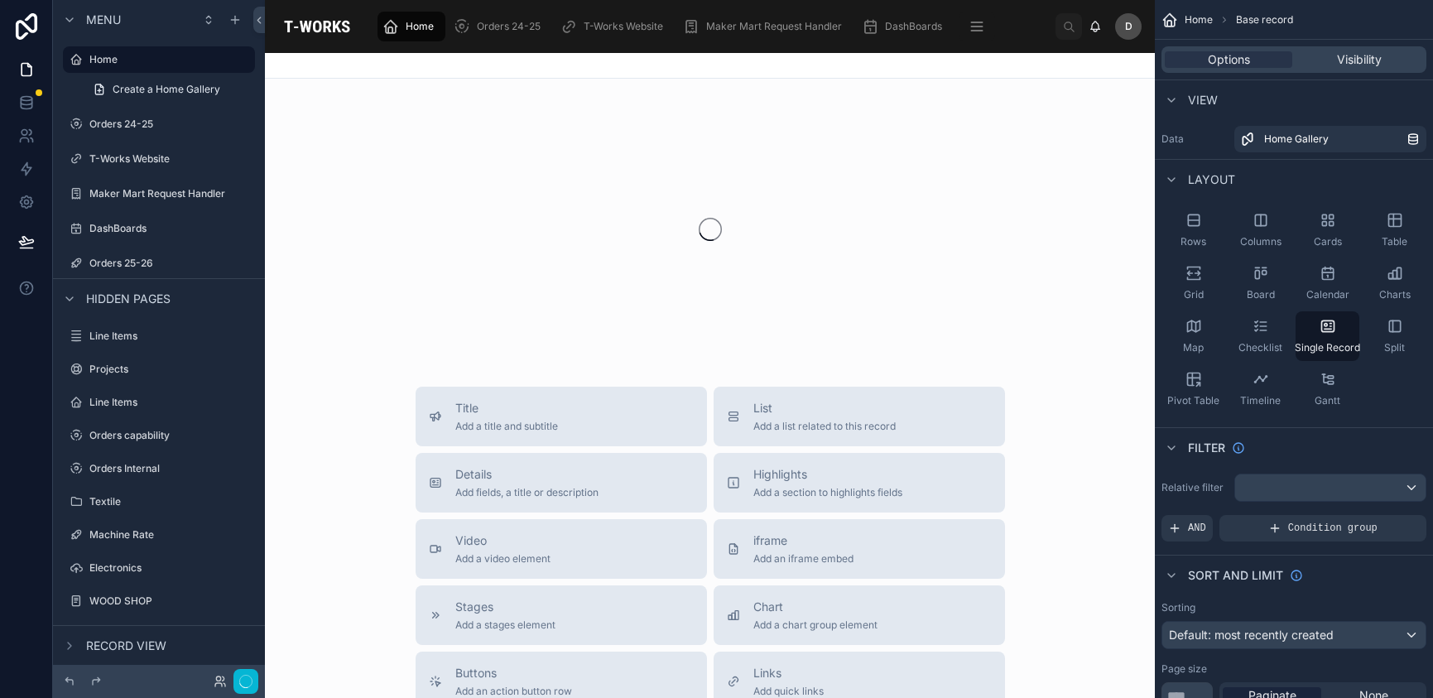
click at [238, 687] on button "button" at bounding box center [246, 681] width 25 height 25
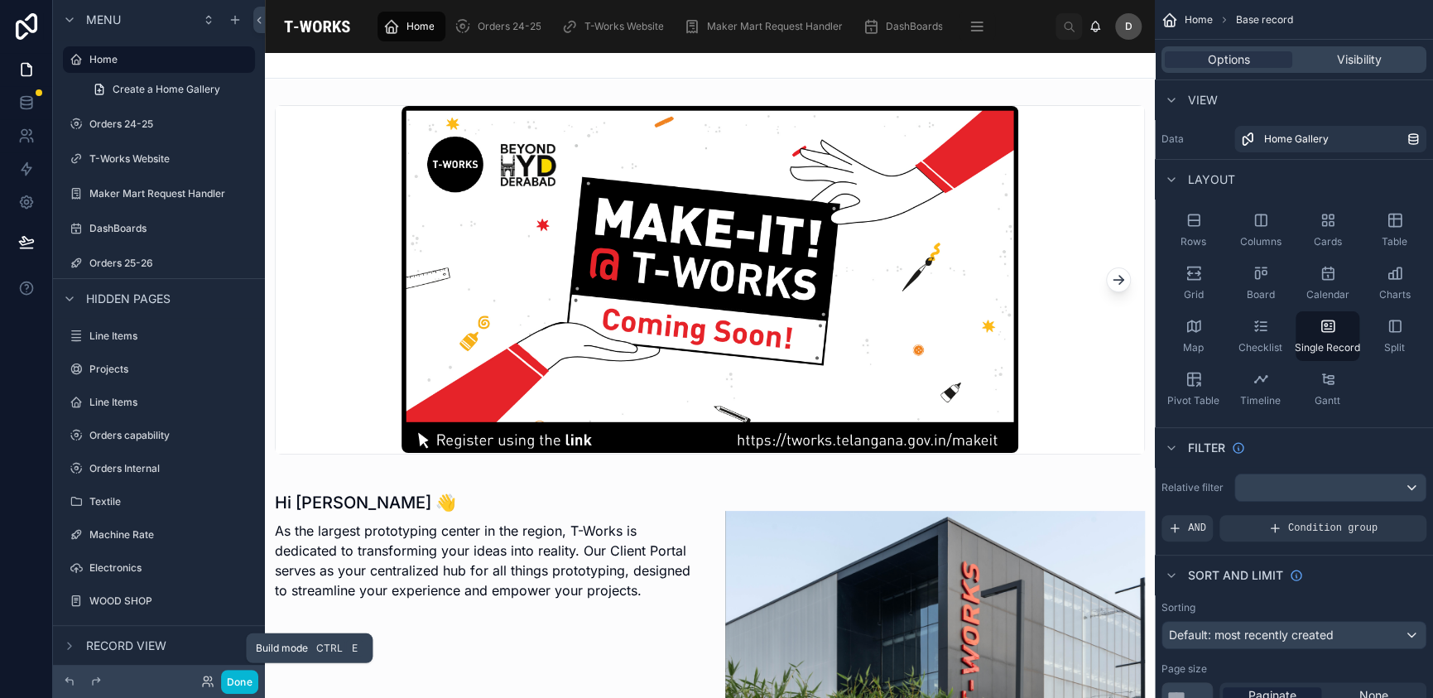
click at [238, 687] on button "Done" at bounding box center [239, 682] width 37 height 24
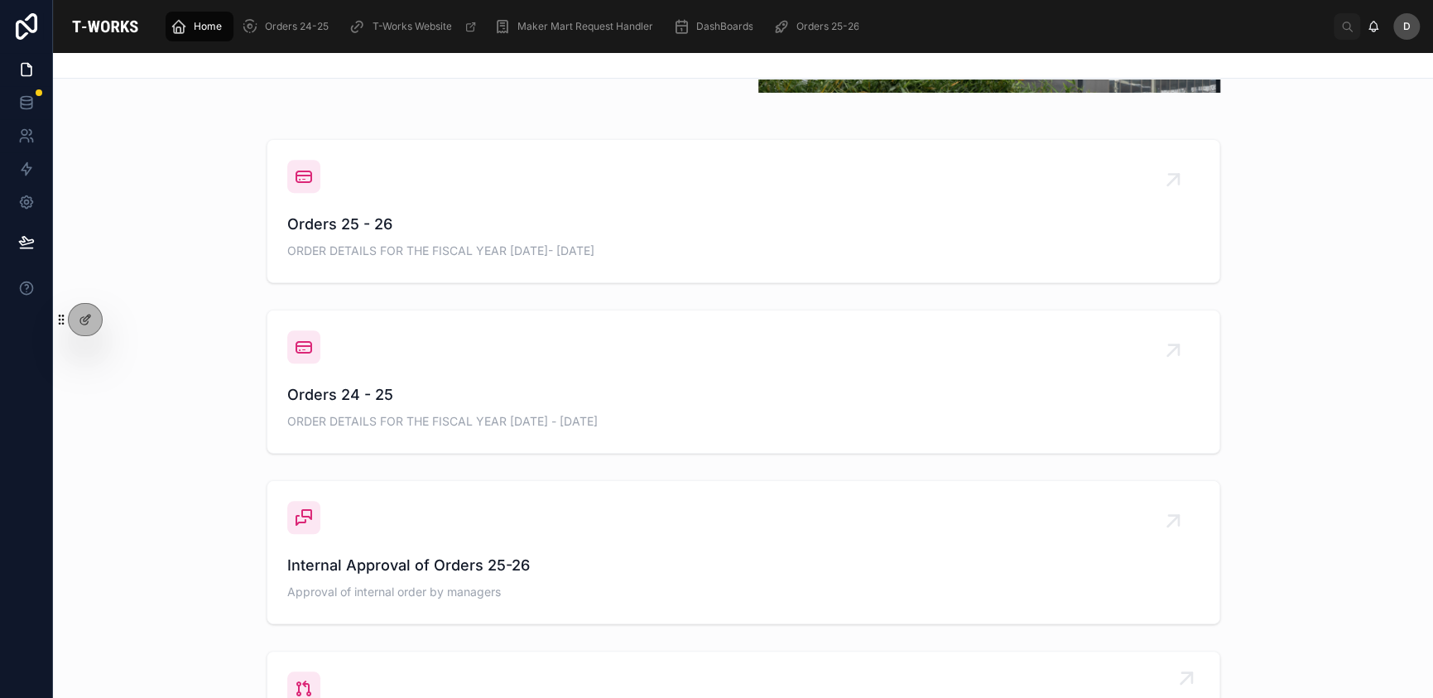
scroll to position [617, 0]
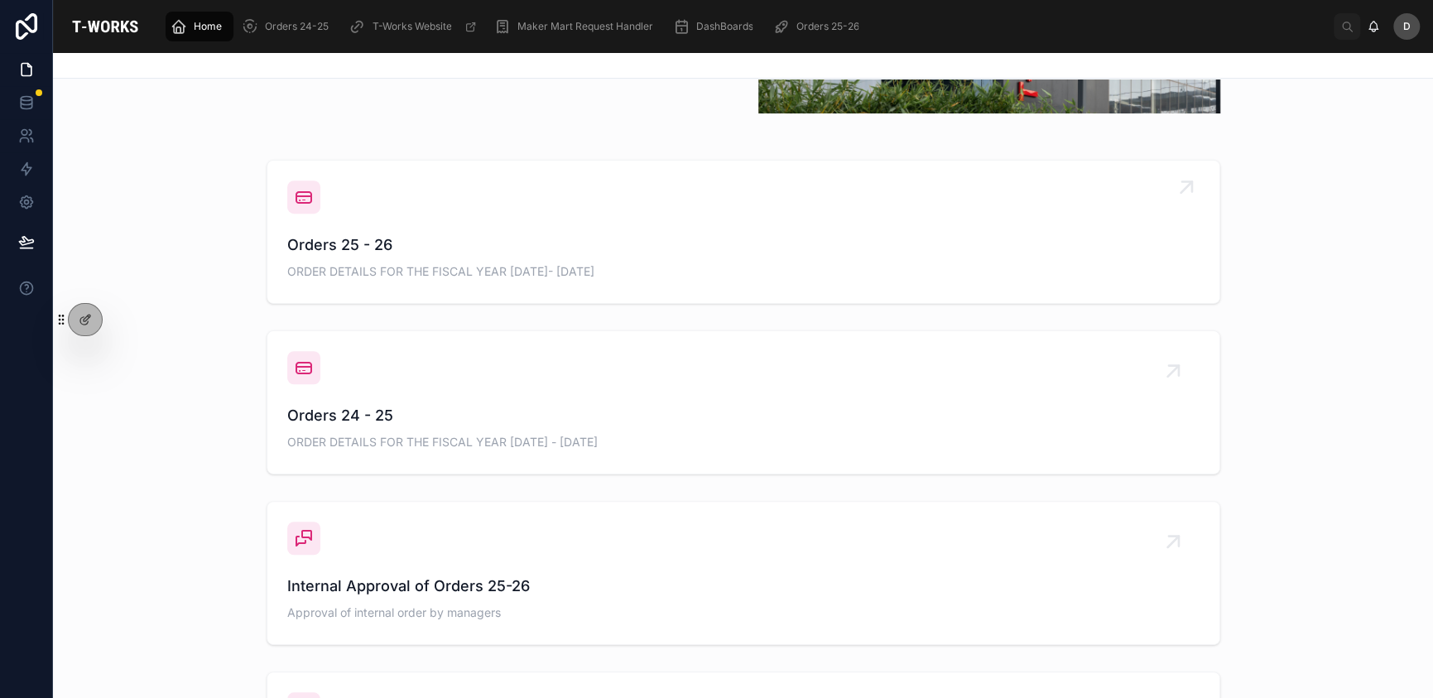
click at [556, 207] on div "Orders 25 - 26 ORDER DETAILS FOR THE FISCAL YEAR [DATE]- [DATE]" at bounding box center [743, 232] width 913 height 103
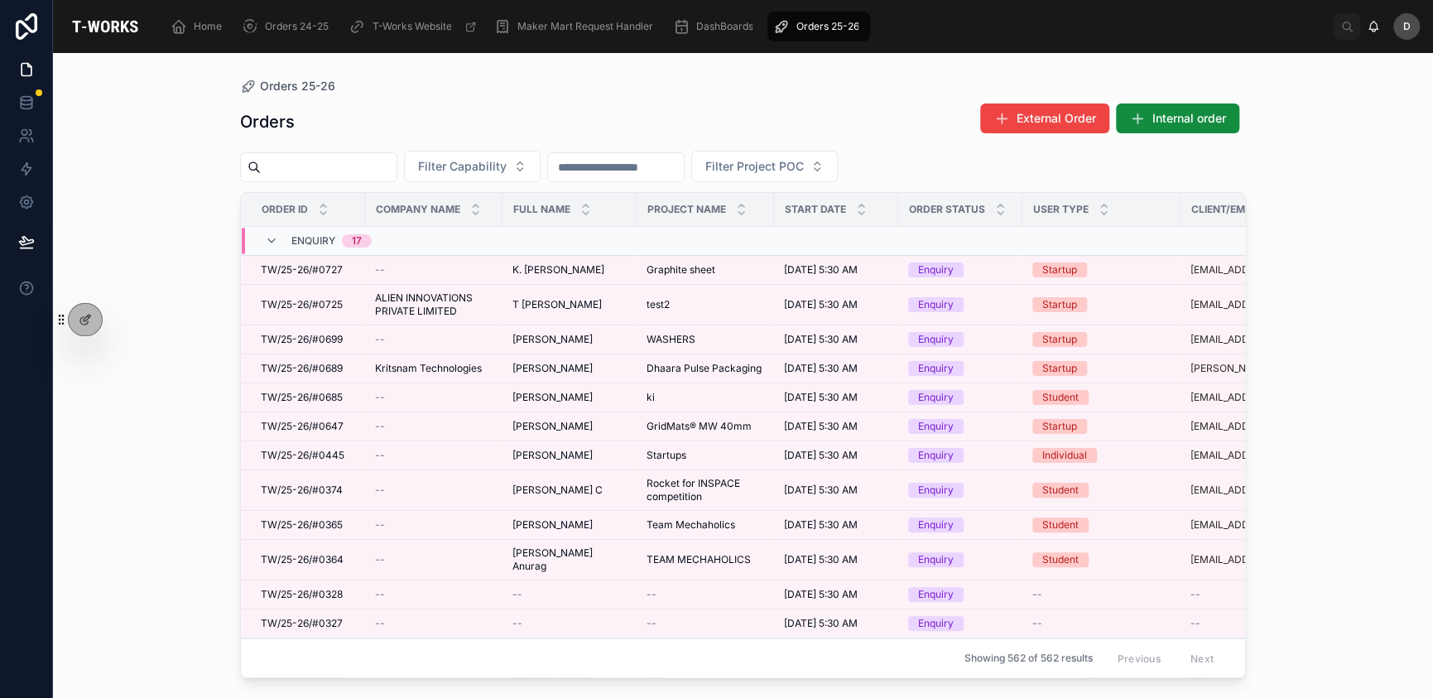
click at [397, 162] on input "text" at bounding box center [329, 167] width 136 height 23
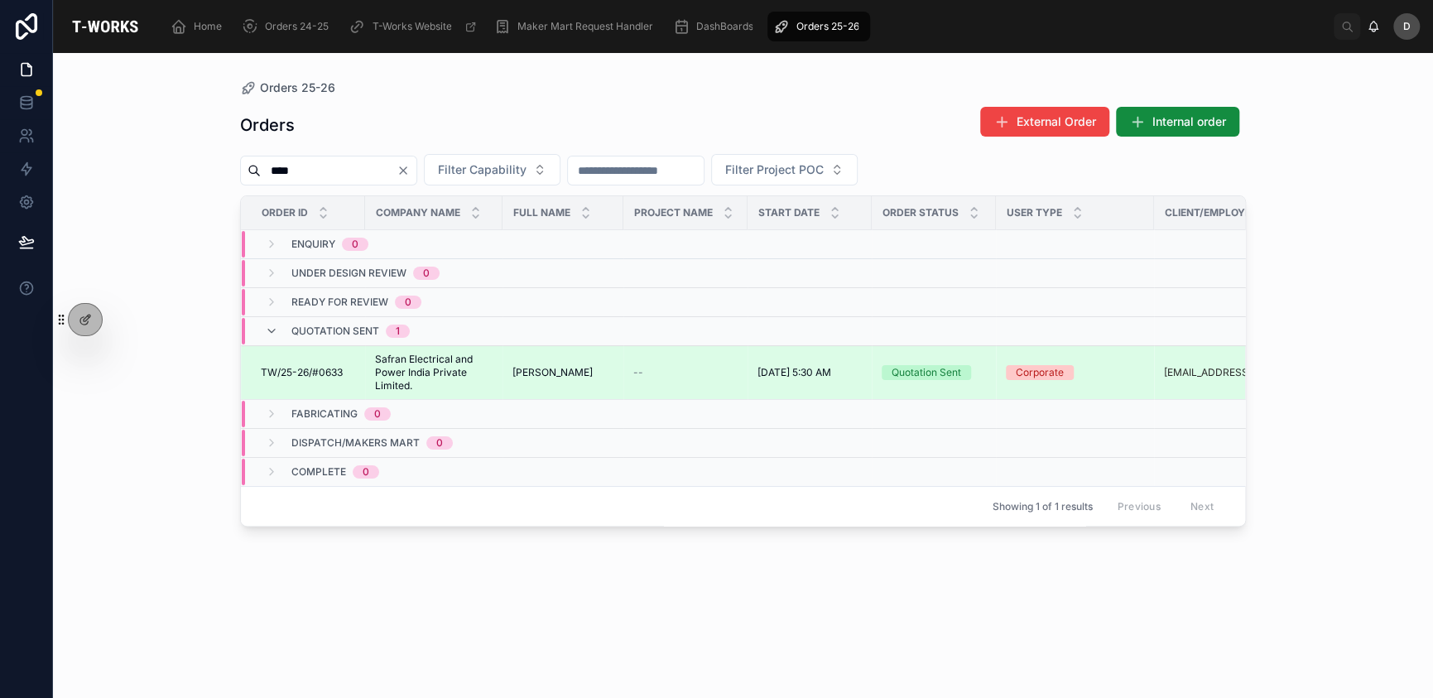
type input "****"
click at [482, 367] on span "Safran Electrical and Power India Private Limited." at bounding box center [434, 373] width 118 height 40
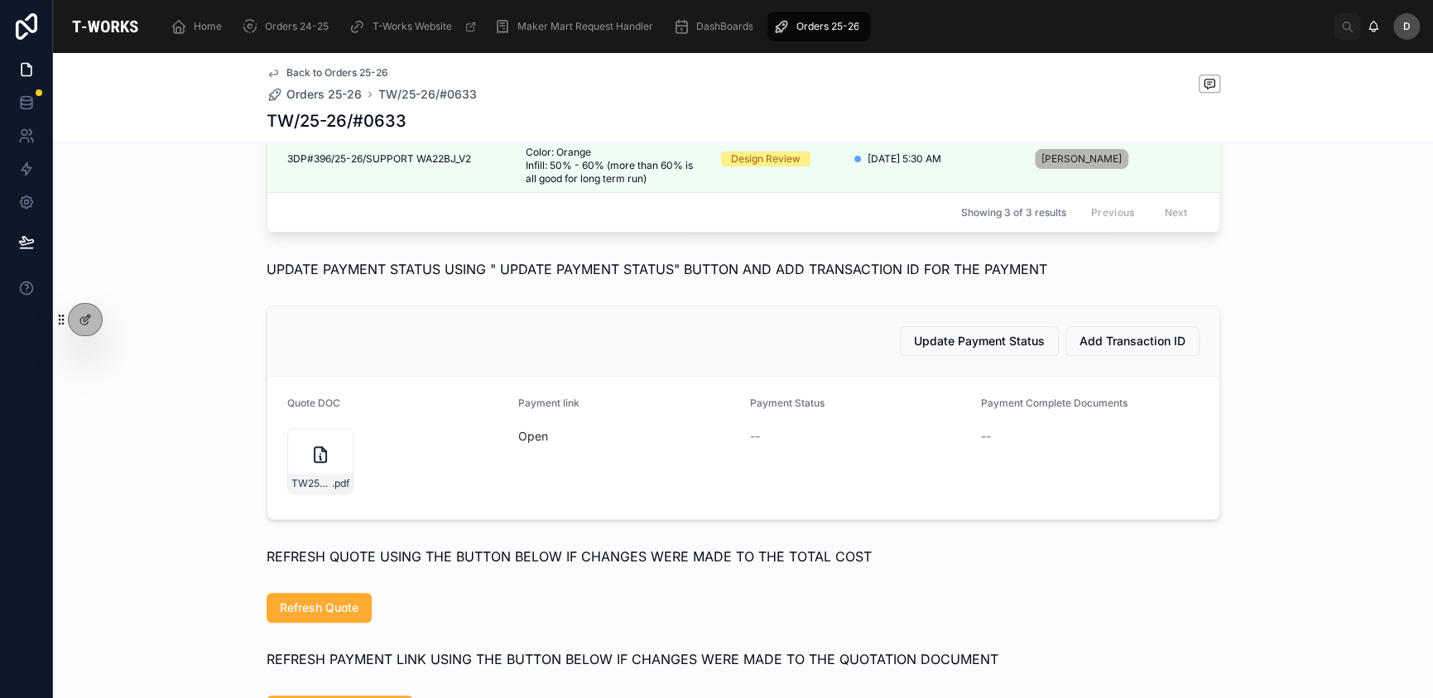
scroll to position [766, 0]
click at [291, 484] on div "TW25-26#0633-(1) .pdf" at bounding box center [320, 460] width 66 height 66
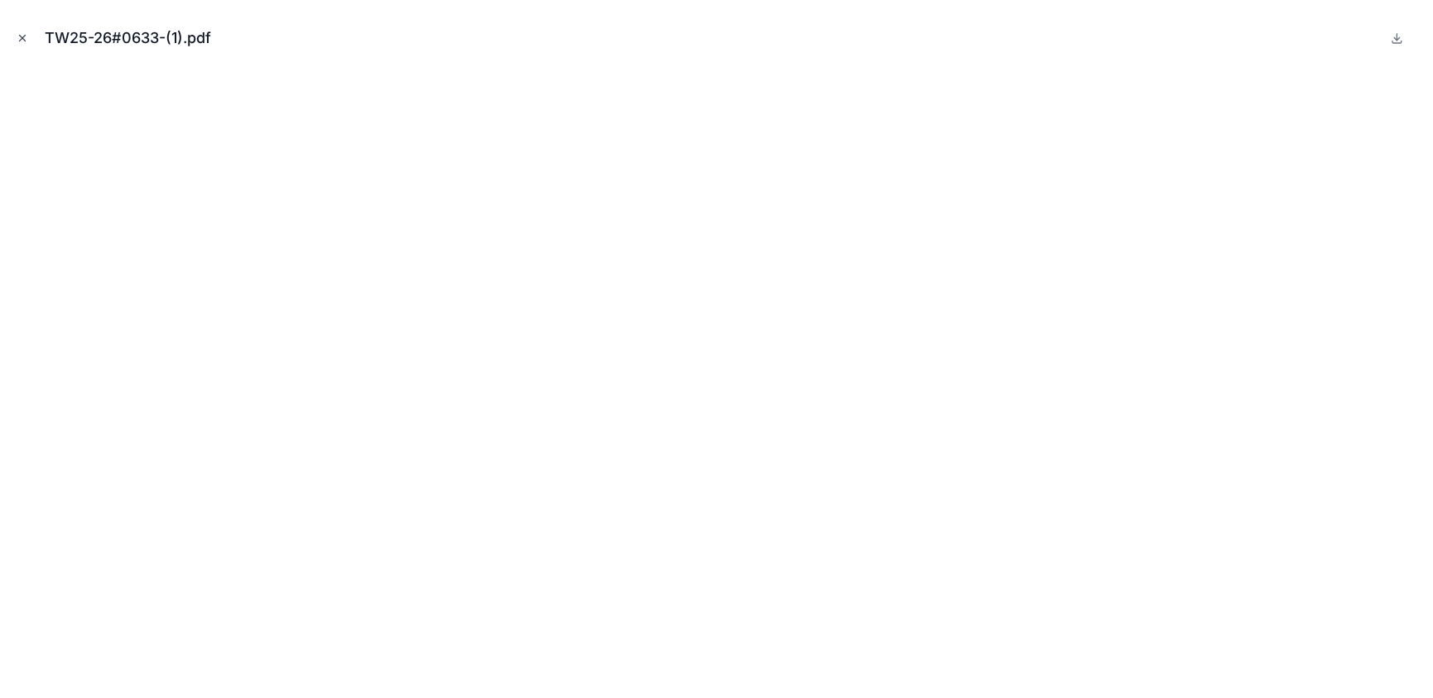
click at [24, 36] on icon "Close modal" at bounding box center [23, 39] width 6 height 6
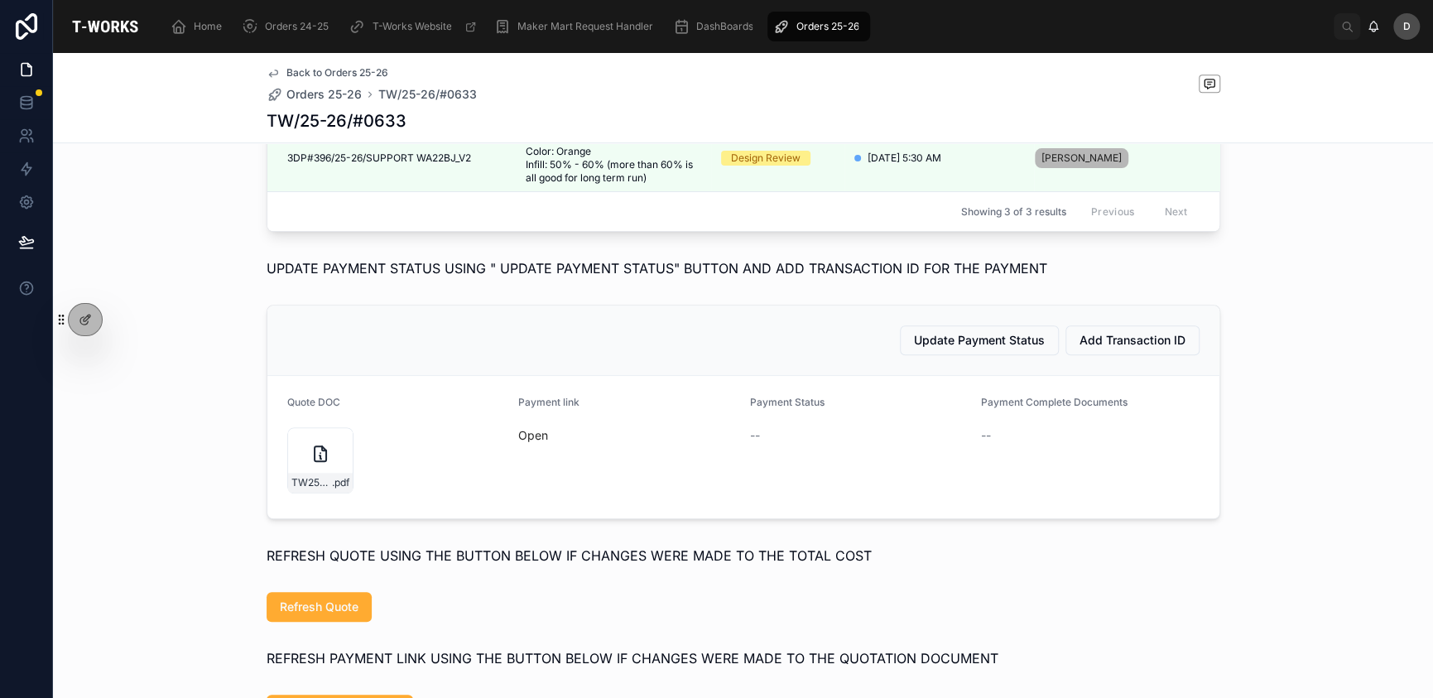
click at [527, 444] on span "Open" at bounding box center [627, 435] width 219 height 17
click at [533, 442] on link "Open" at bounding box center [533, 435] width 30 height 14
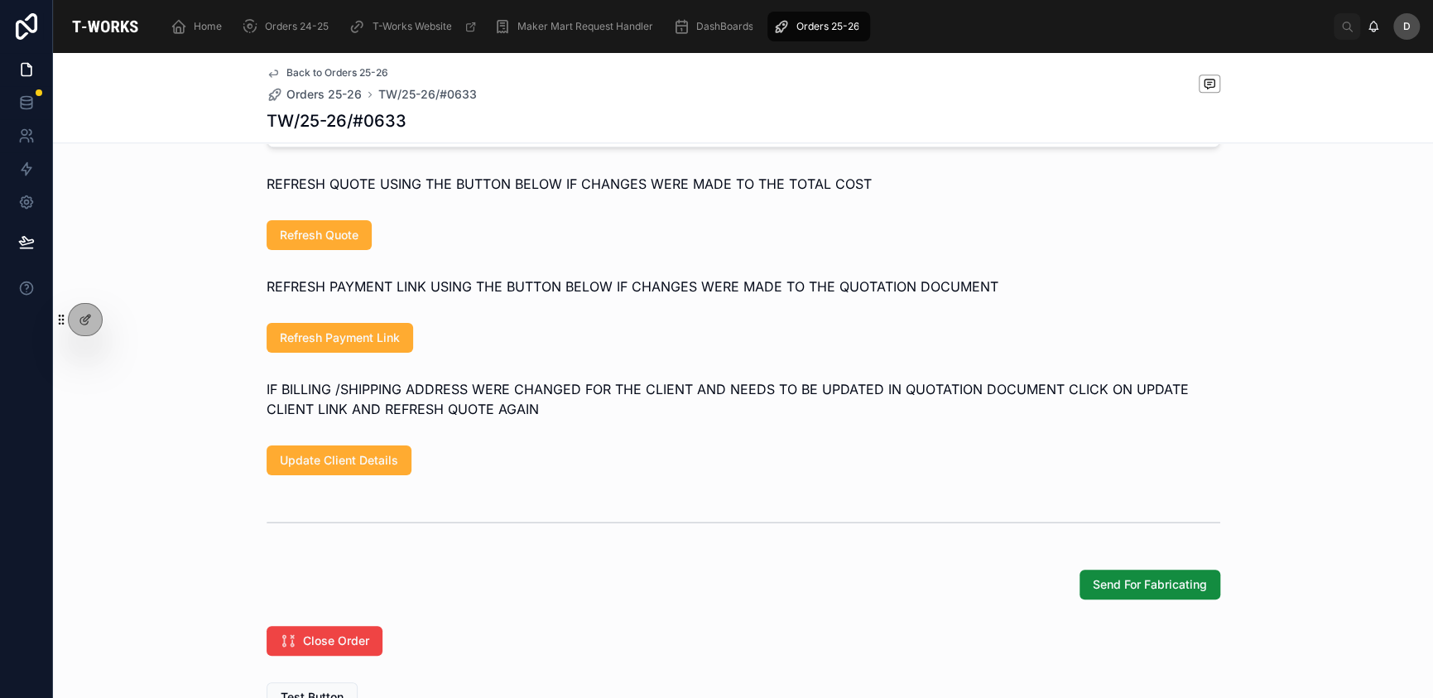
scroll to position [1141, 0]
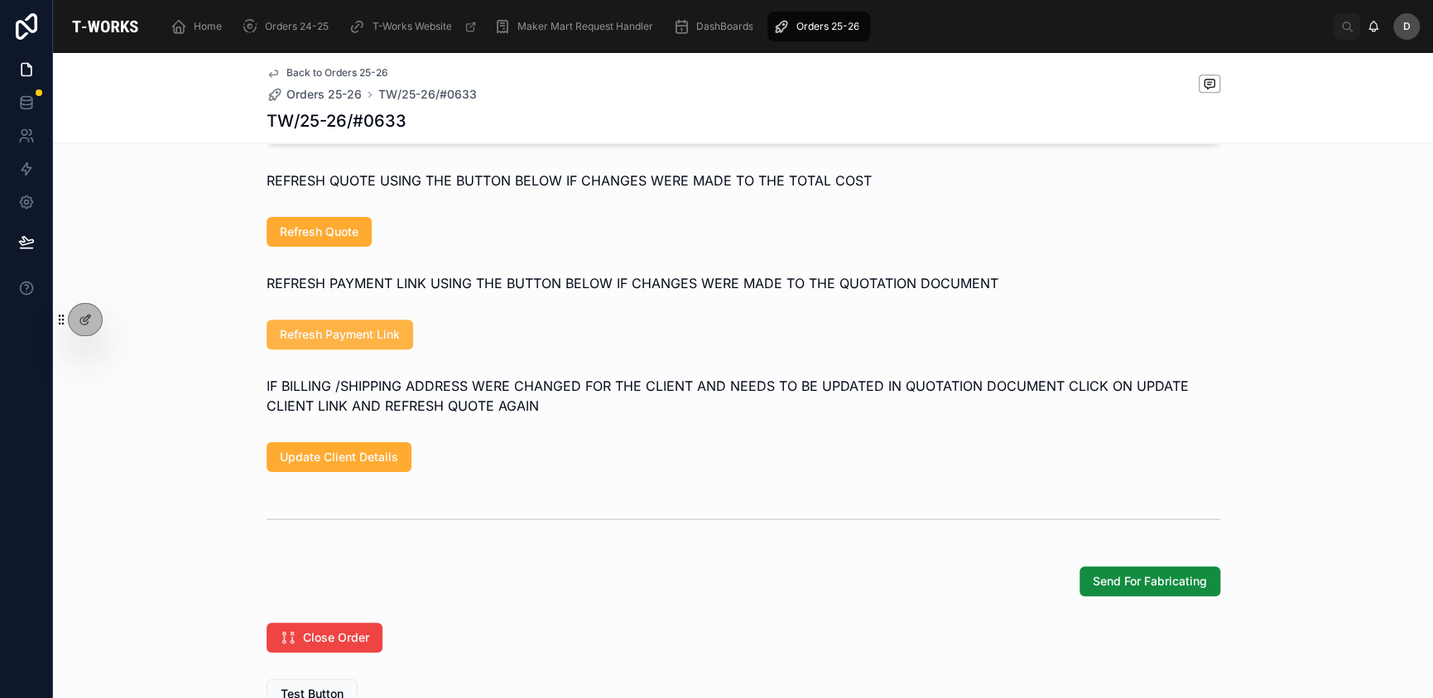
click at [382, 343] on span "Refresh Payment Link" at bounding box center [340, 334] width 120 height 17
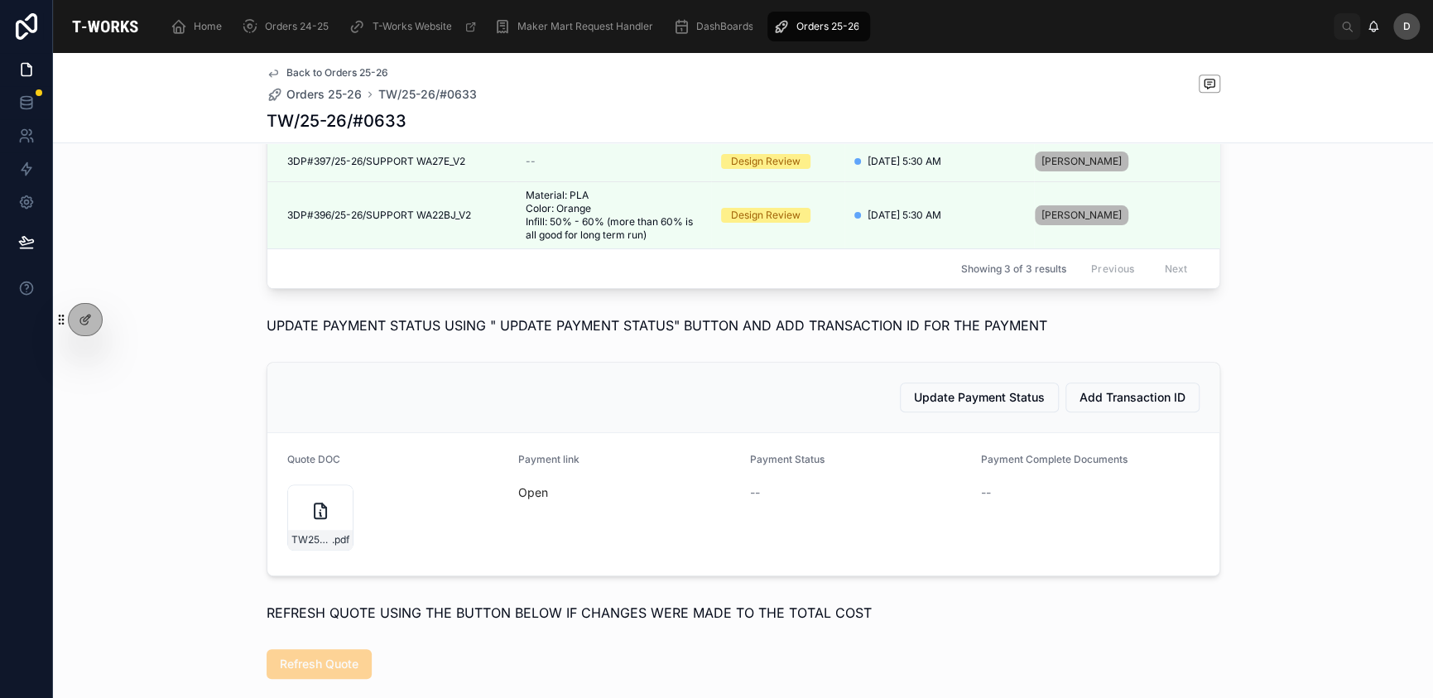
scroll to position [701, 0]
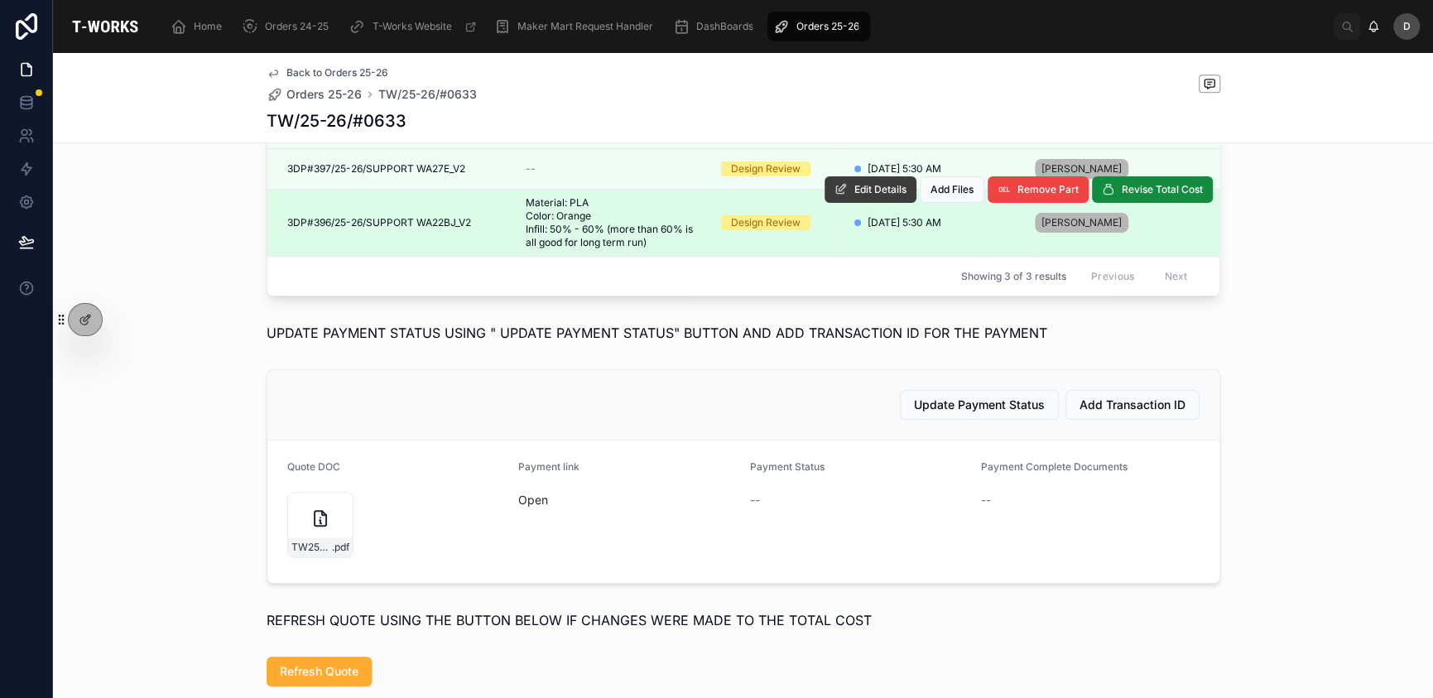
click at [855, 196] on span "Edit Details" at bounding box center [881, 189] width 52 height 13
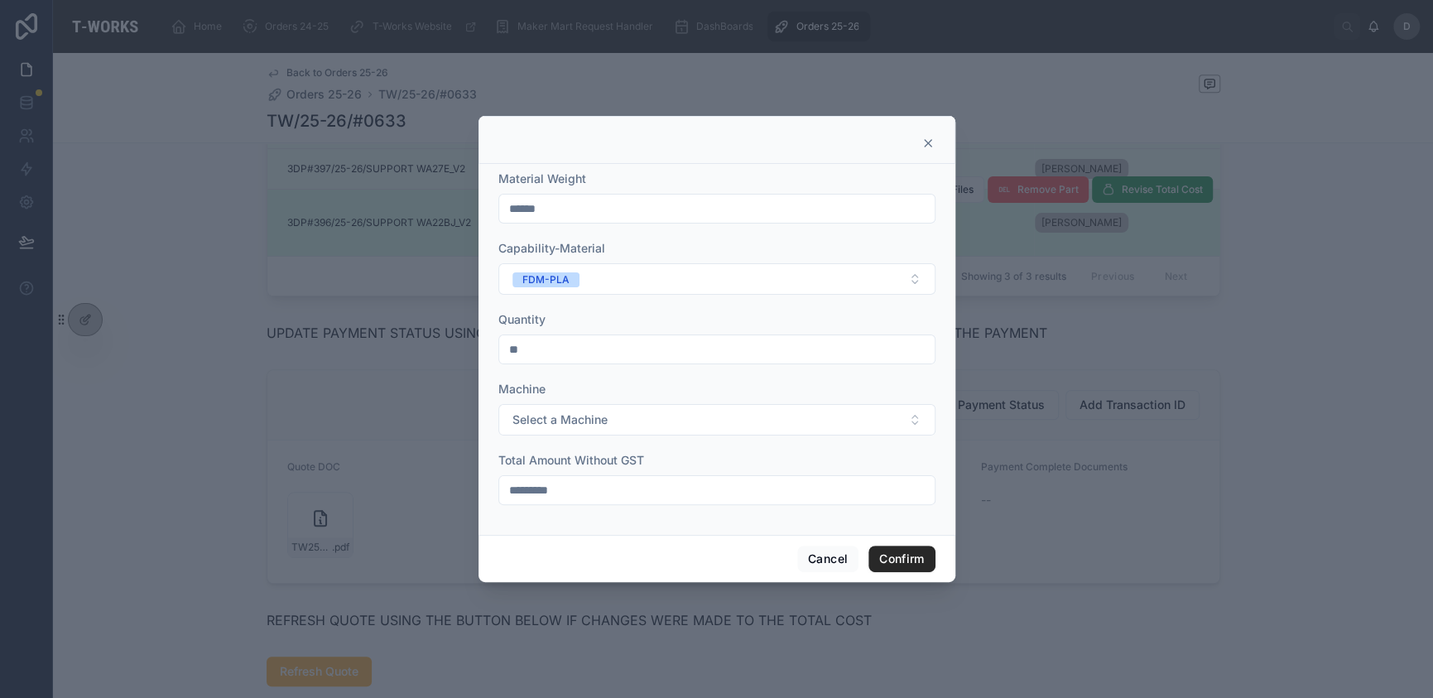
click at [926, 142] on icon at bounding box center [928, 143] width 7 height 7
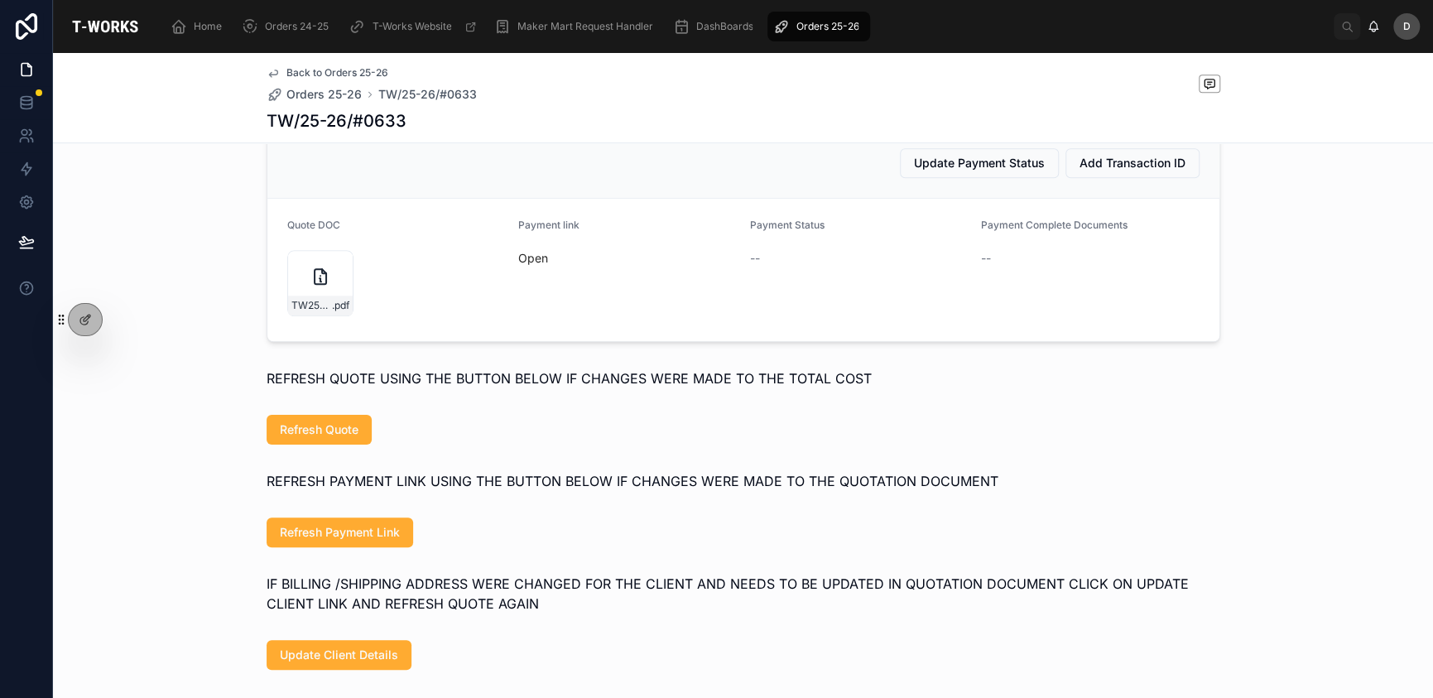
scroll to position [947, 0]
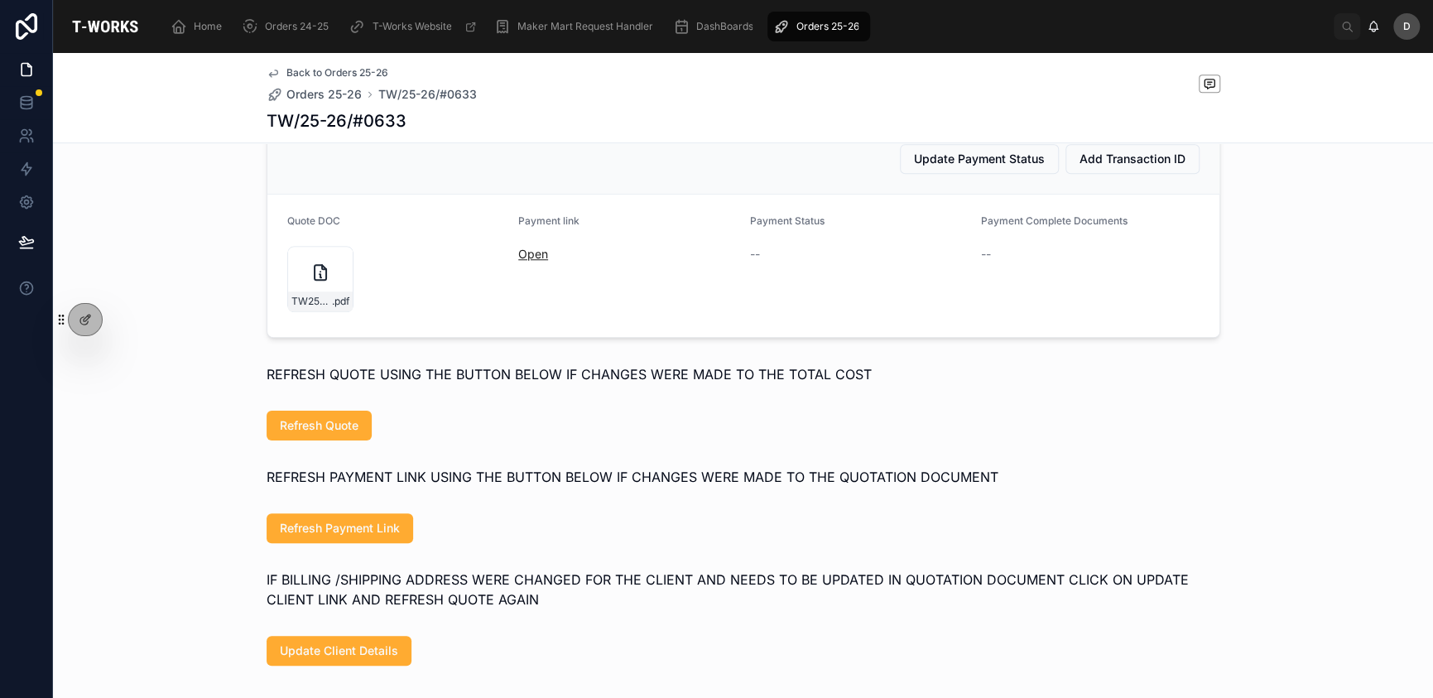
click at [533, 261] on link "Open" at bounding box center [533, 254] width 30 height 14
click at [527, 261] on link "Open" at bounding box center [533, 254] width 30 height 14
click at [530, 261] on link "Open" at bounding box center [533, 254] width 30 height 14
click at [288, 304] on div "TW25-26#0633-(1) .pdf" at bounding box center [320, 279] width 66 height 66
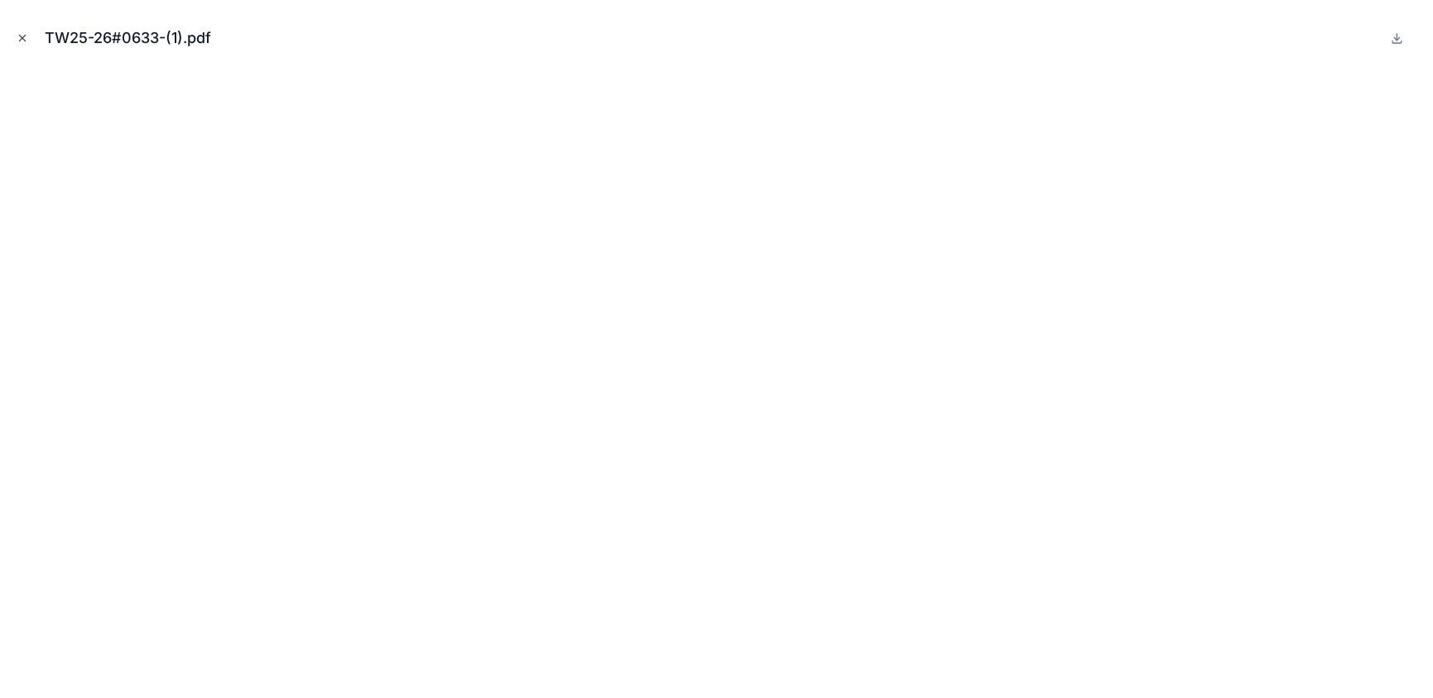
click at [28, 38] on button "Close modal" at bounding box center [22, 38] width 18 height 18
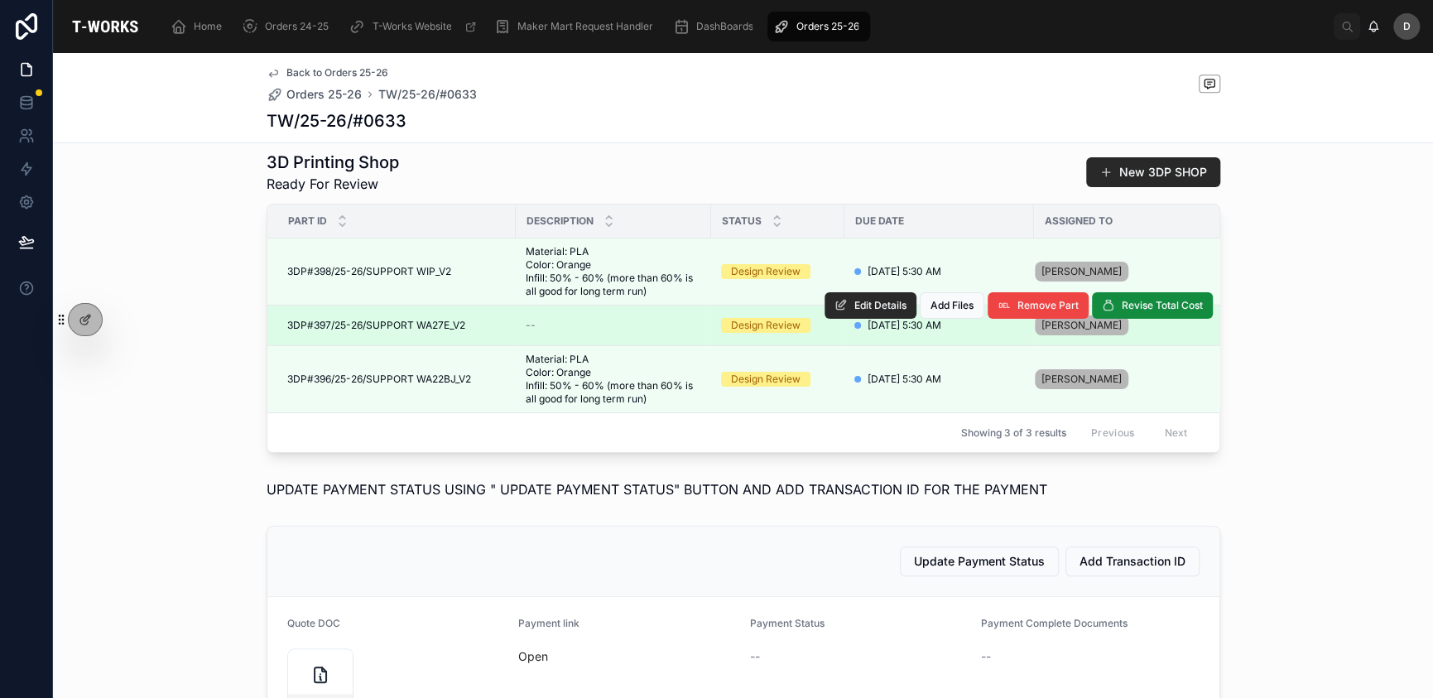
scroll to position [544, 0]
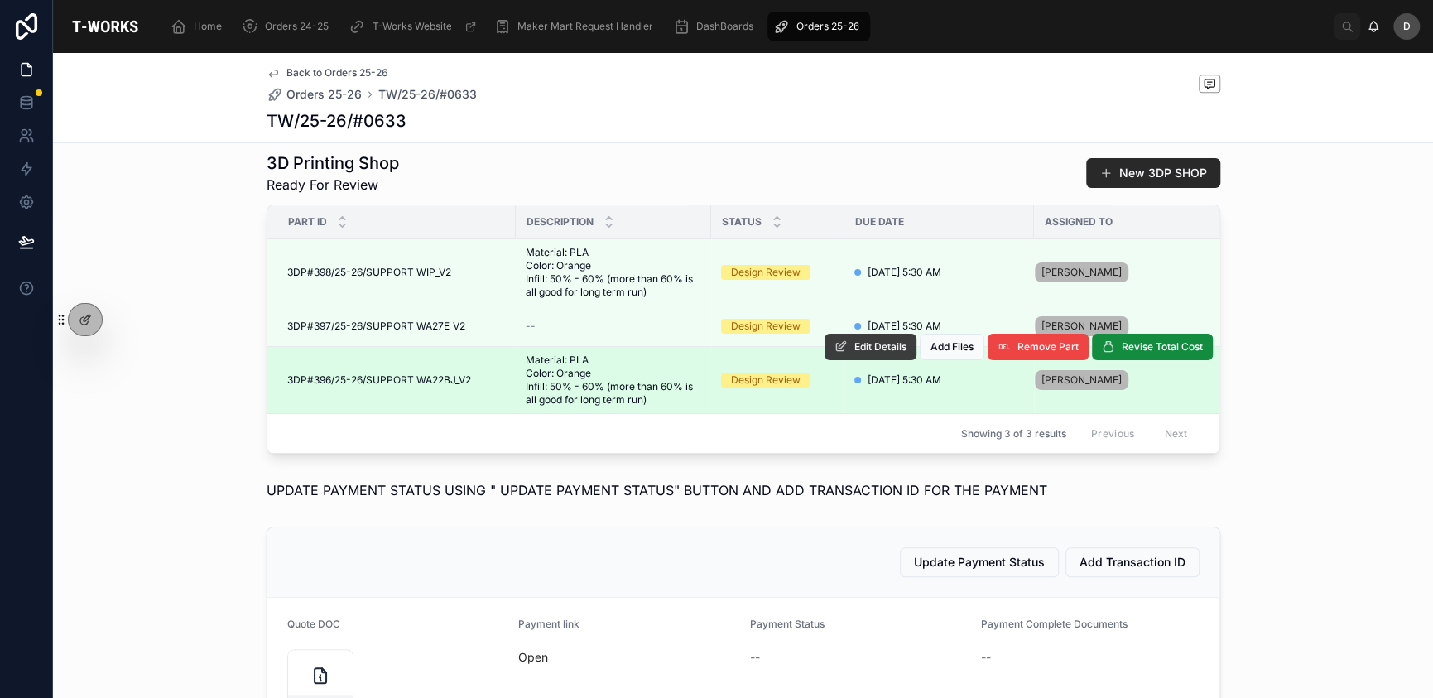
click at [875, 360] on button "Edit Details" at bounding box center [871, 347] width 92 height 26
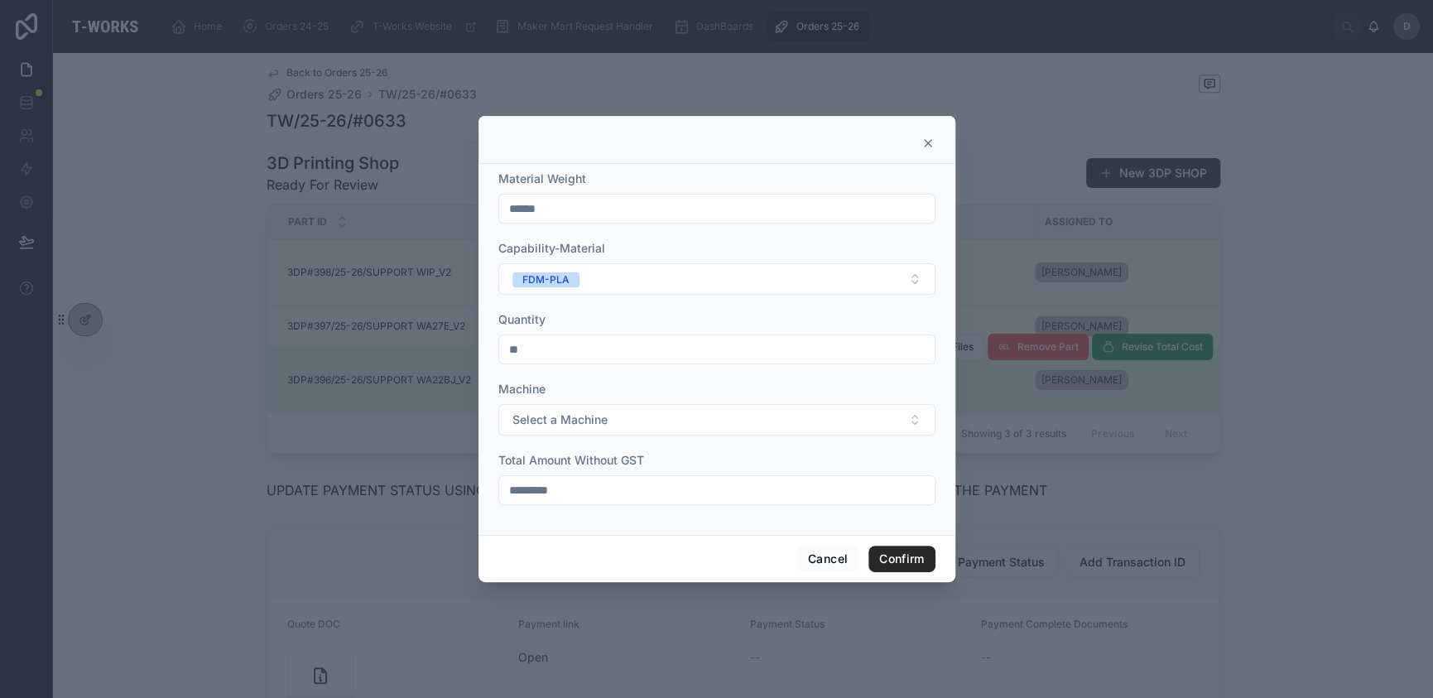
click at [923, 146] on icon at bounding box center [928, 143] width 13 height 13
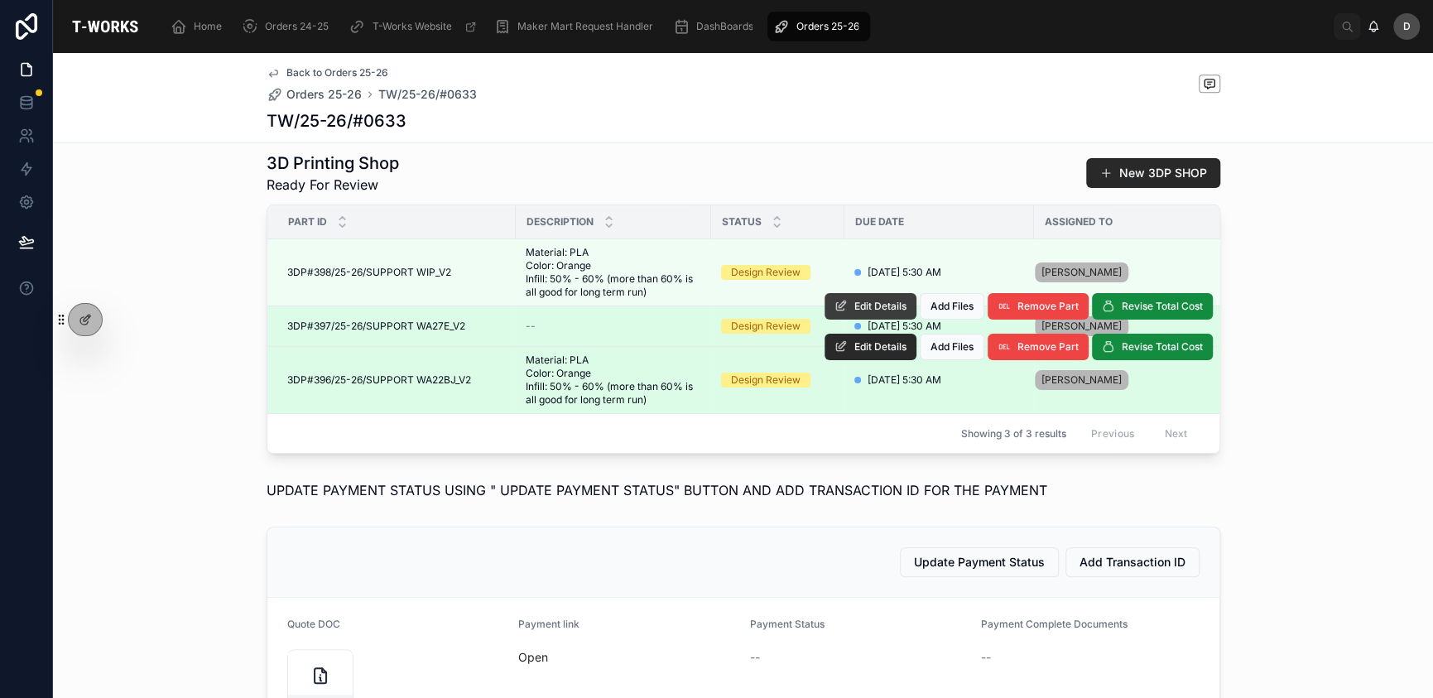
click at [882, 313] on span "Edit Details" at bounding box center [881, 306] width 52 height 13
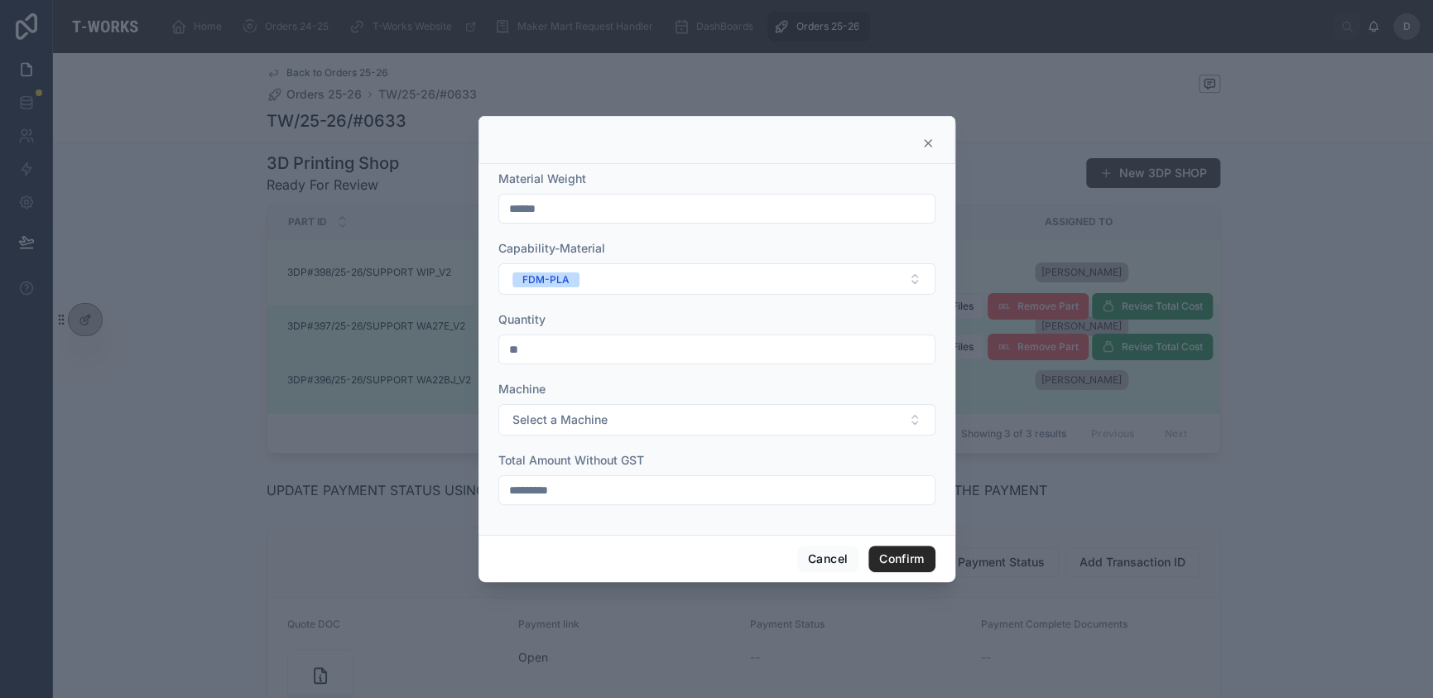
click at [930, 145] on icon at bounding box center [928, 143] width 13 height 13
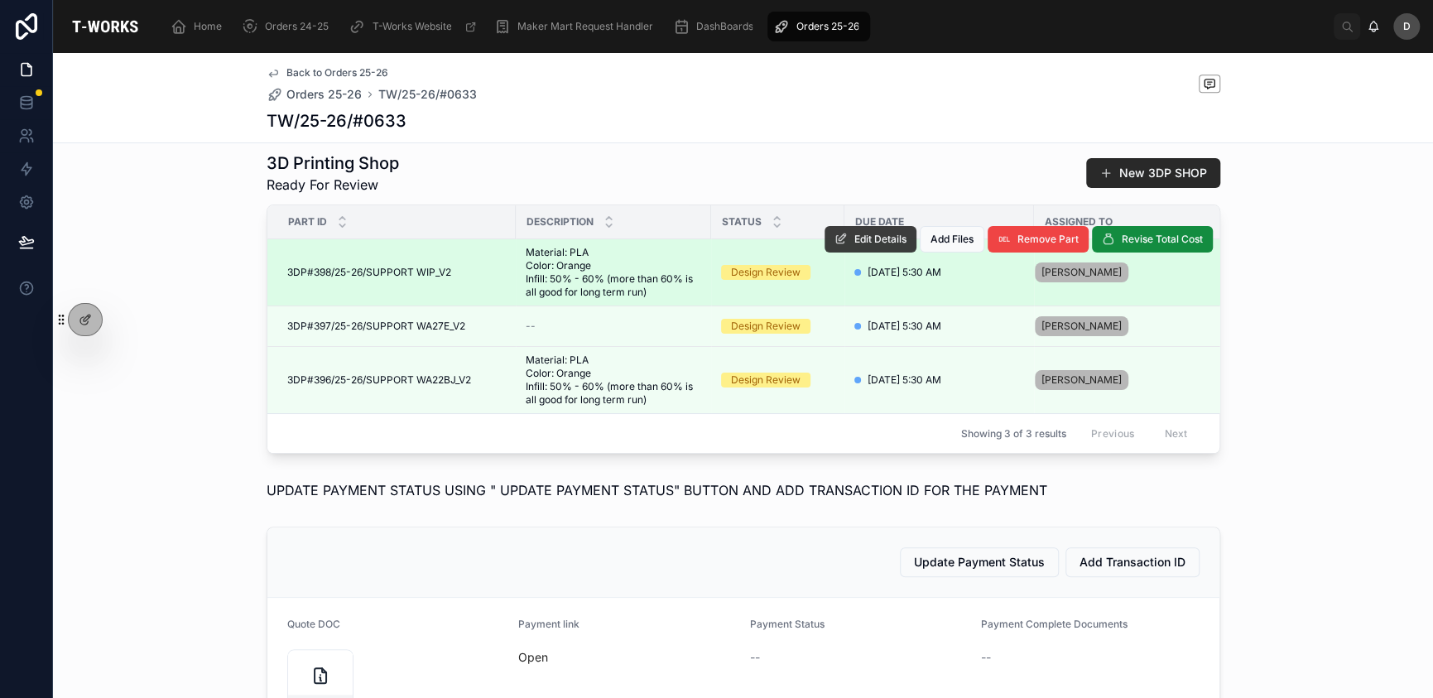
click at [884, 246] on span "Edit Details" at bounding box center [881, 239] width 52 height 13
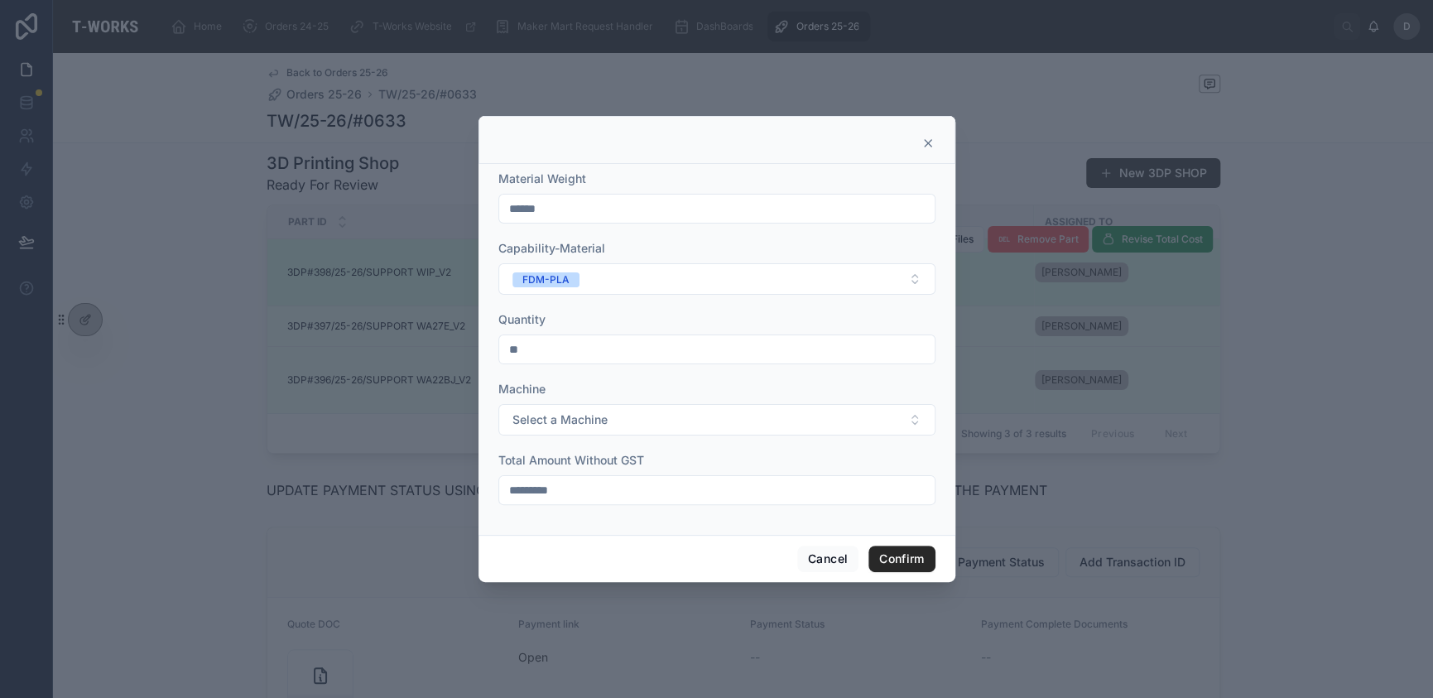
click at [932, 142] on icon at bounding box center [928, 143] width 13 height 13
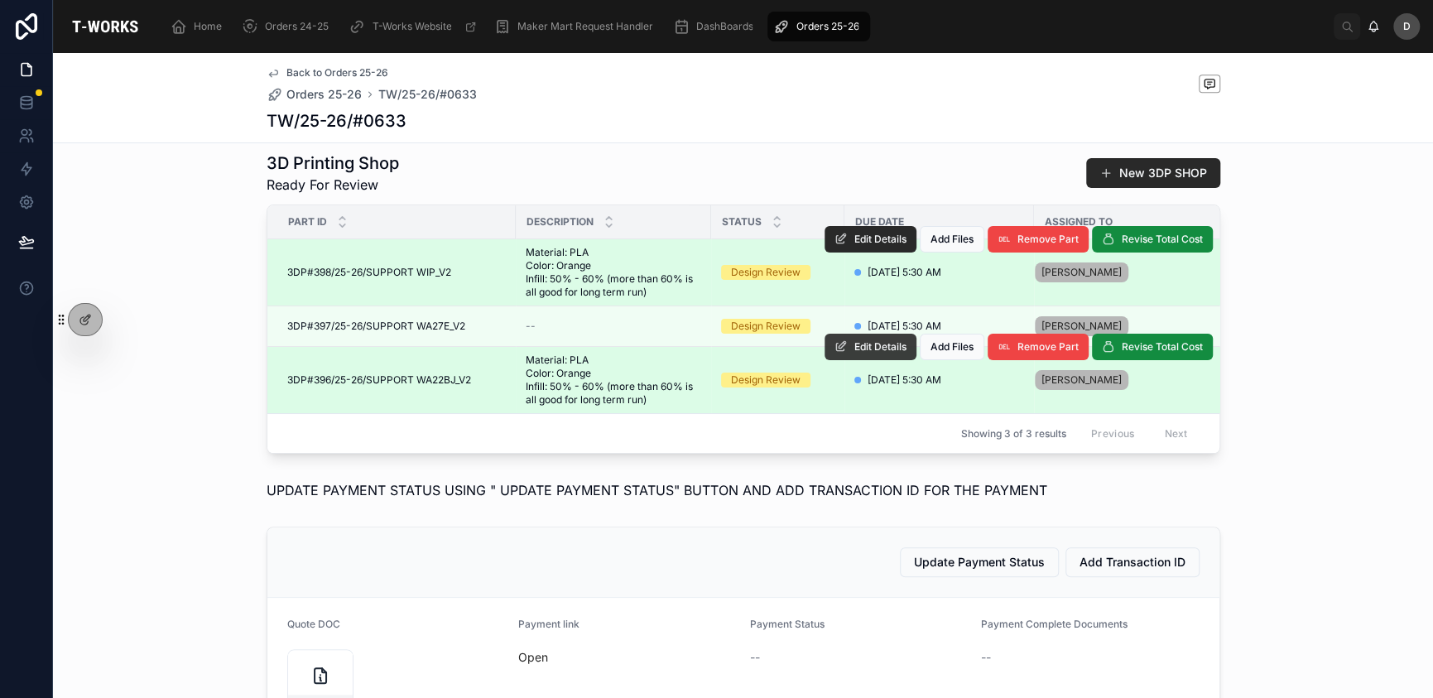
click at [866, 360] on button "Edit Details" at bounding box center [871, 347] width 92 height 26
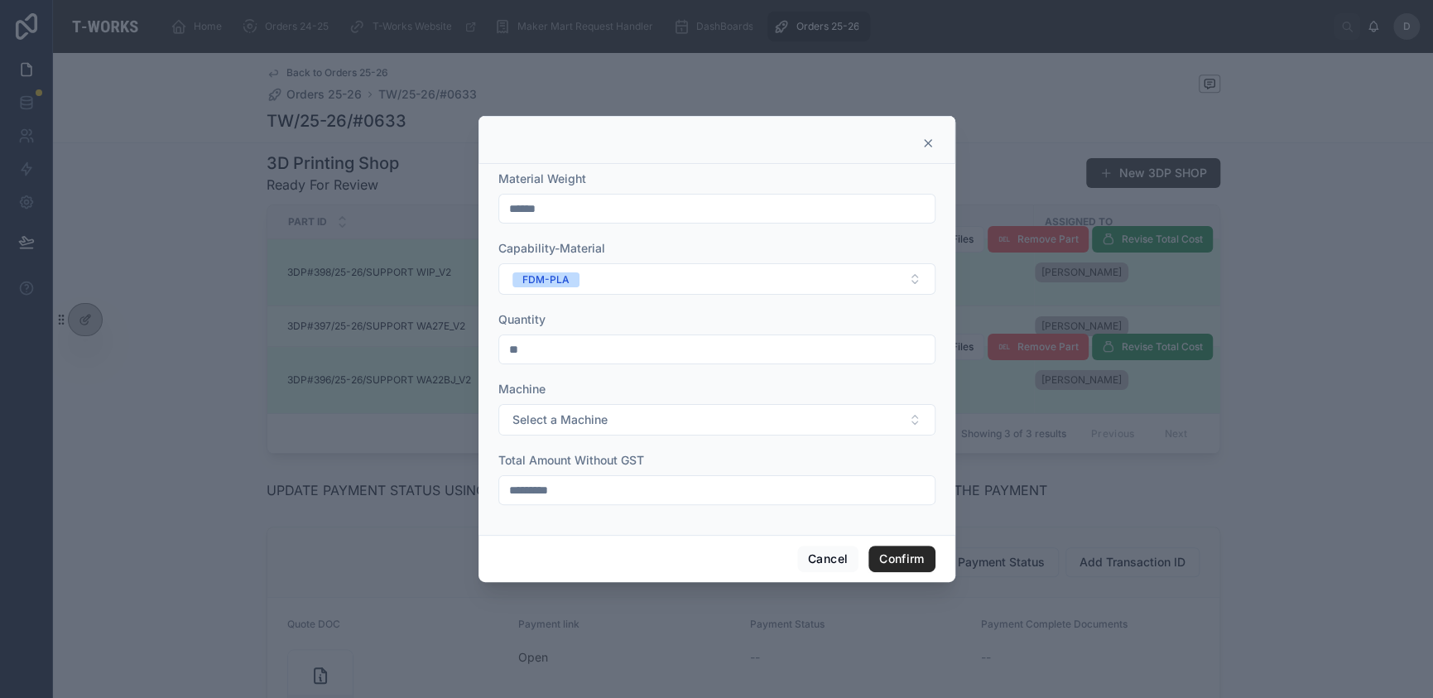
click at [926, 142] on icon at bounding box center [928, 143] width 7 height 7
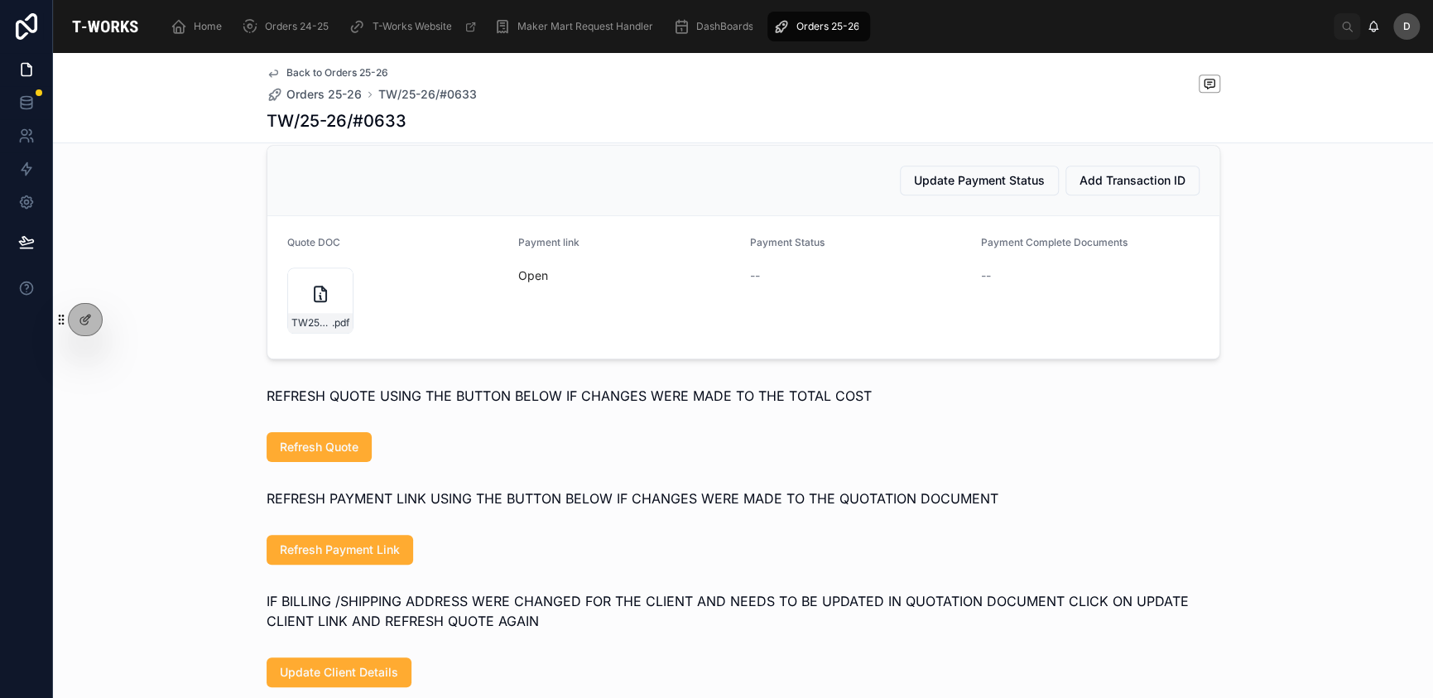
scroll to position [927, 0]
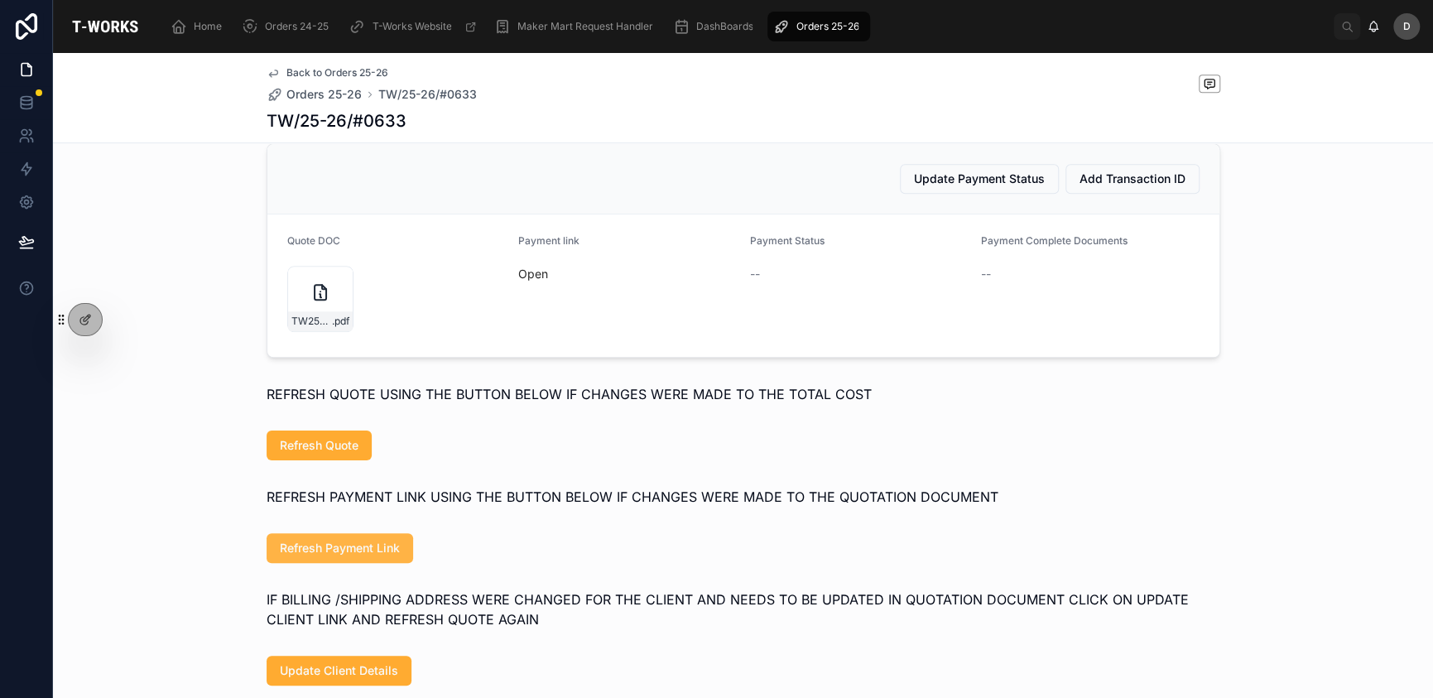
click at [377, 556] on span "Refresh Payment Link" at bounding box center [340, 548] width 120 height 17
click at [533, 281] on link "Open" at bounding box center [533, 274] width 30 height 14
click at [531, 281] on link "Open" at bounding box center [533, 274] width 30 height 14
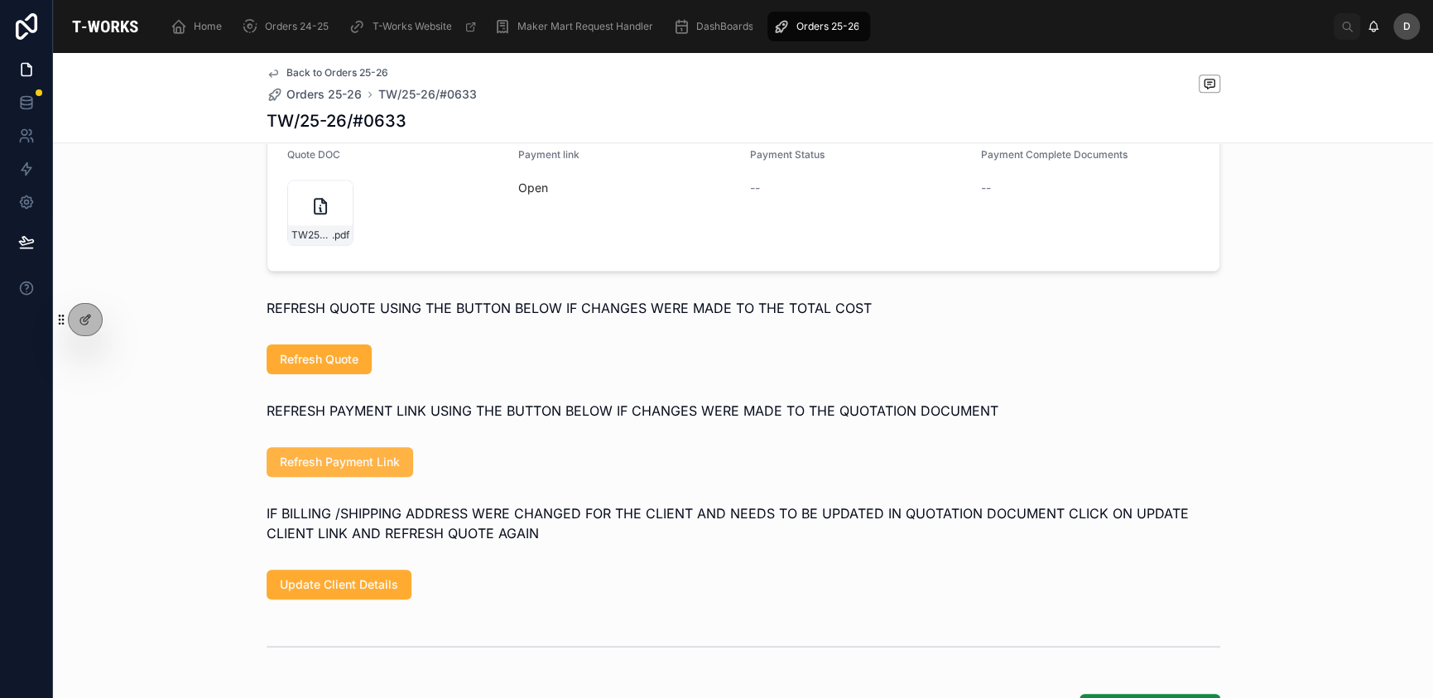
click at [326, 470] on span "Refresh Payment Link" at bounding box center [340, 462] width 120 height 17
click at [530, 195] on link "Open" at bounding box center [533, 188] width 30 height 14
